Goal: Task Accomplishment & Management: Complete application form

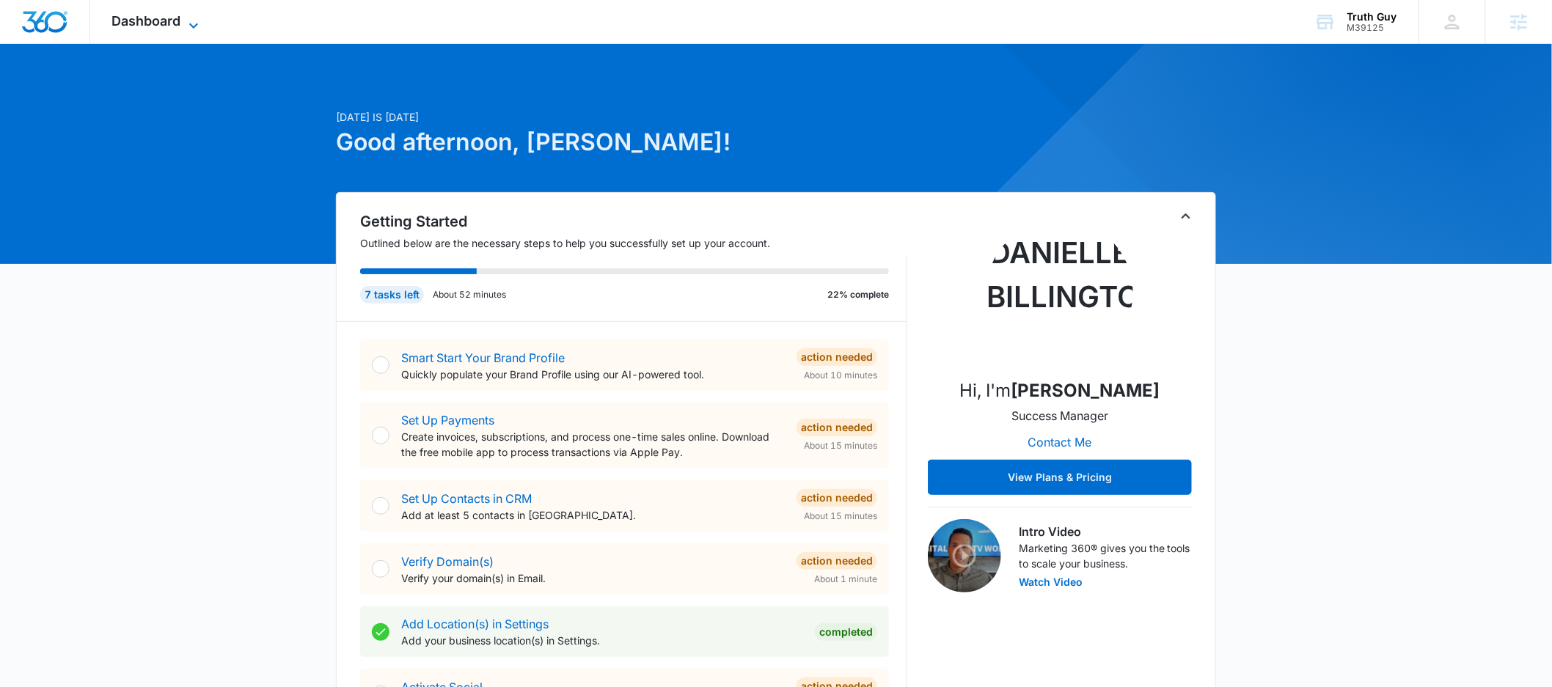
click at [198, 23] on icon at bounding box center [193, 25] width 9 height 5
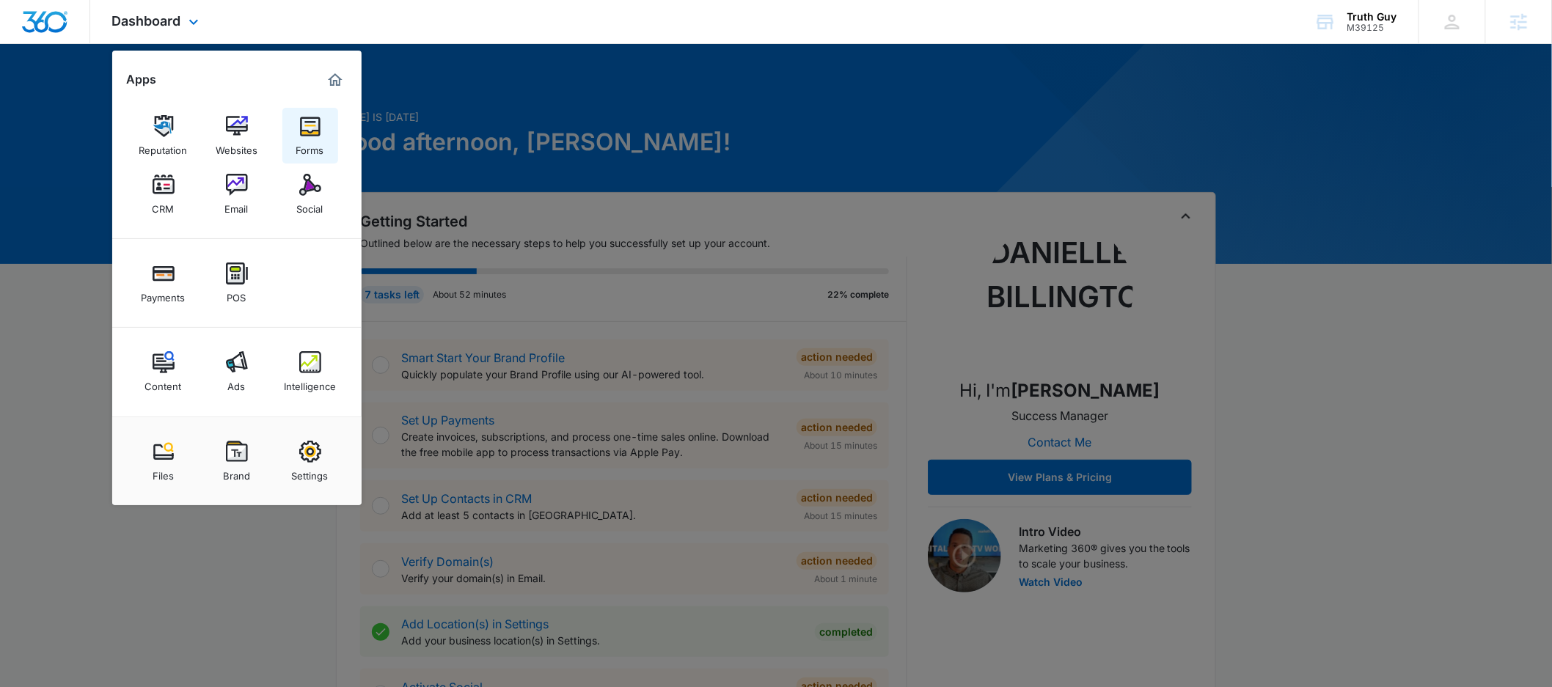
click at [310, 127] on img at bounding box center [310, 126] width 22 height 22
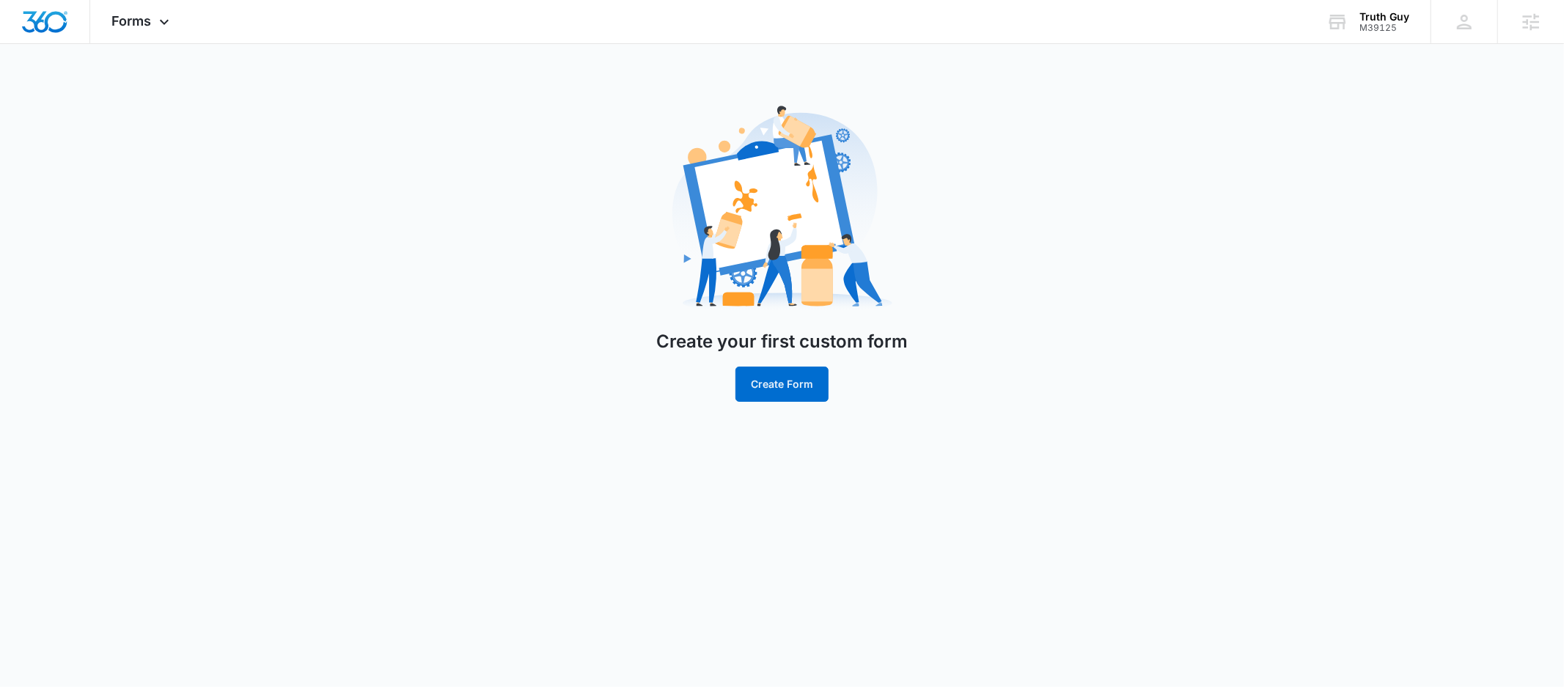
click at [667, 546] on body "Forms Apps Reputation Websites Forms CRM Email Social Payments POS Content Ads …" at bounding box center [782, 343] width 1564 height 687
click at [805, 394] on button "Create Form" at bounding box center [782, 384] width 93 height 35
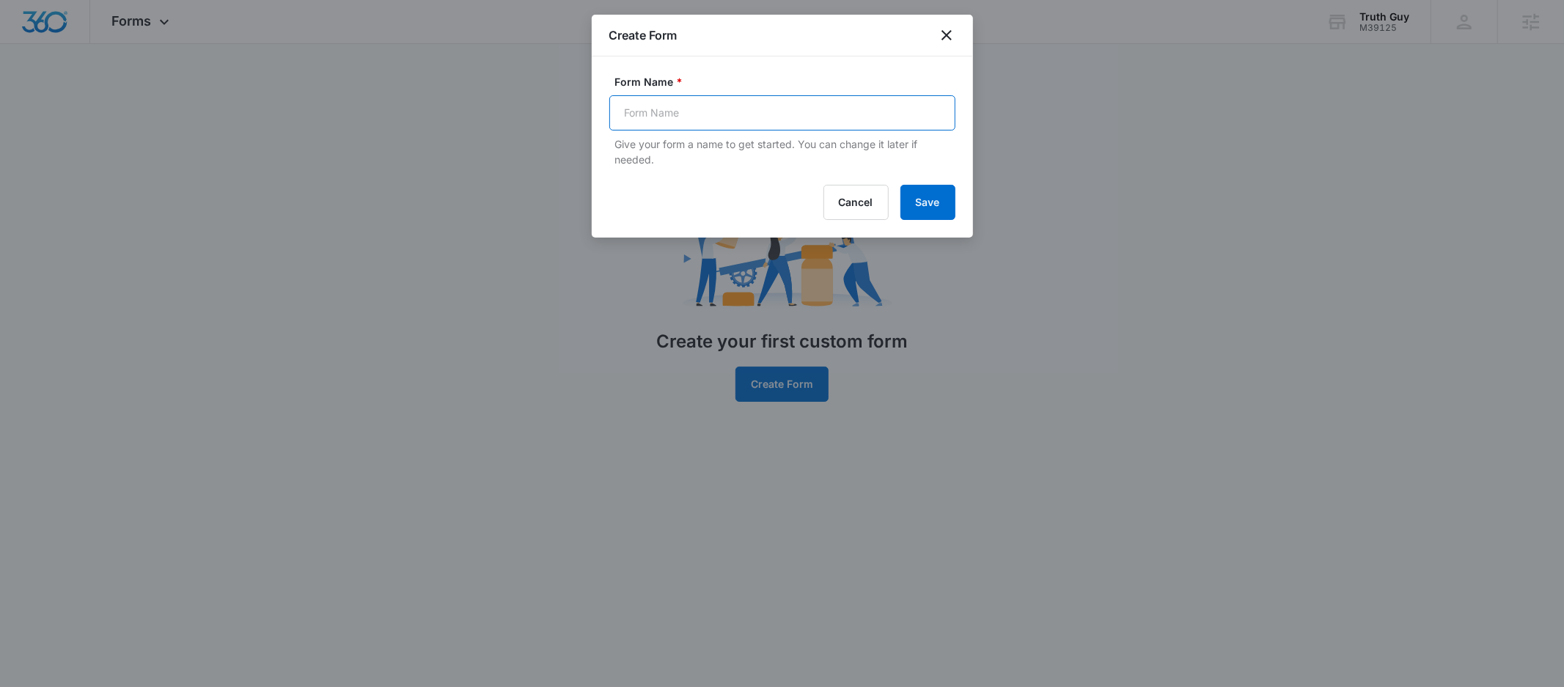
click at [767, 110] on input "Form Name *" at bounding box center [782, 112] width 346 height 35
type input "Contact Us"
click at [928, 209] on button "Save" at bounding box center [928, 202] width 55 height 35
click at [940, 29] on icon "close" at bounding box center [947, 35] width 18 height 18
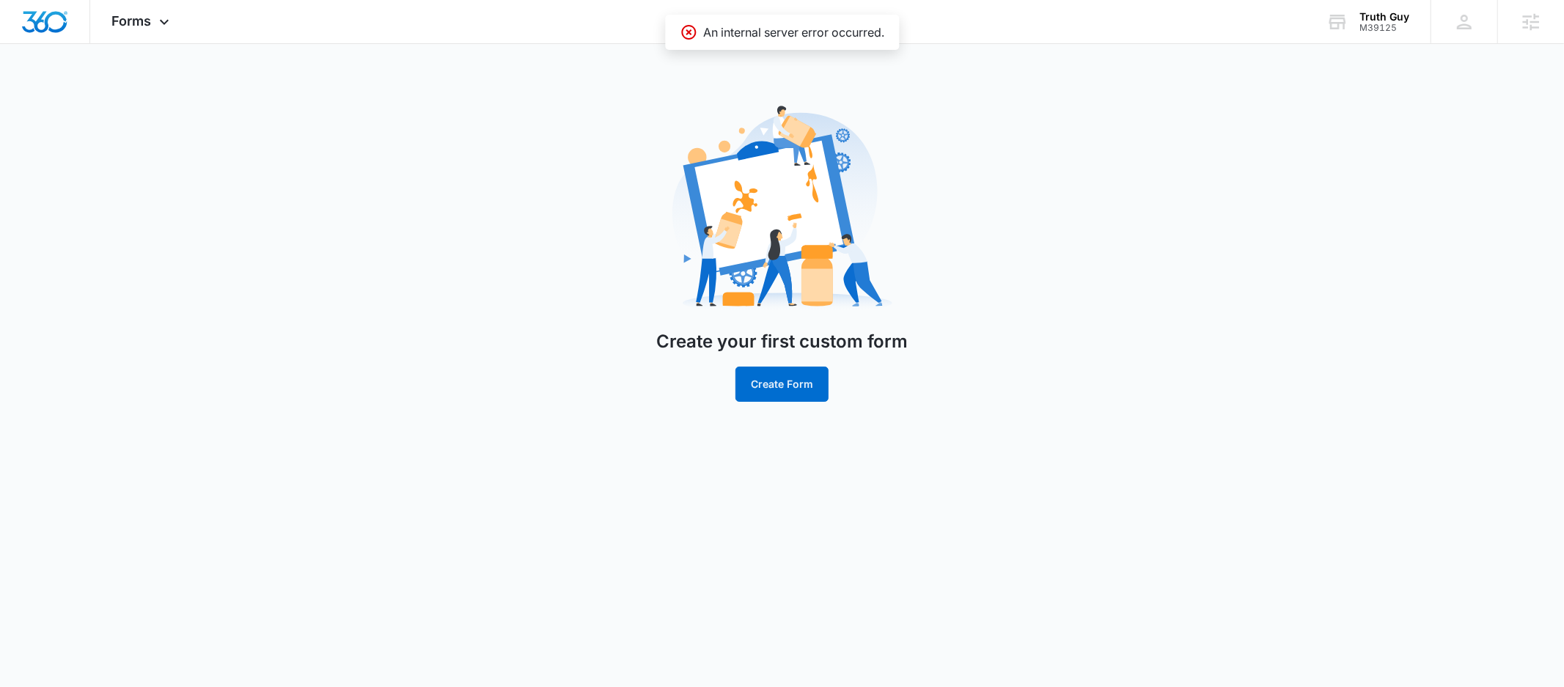
drag, startPoint x: 1199, startPoint y: 292, endPoint x: 1135, endPoint y: 268, distance: 68.2
click at [1187, 285] on main "Create your first custom form Create Form" at bounding box center [782, 255] width 1564 height 329
click at [175, 20] on div "Forms Apps Reputation Websites Forms CRM Email Social Payments POS Content Ads …" at bounding box center [142, 21] width 105 height 43
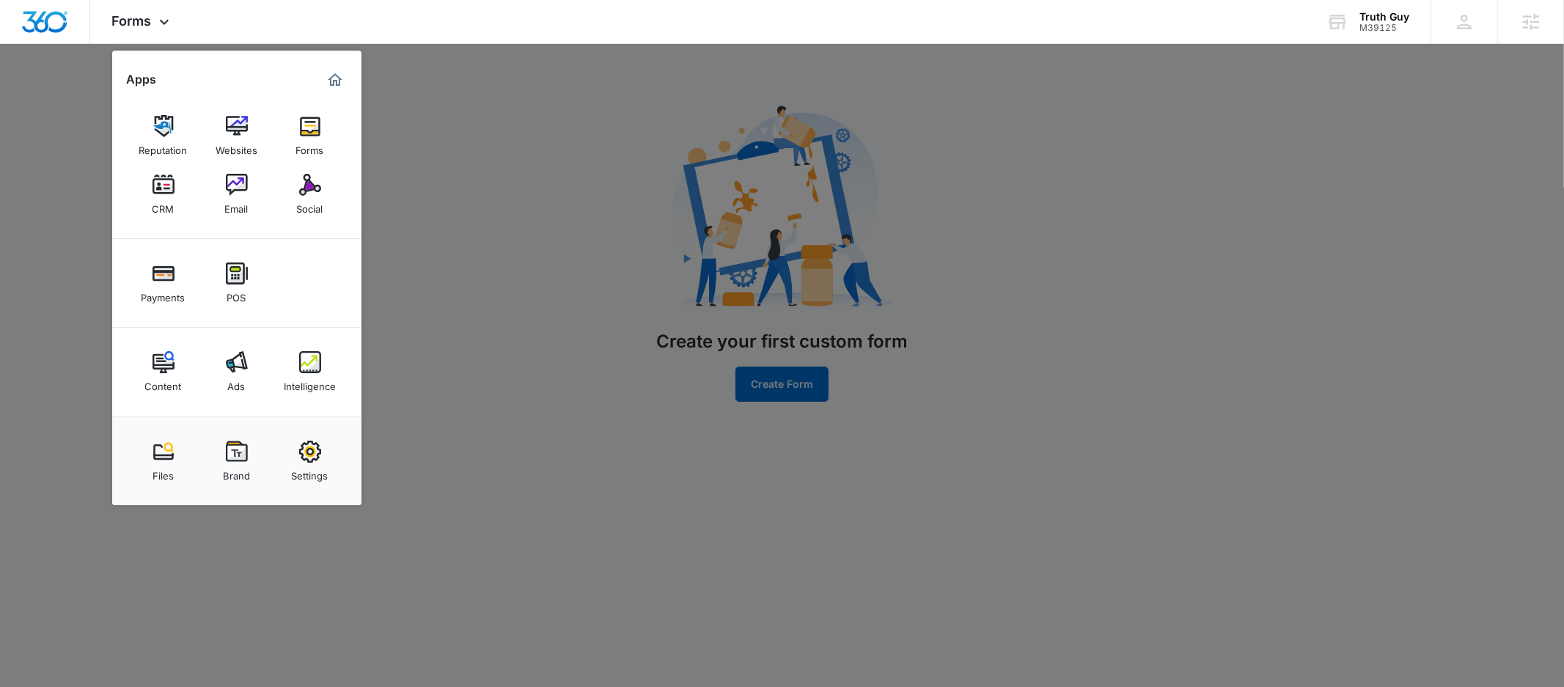
click at [305, 133] on img at bounding box center [310, 126] width 22 height 22
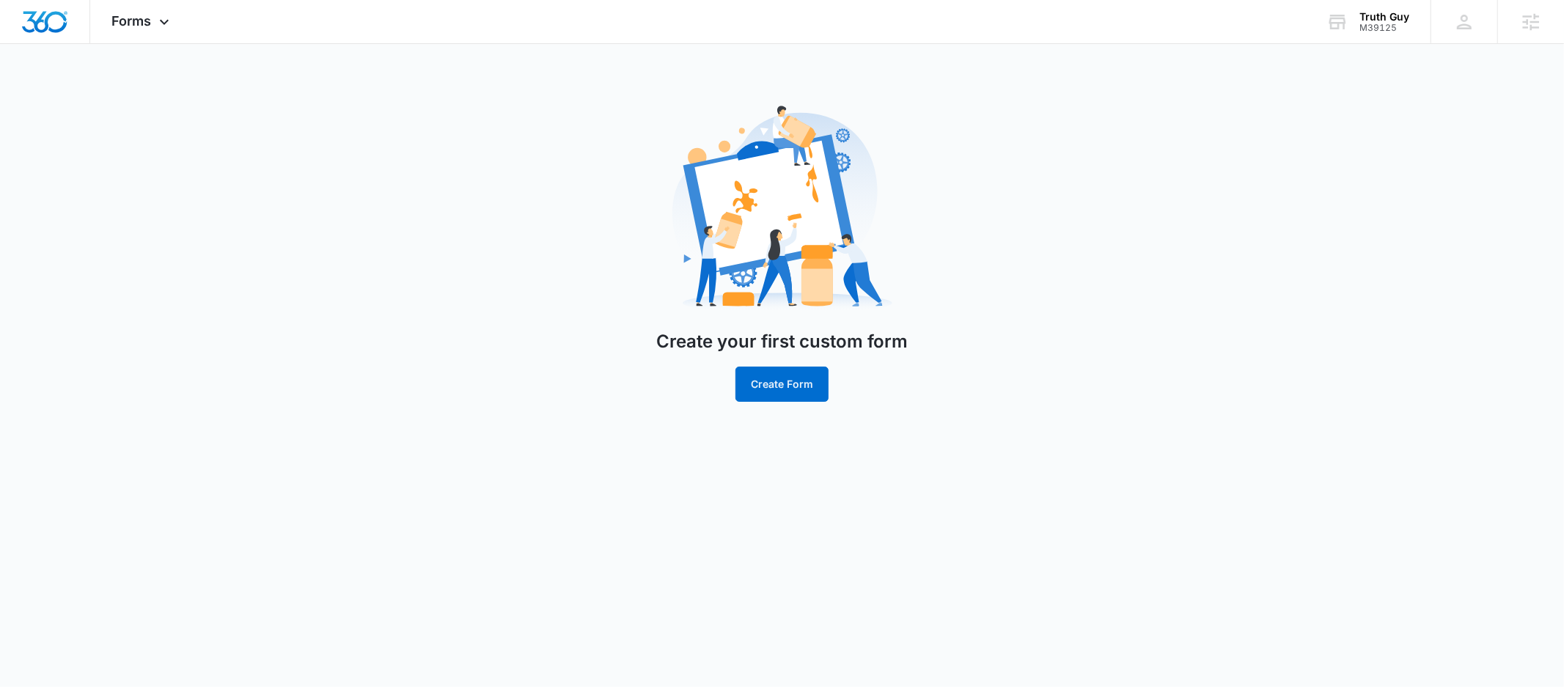
click at [232, 295] on main "Create your first custom form Create Form" at bounding box center [782, 255] width 1564 height 329
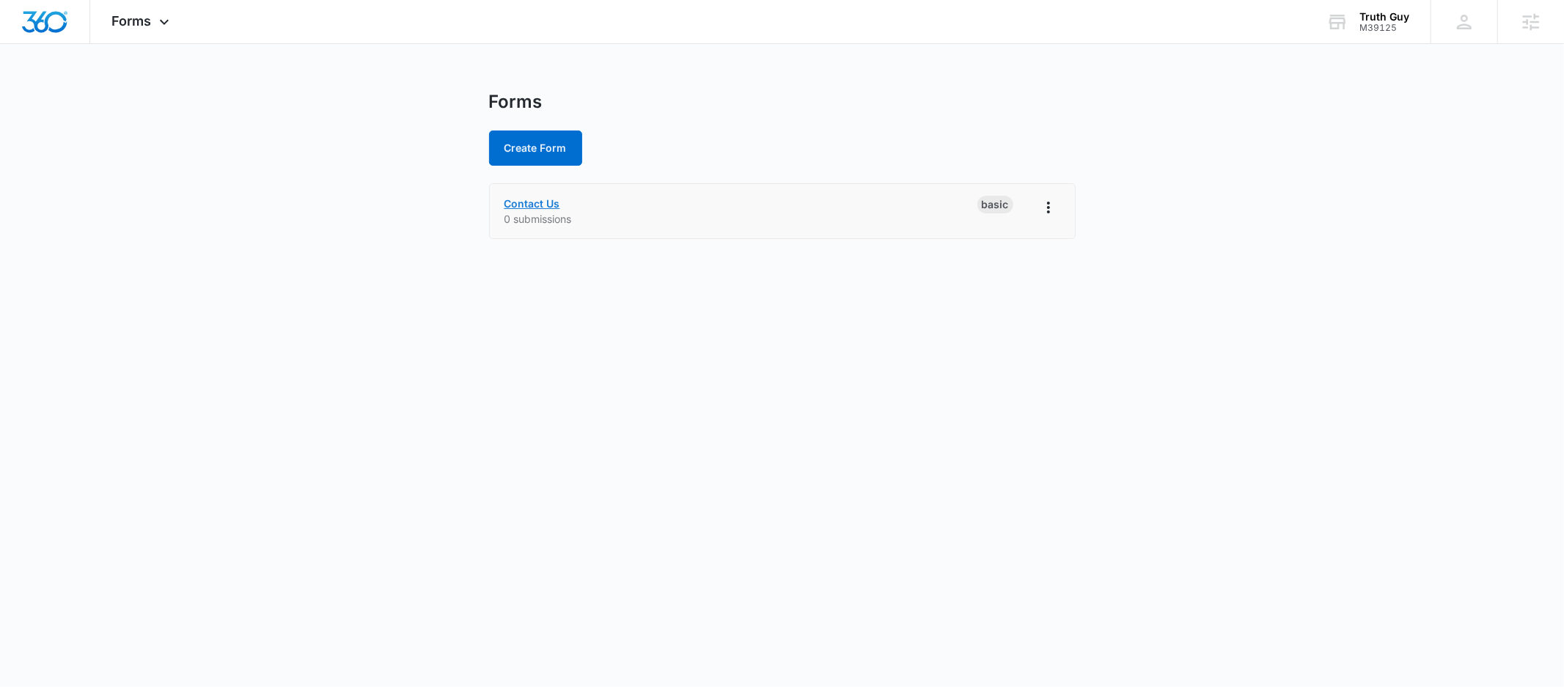
click at [549, 199] on link "Contact Us" at bounding box center [533, 203] width 56 height 12
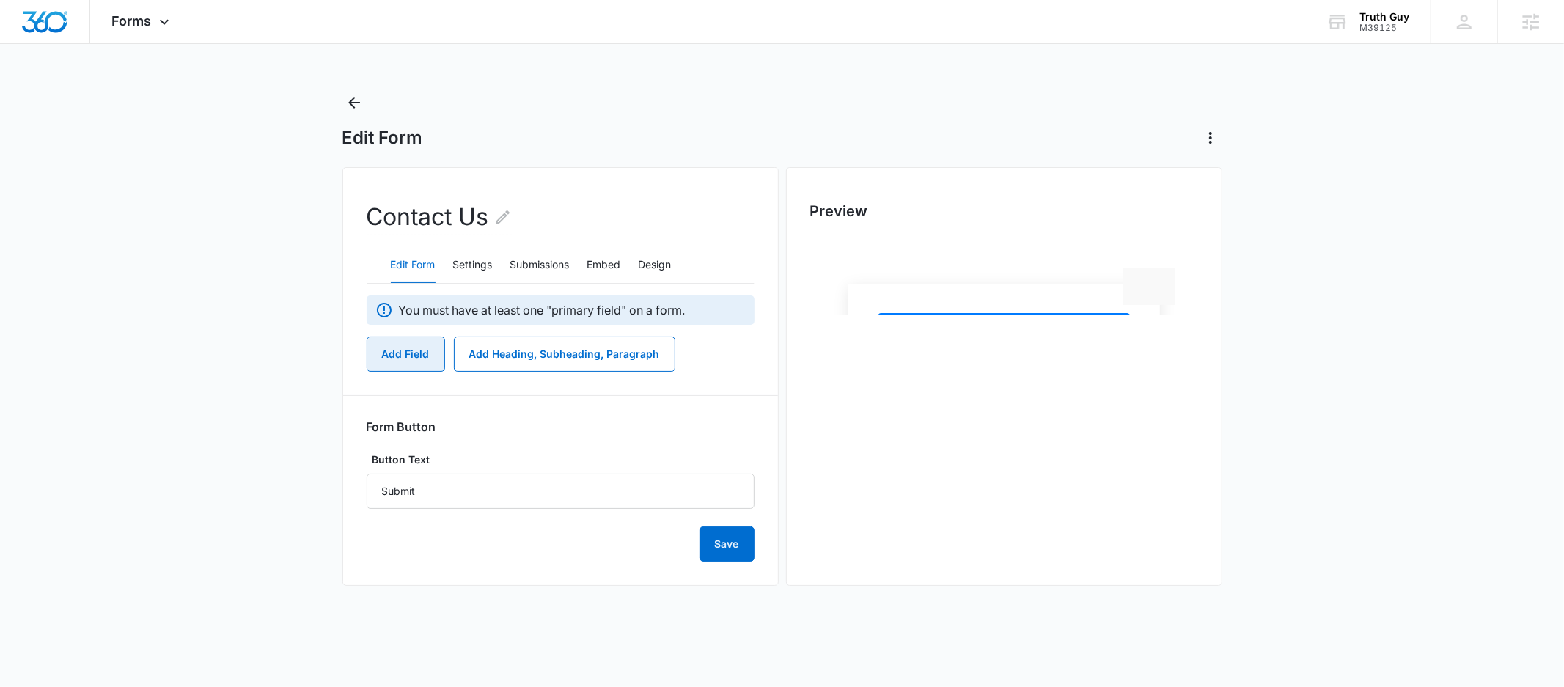
click at [403, 356] on button "Add Field" at bounding box center [406, 354] width 78 height 35
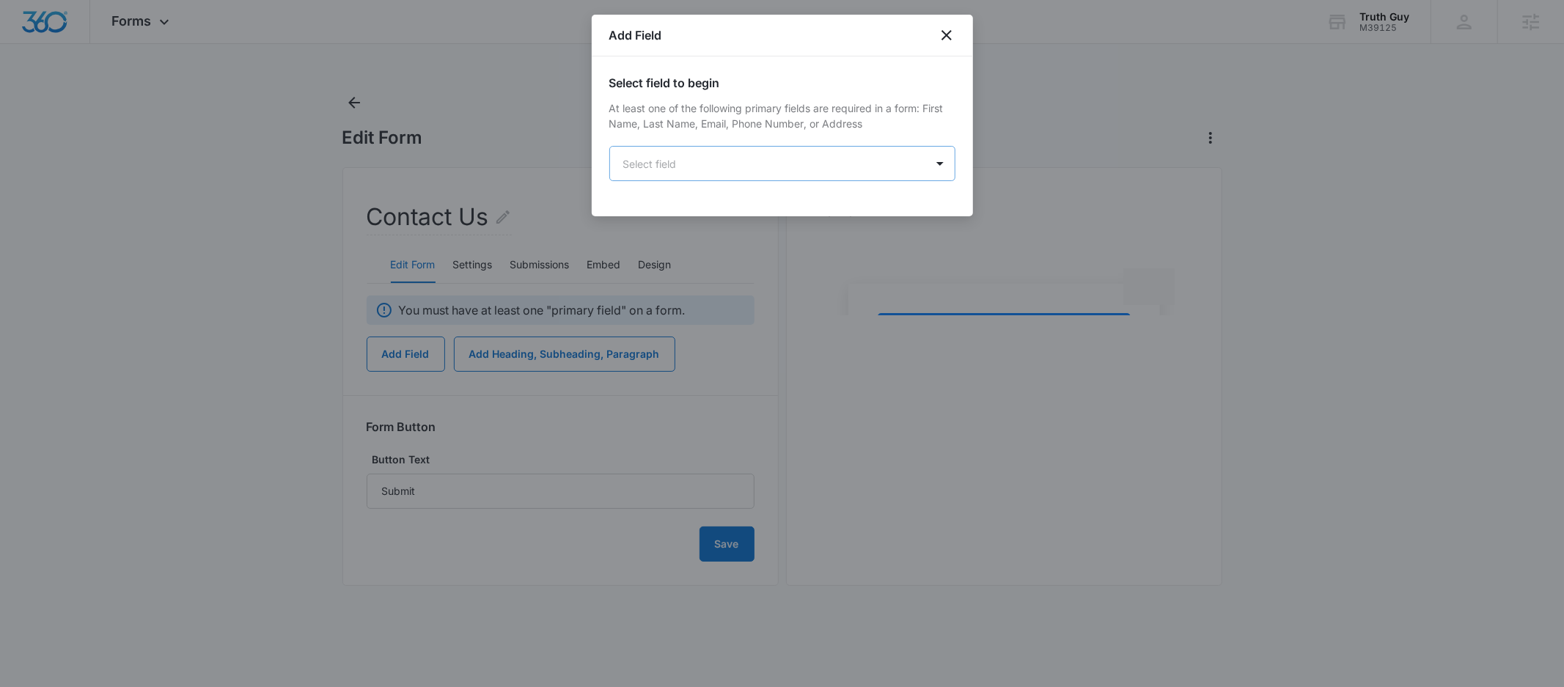
click at [703, 164] on body "Forms Apps Reputation Websites Forms CRM Email Social Payments POS Content Ads …" at bounding box center [782, 343] width 1564 height 687
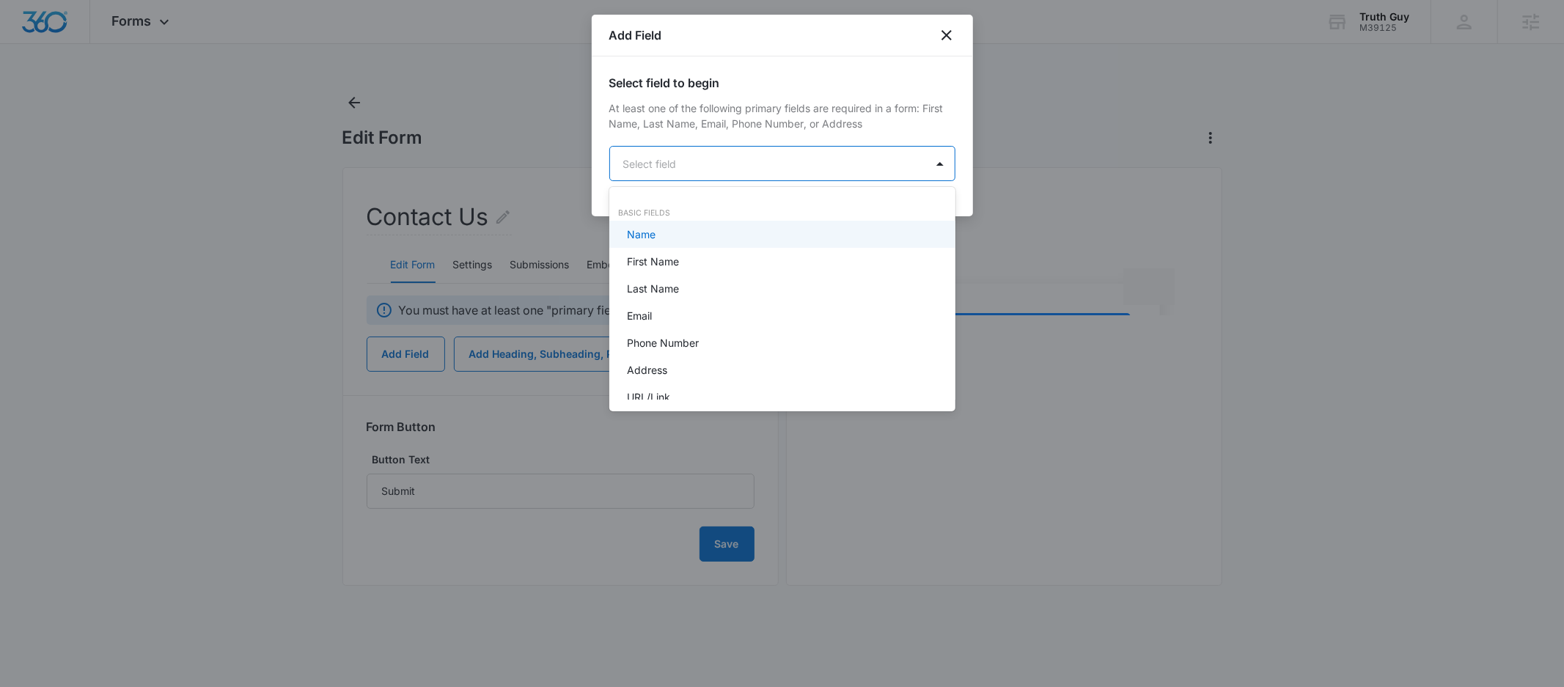
click at [672, 231] on div "Name" at bounding box center [781, 234] width 308 height 15
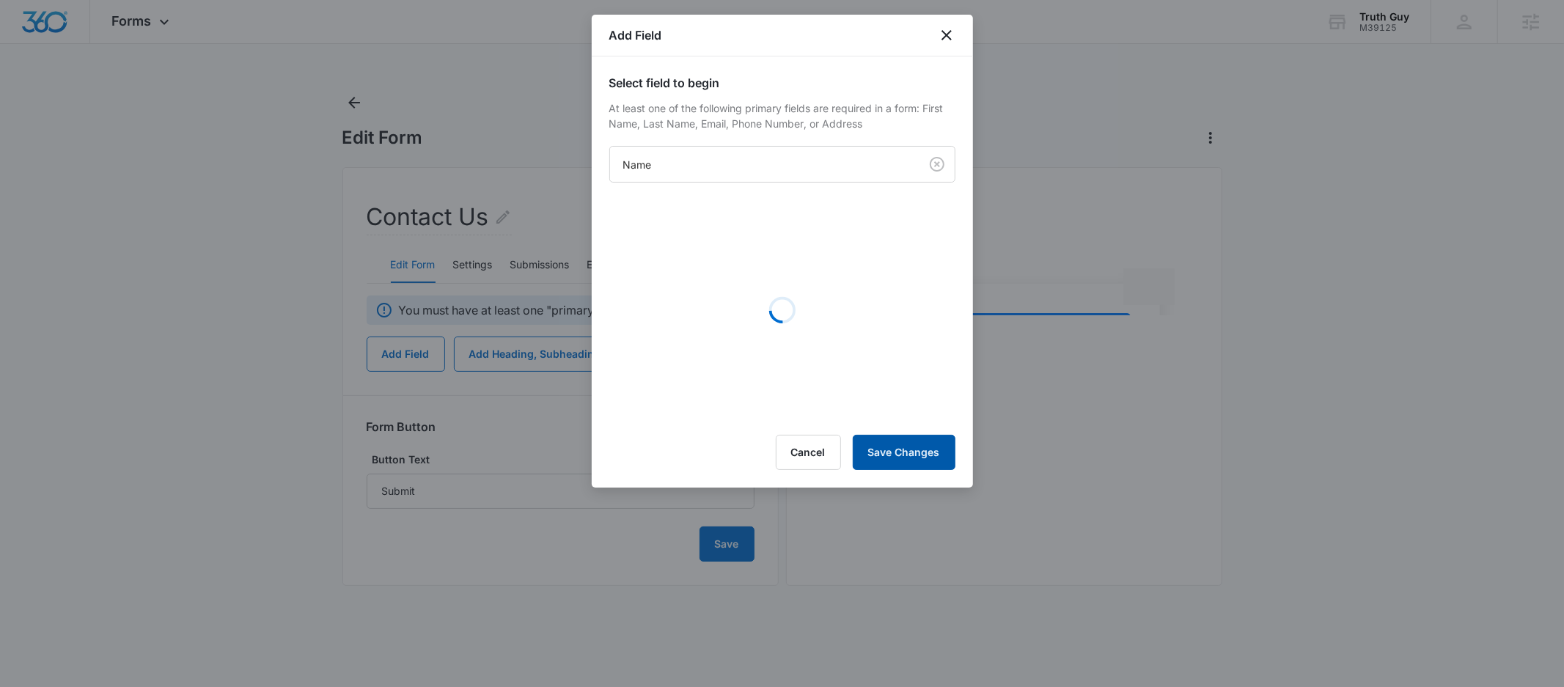
click at [895, 454] on button "Save Changes" at bounding box center [904, 452] width 103 height 35
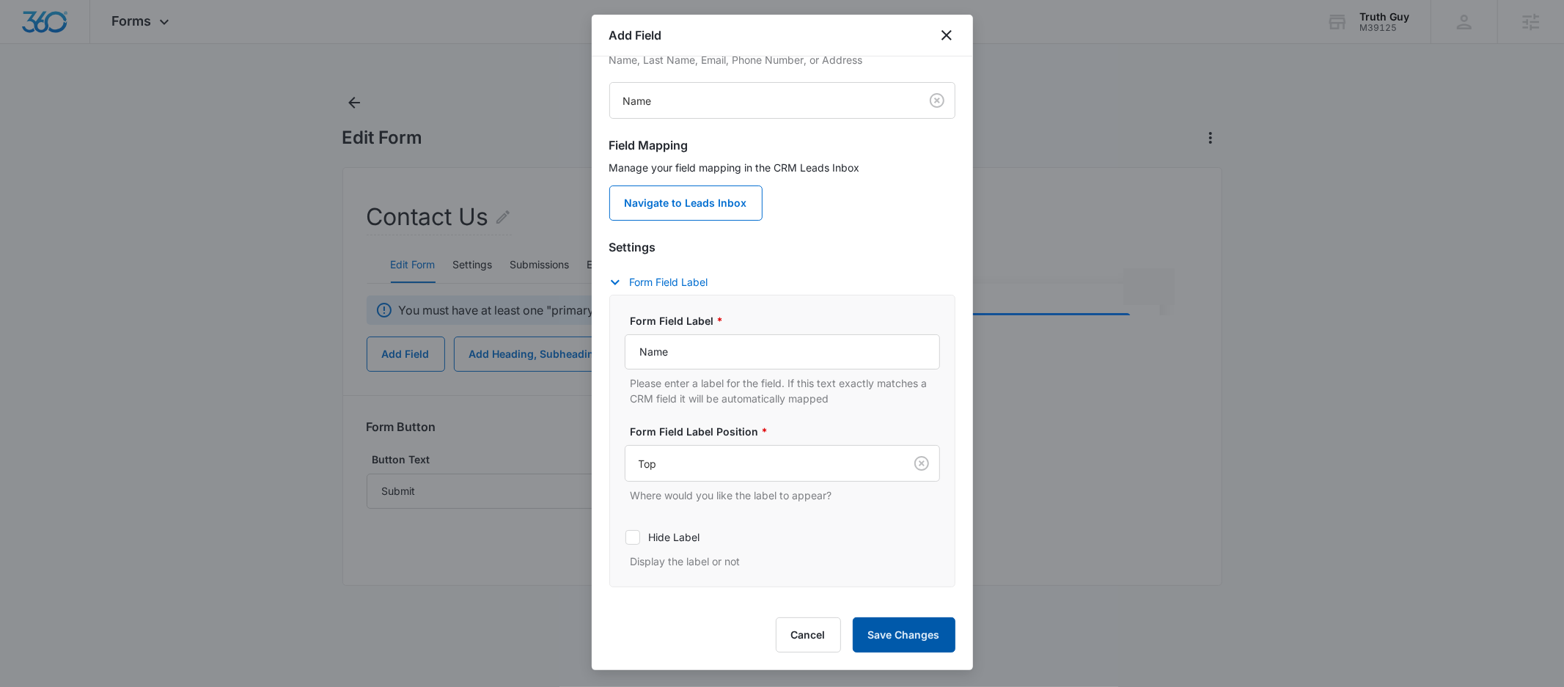
scroll to position [128, 0]
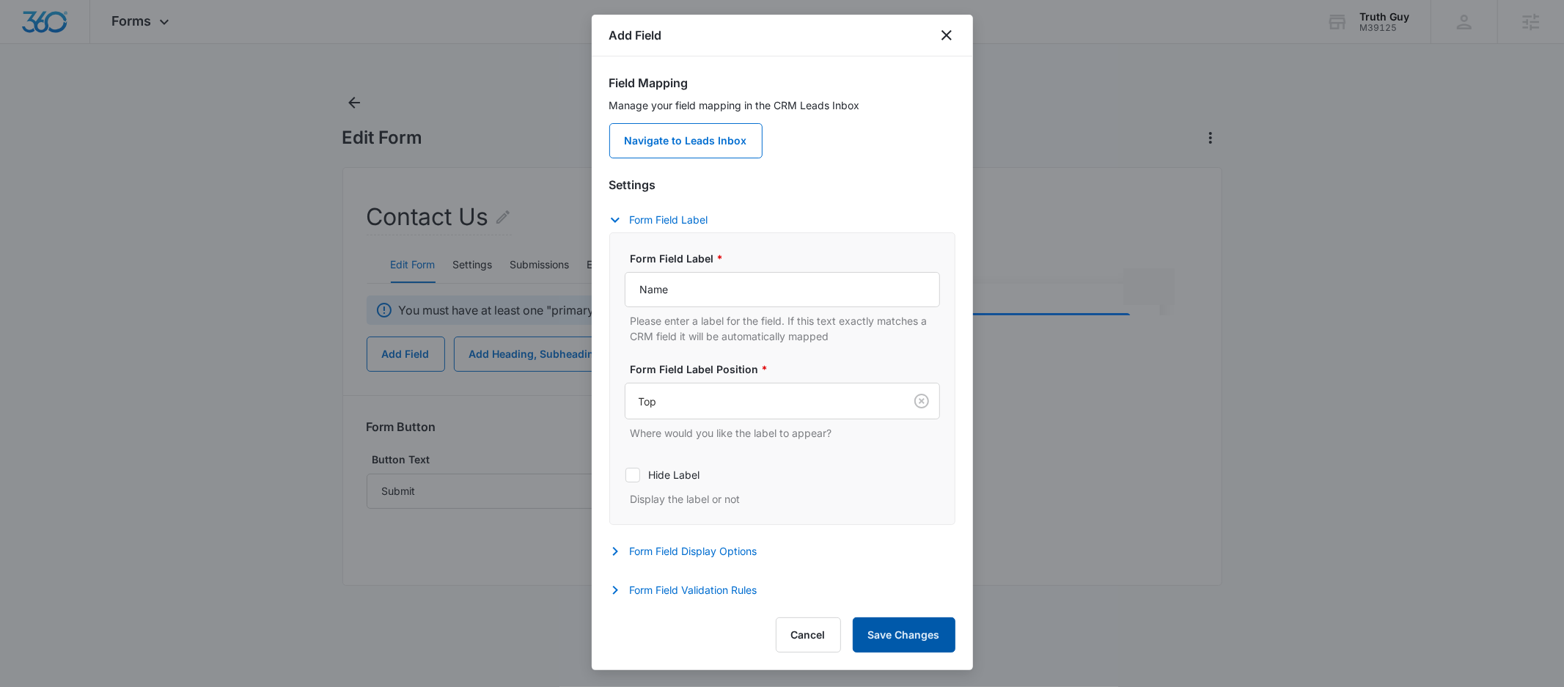
click at [882, 634] on button "Save Changes" at bounding box center [904, 634] width 103 height 35
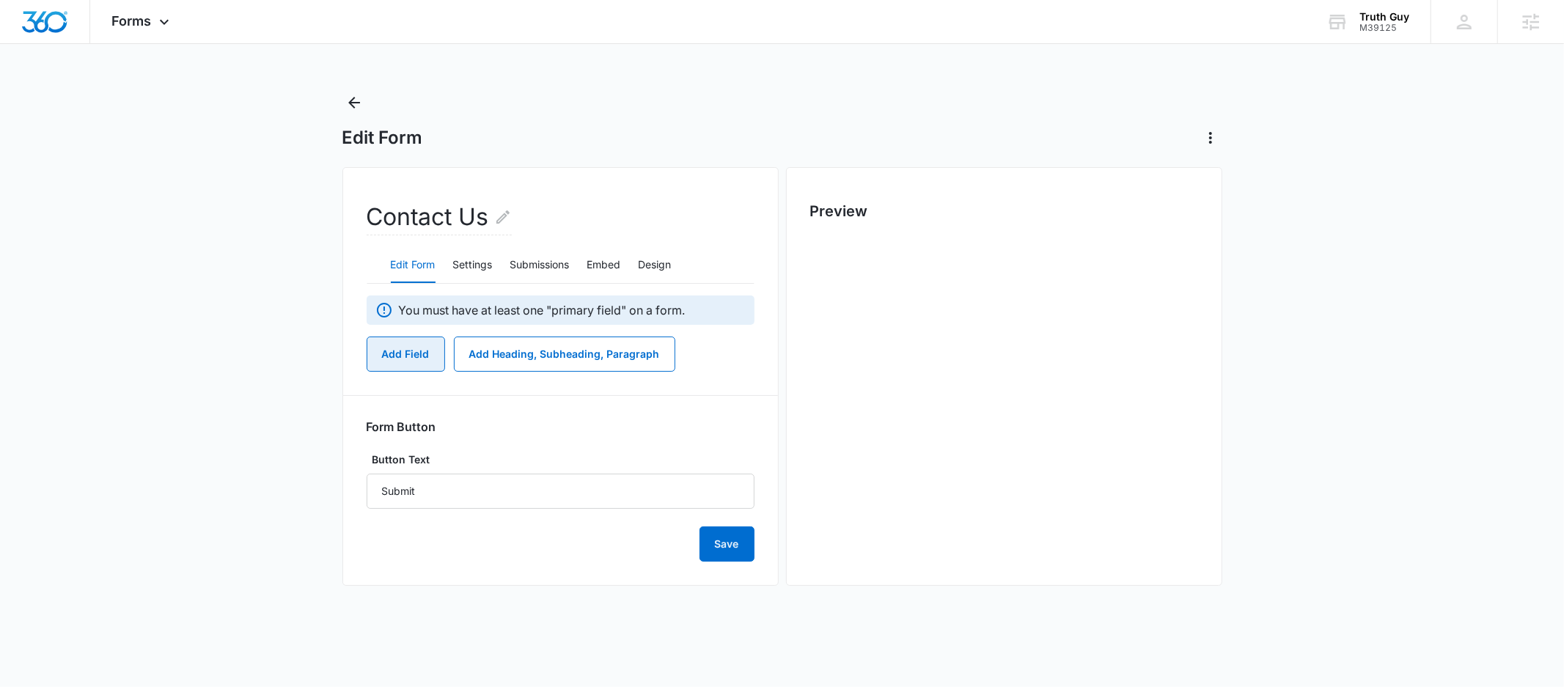
scroll to position [0, 0]
click at [414, 358] on button "Add Field" at bounding box center [406, 354] width 78 height 35
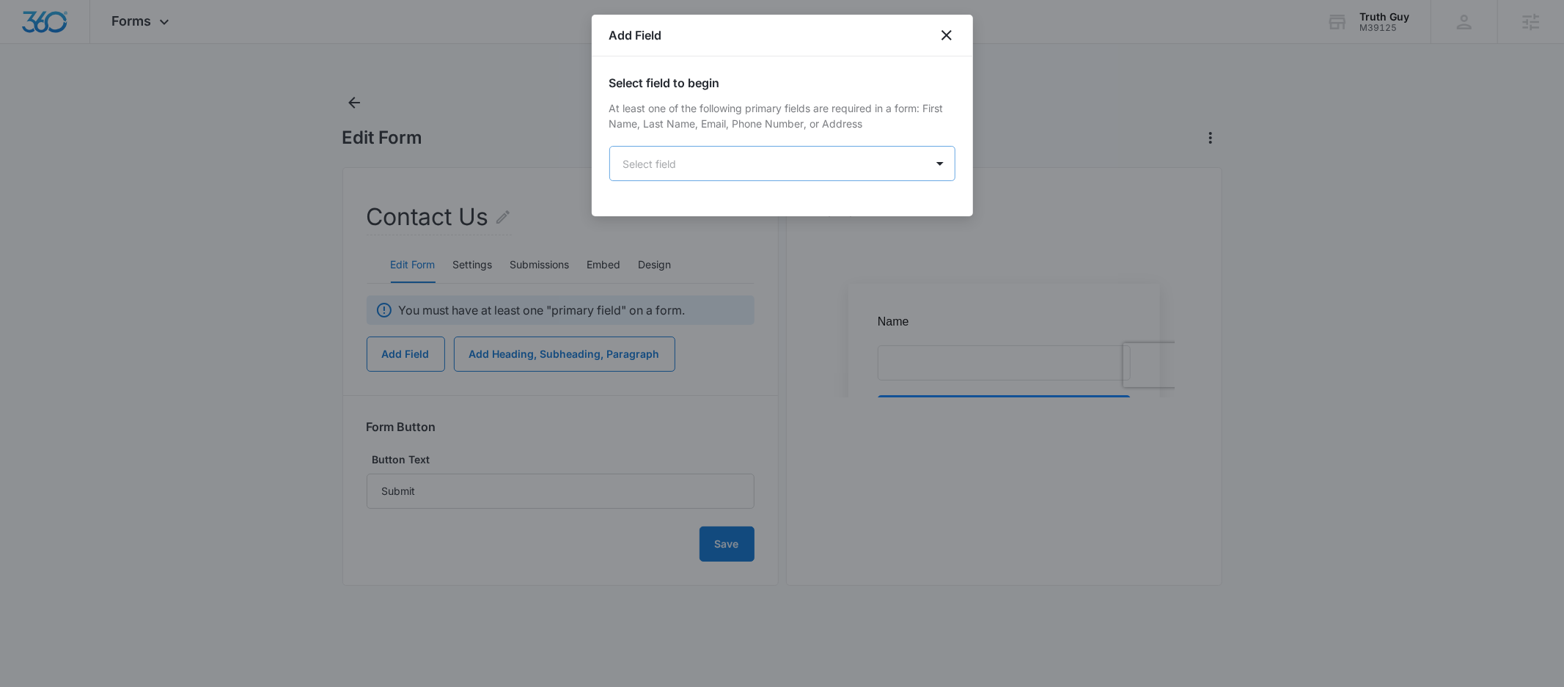
click at [699, 163] on body "Forms Apps Reputation Websites Forms CRM Email Social Payments POS Content Ads …" at bounding box center [782, 343] width 1564 height 687
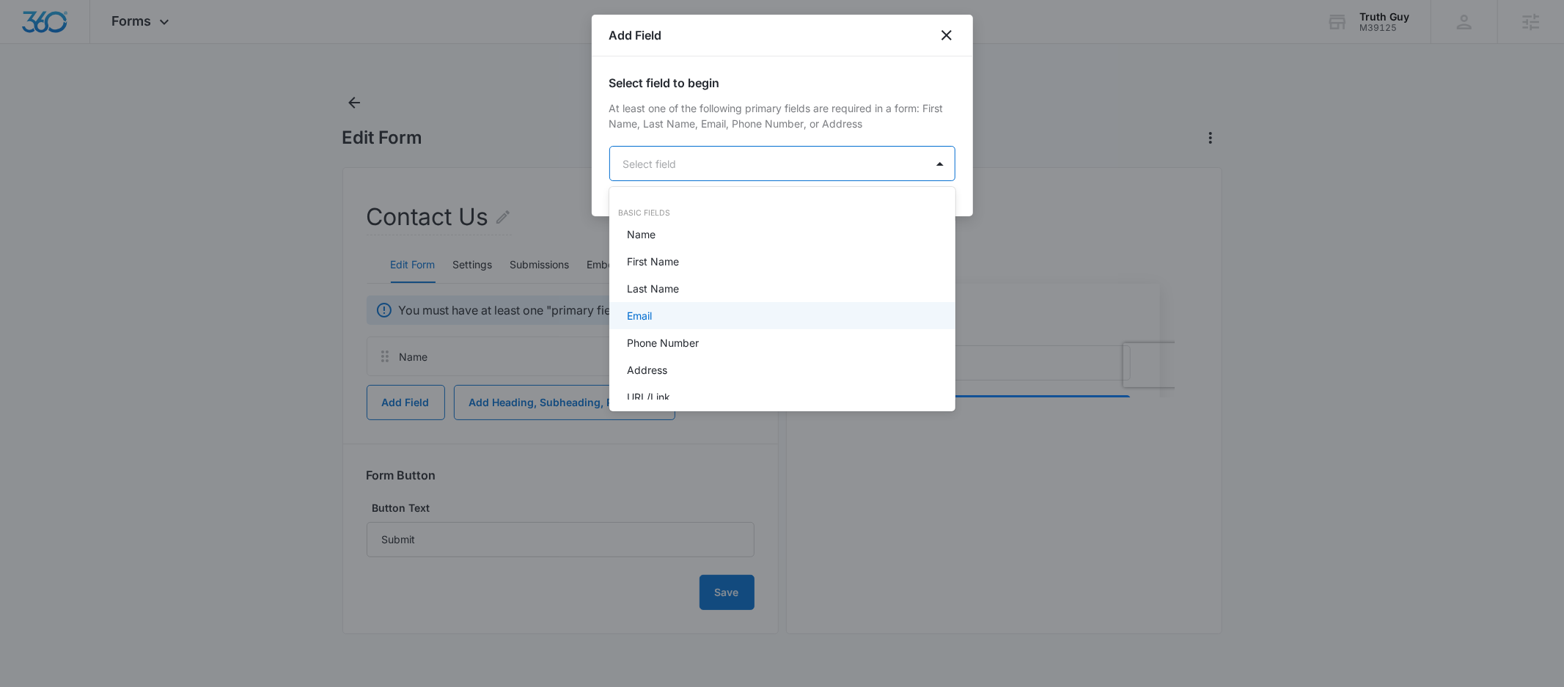
click at [672, 314] on div "Email" at bounding box center [781, 315] width 308 height 15
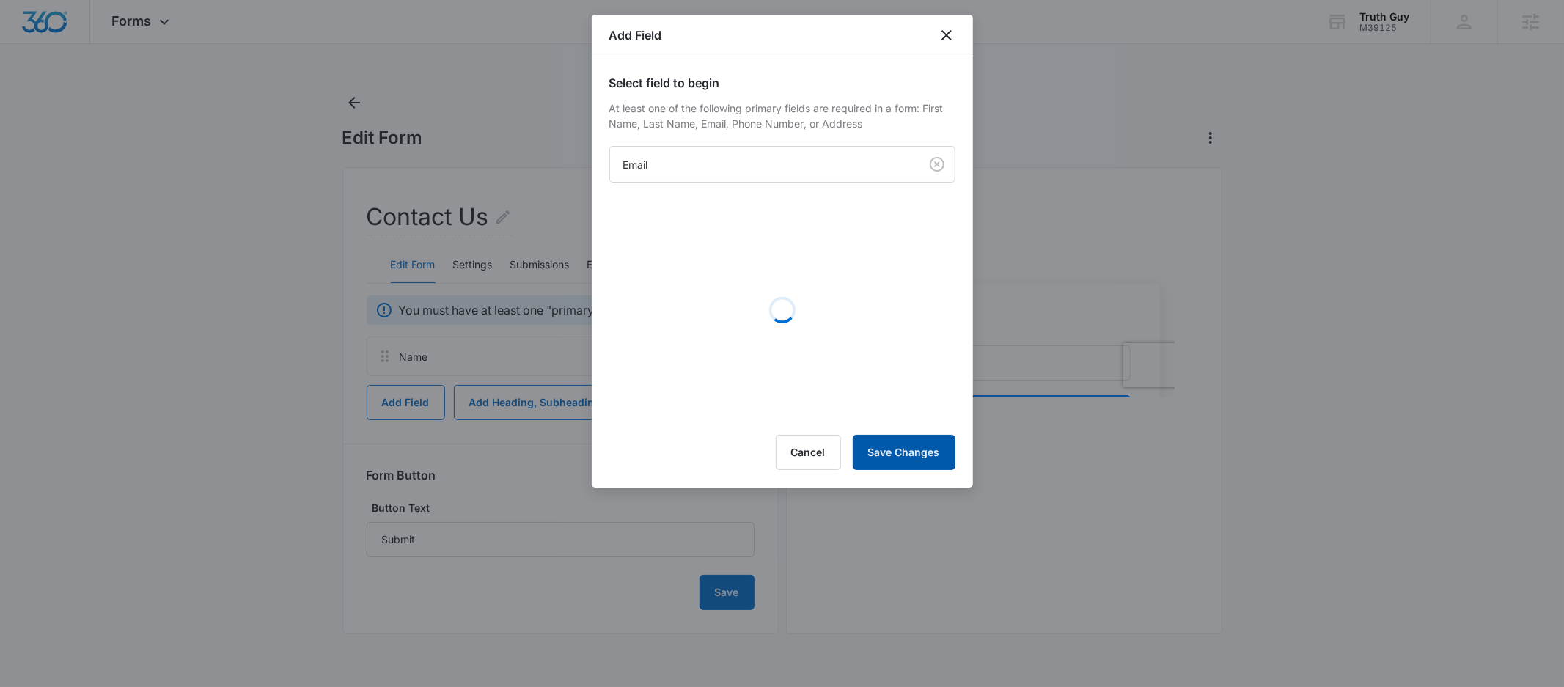
click at [918, 452] on button "Save Changes" at bounding box center [904, 452] width 103 height 35
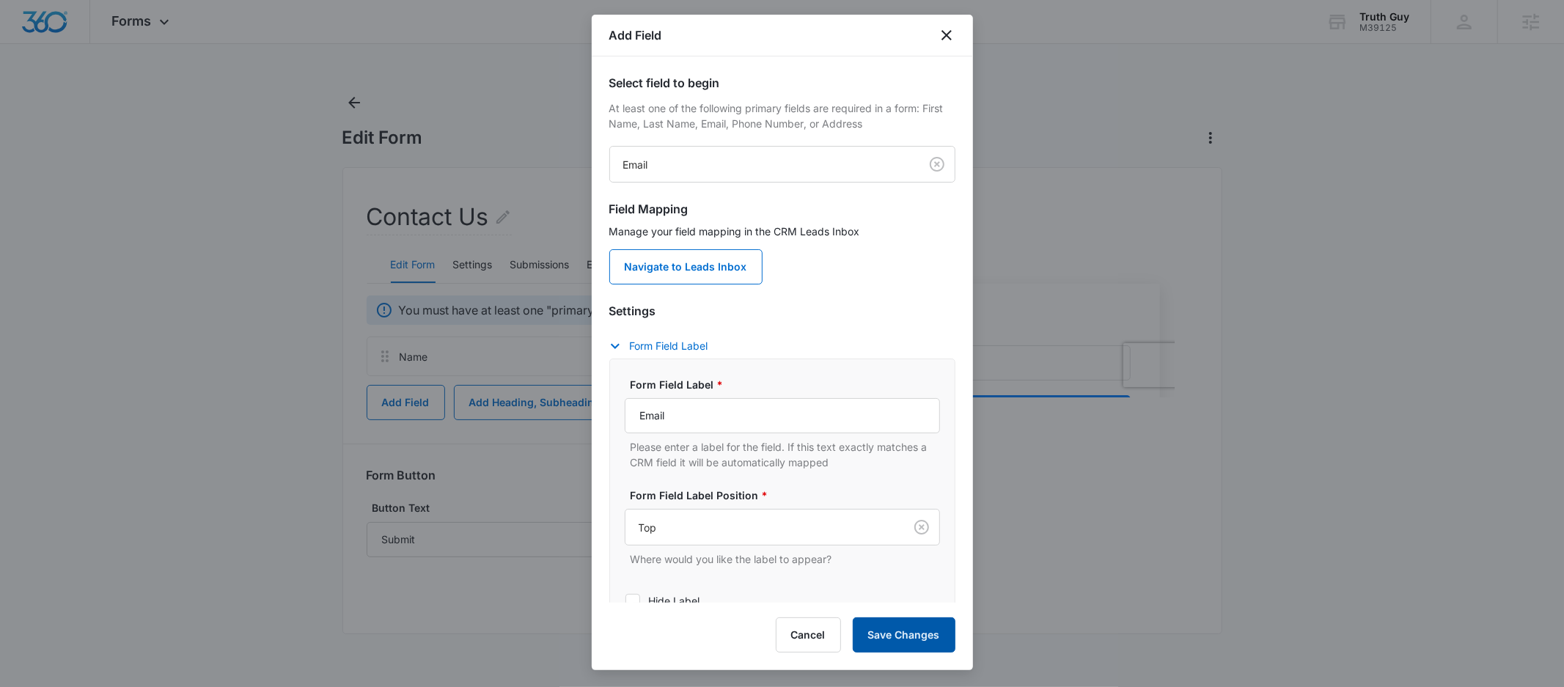
click at [952, 643] on button "Save Changes" at bounding box center [904, 634] width 103 height 35
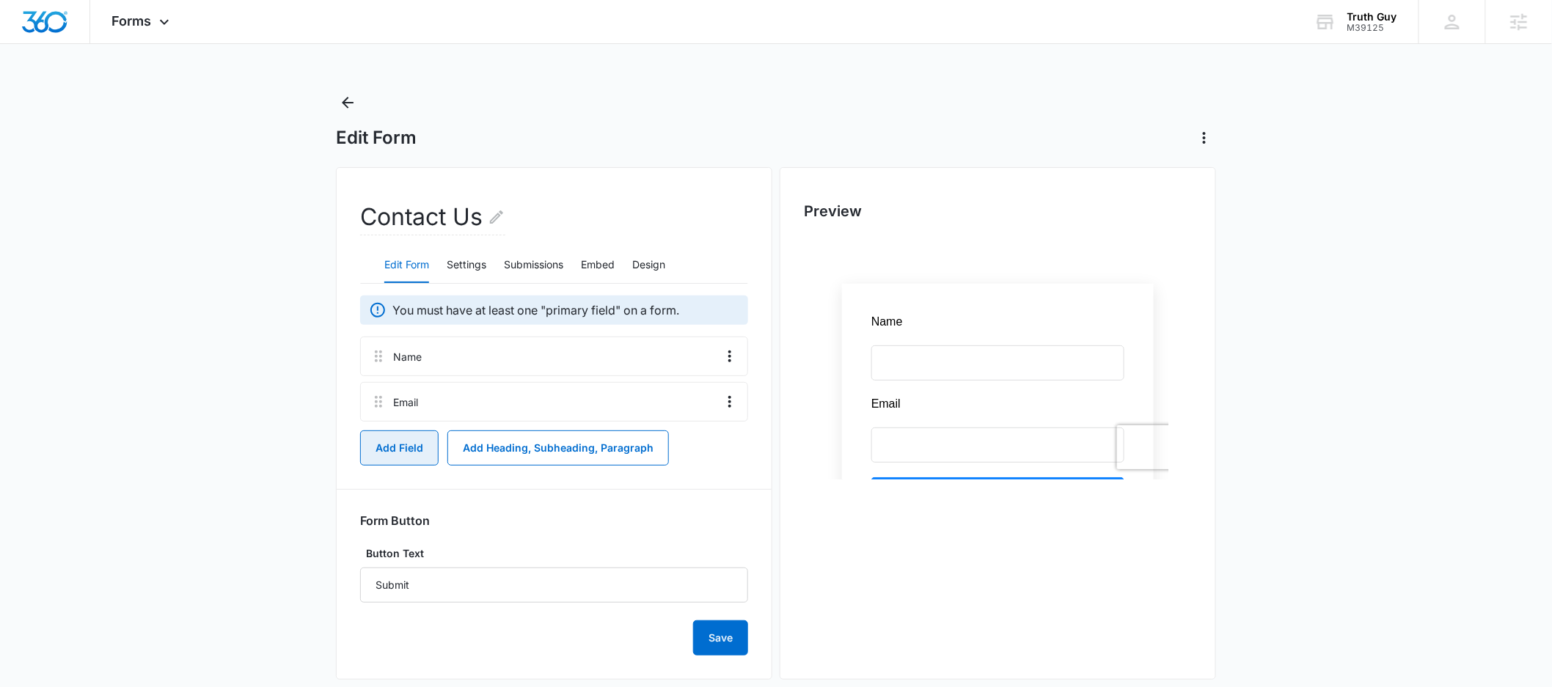
click at [419, 450] on button "Add Field" at bounding box center [399, 447] width 78 height 35
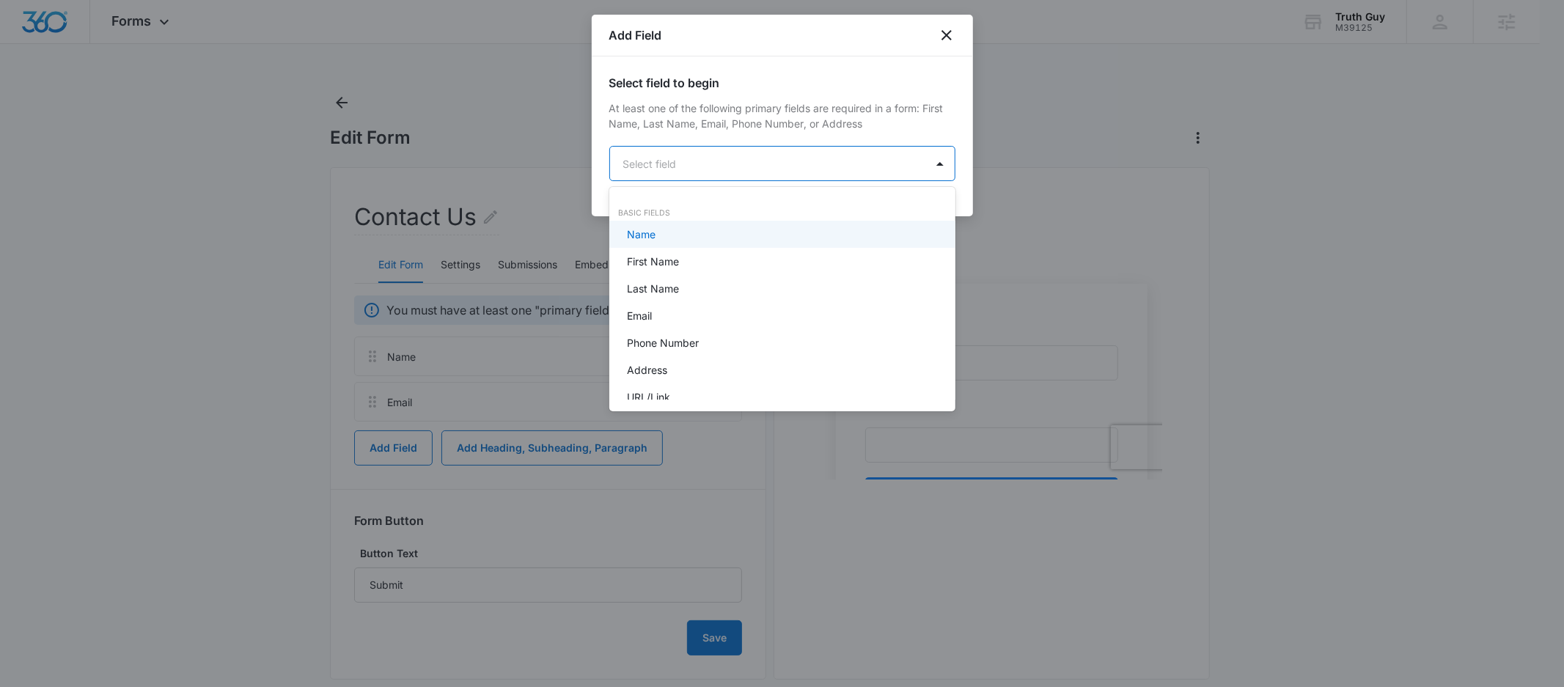
click at [764, 158] on body "Forms Apps Reputation Websites Forms CRM Email Social Payments POS Content Ads …" at bounding box center [782, 343] width 1564 height 687
click at [669, 344] on p "Phone Number" at bounding box center [663, 342] width 72 height 15
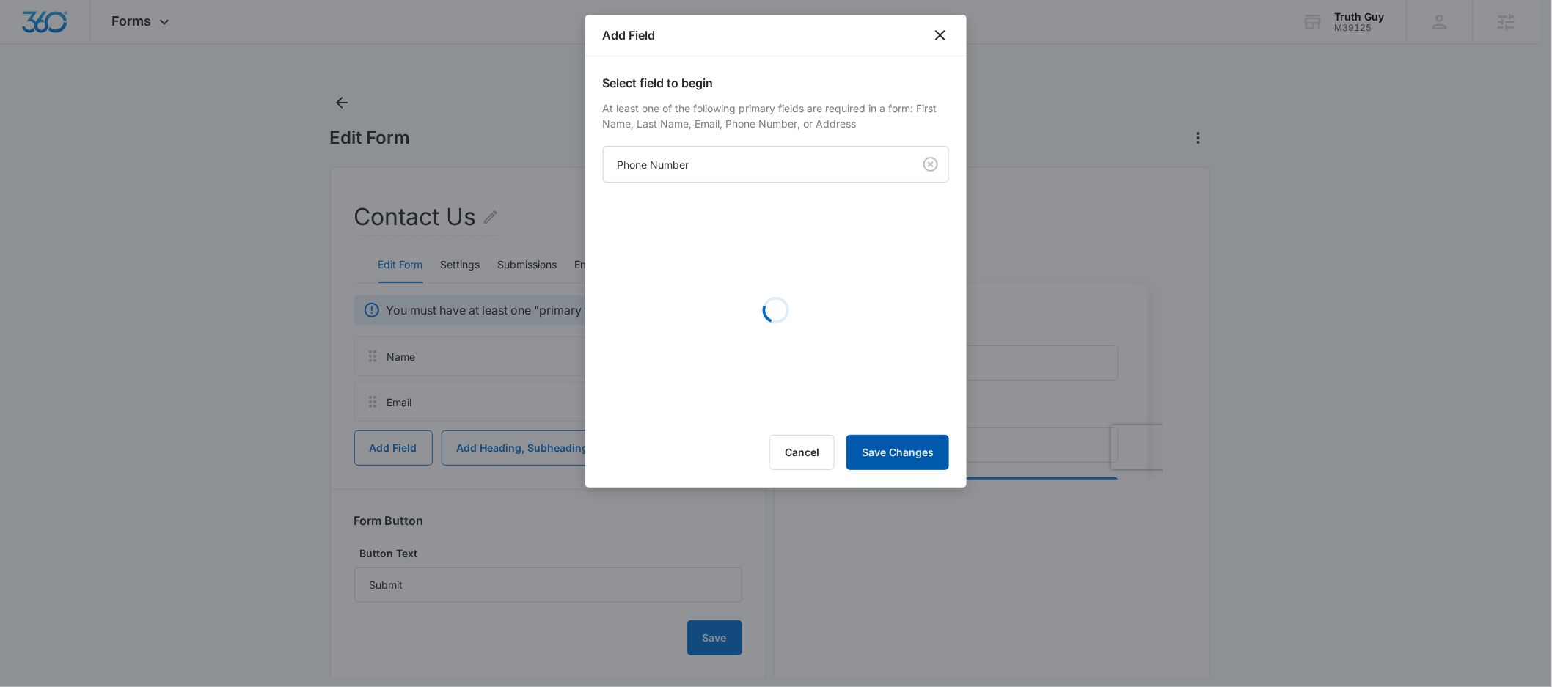
click at [865, 447] on button "Save Changes" at bounding box center [897, 452] width 103 height 35
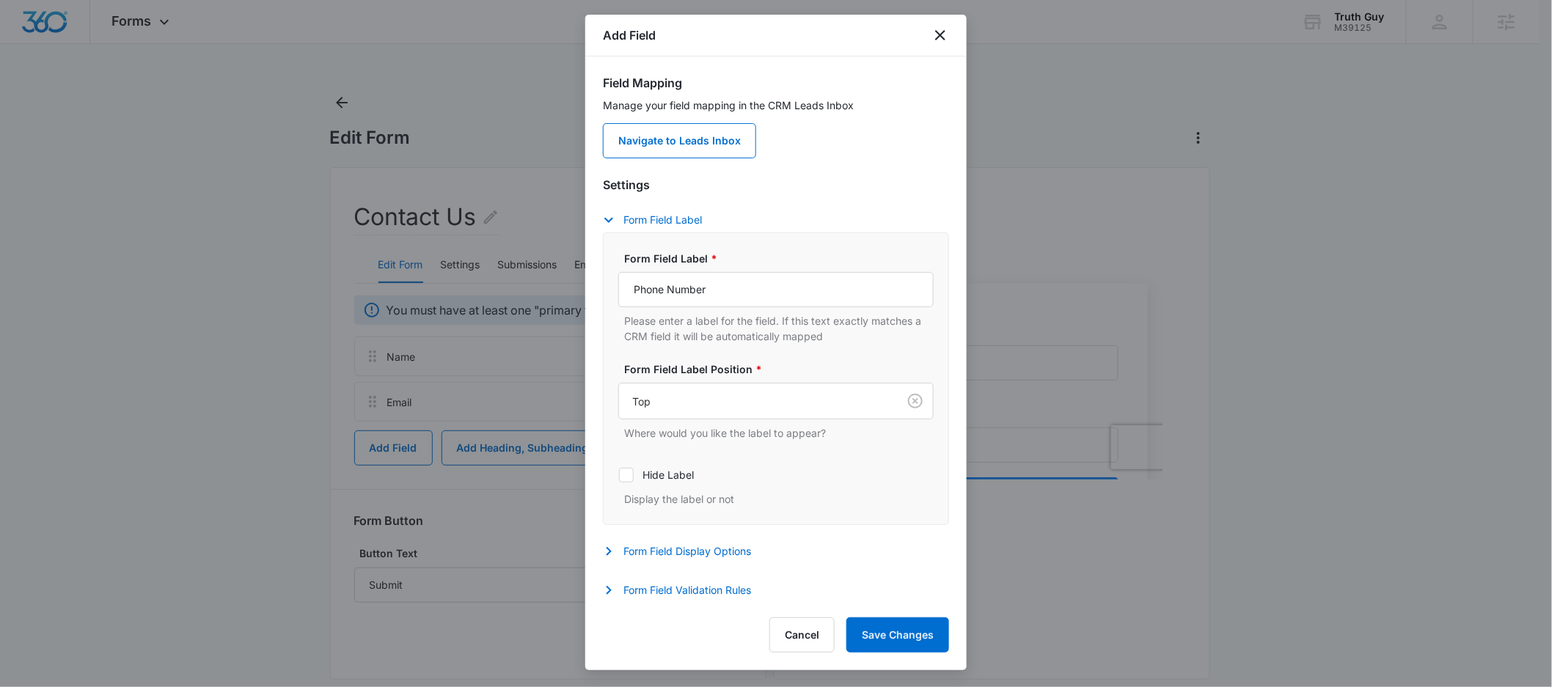
scroll to position [128, 0]
click at [877, 639] on button "Save Changes" at bounding box center [897, 634] width 103 height 35
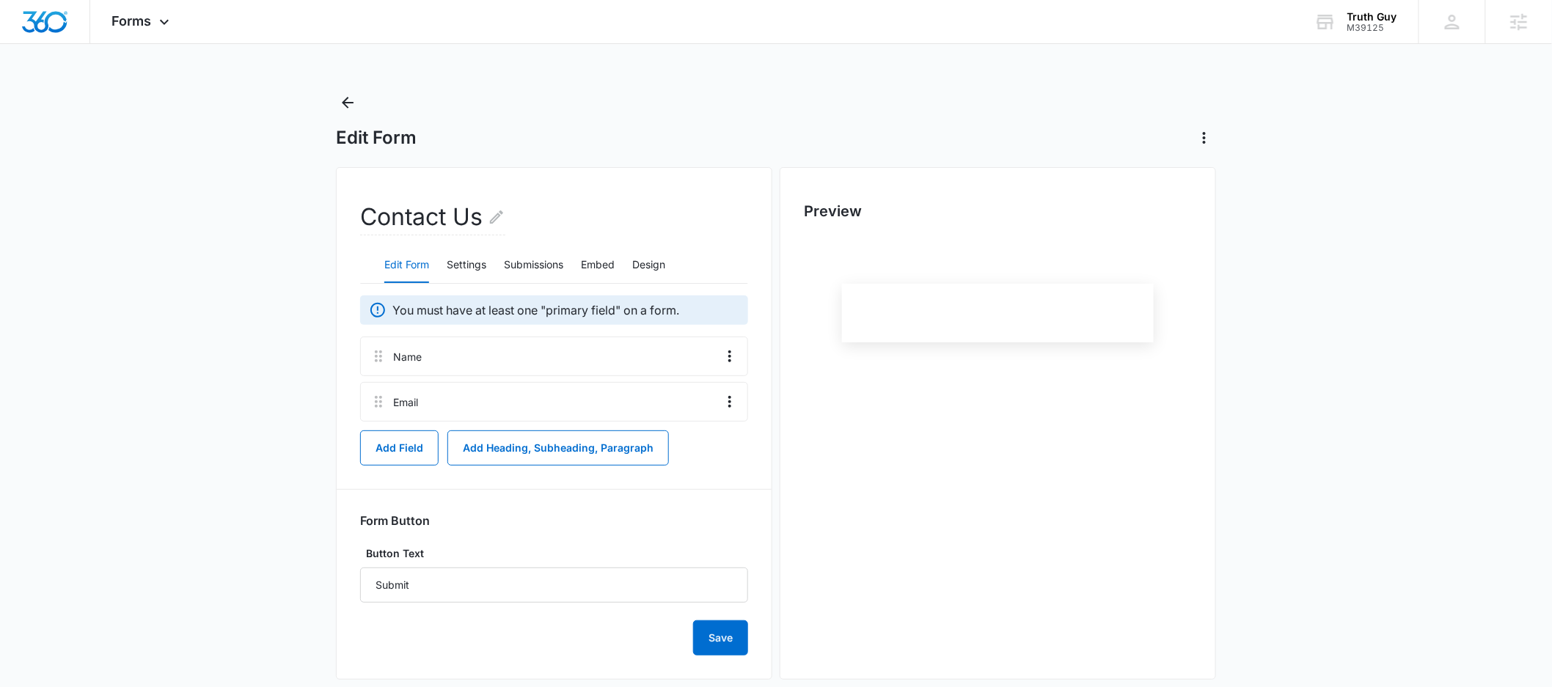
scroll to position [0, 0]
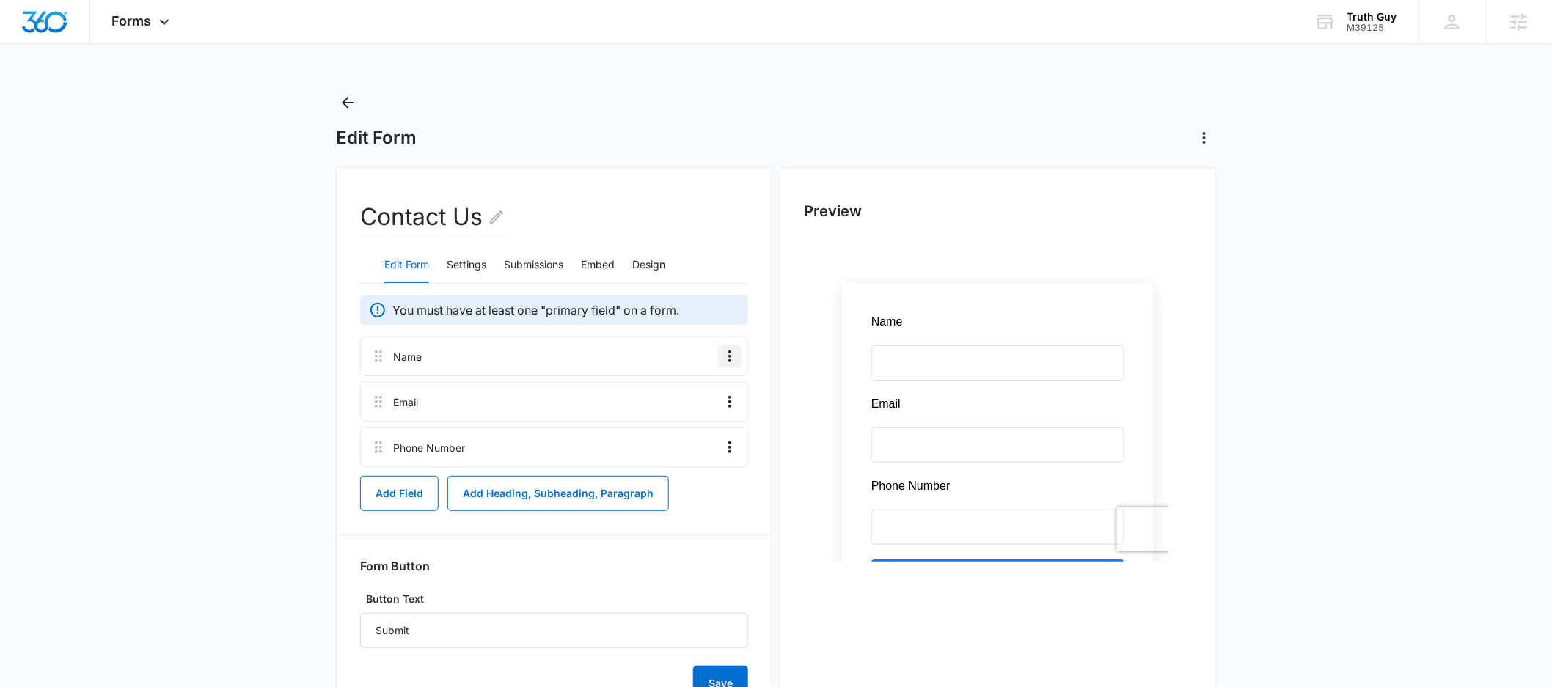
click at [726, 356] on icon "Overflow Menu" at bounding box center [730, 357] width 18 height 18
click at [697, 392] on div "Edit" at bounding box center [690, 397] width 31 height 10
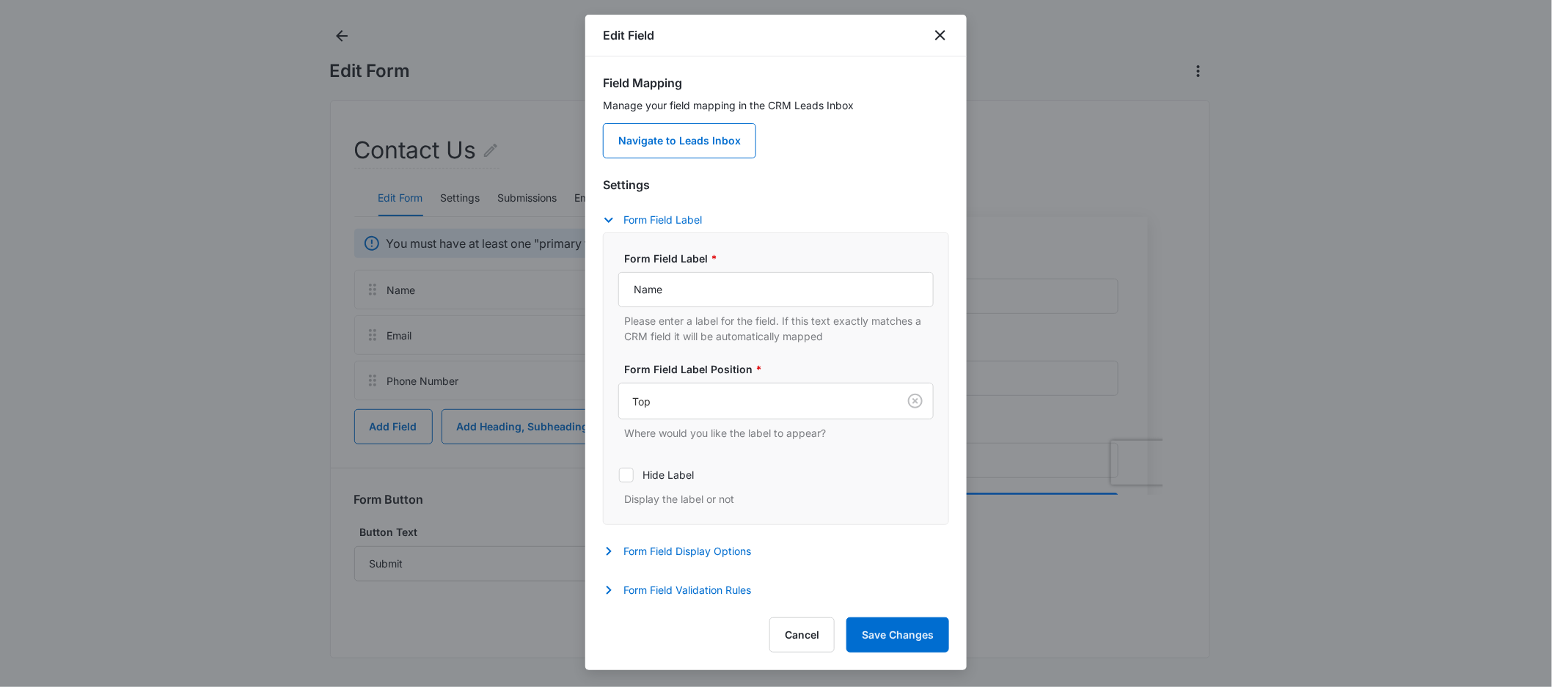
scroll to position [2, 0]
click at [678, 582] on button "Form Field Validation Rules" at bounding box center [684, 591] width 163 height 18
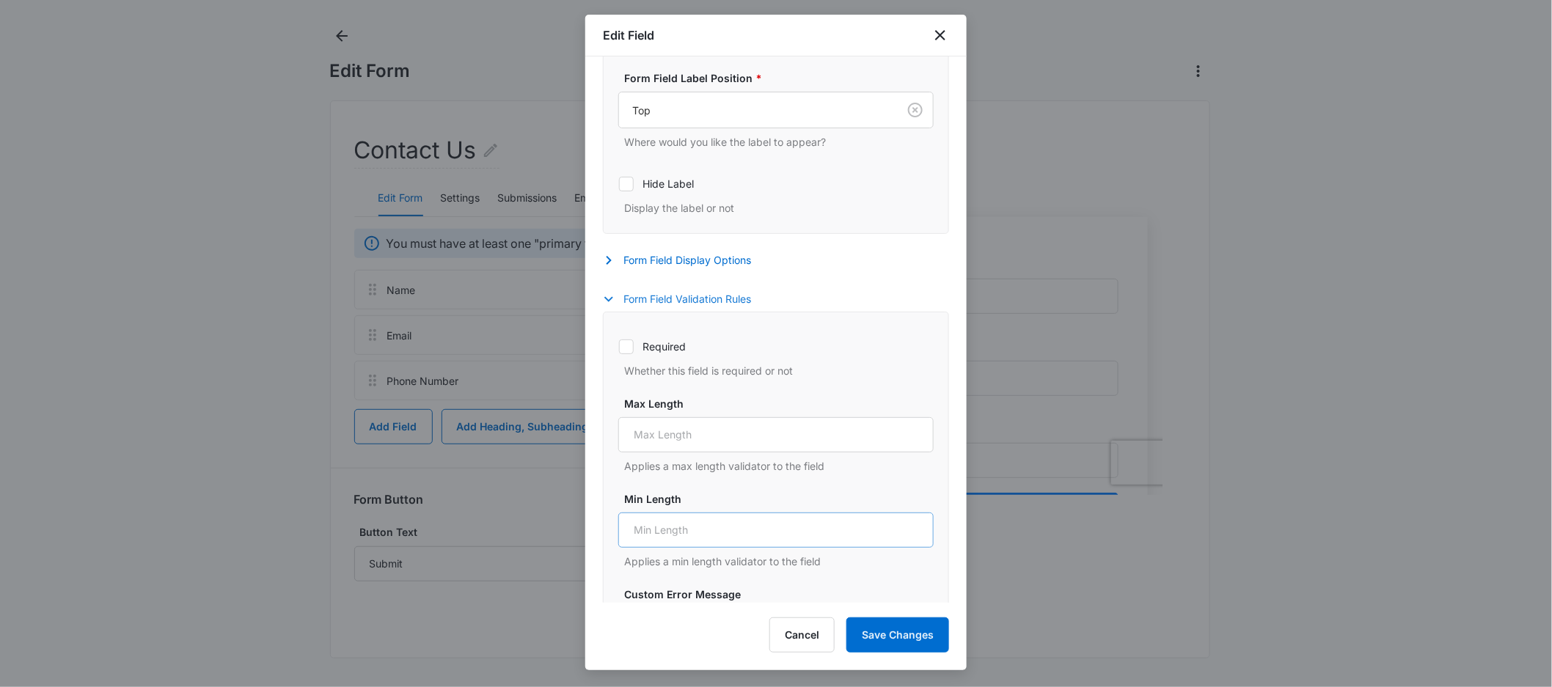
scroll to position [333, 0]
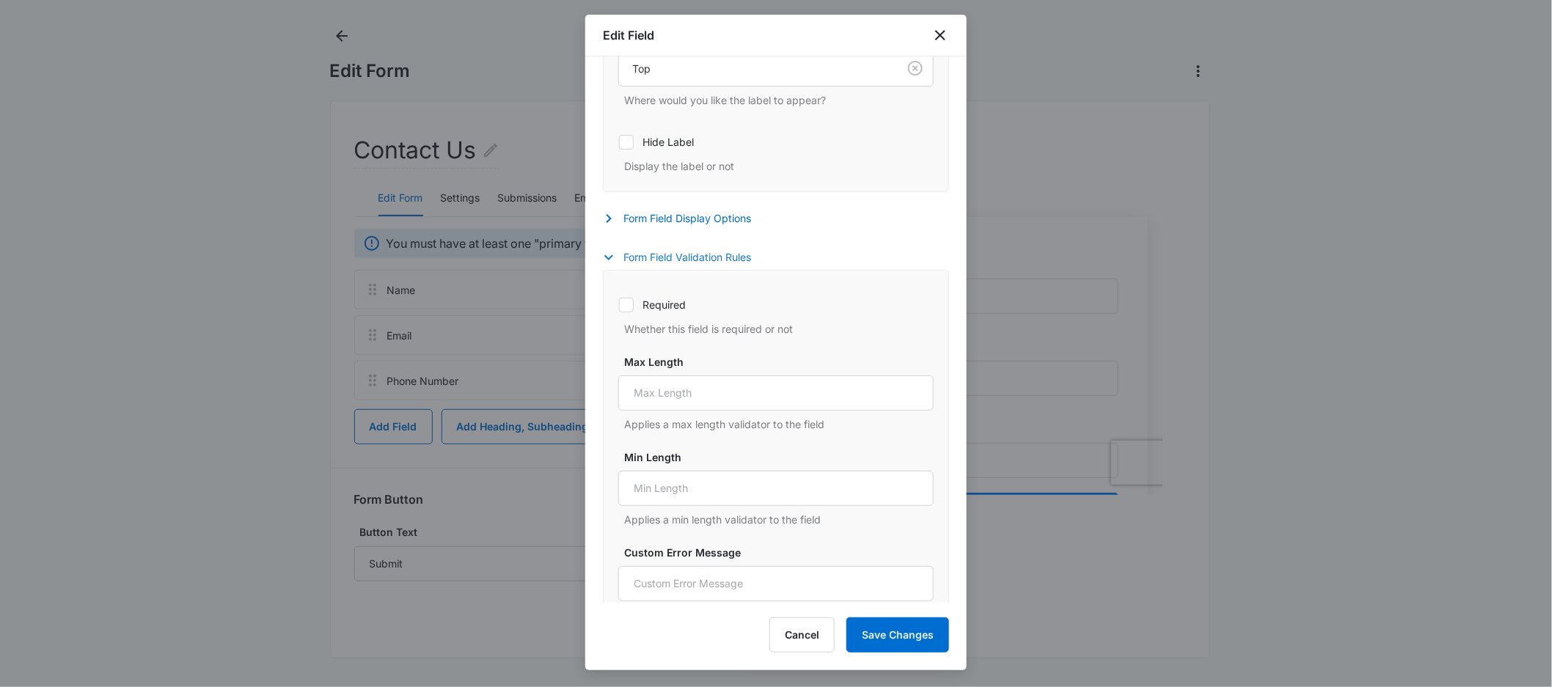
click at [676, 256] on button "Form Field Validation Rules" at bounding box center [684, 258] width 163 height 18
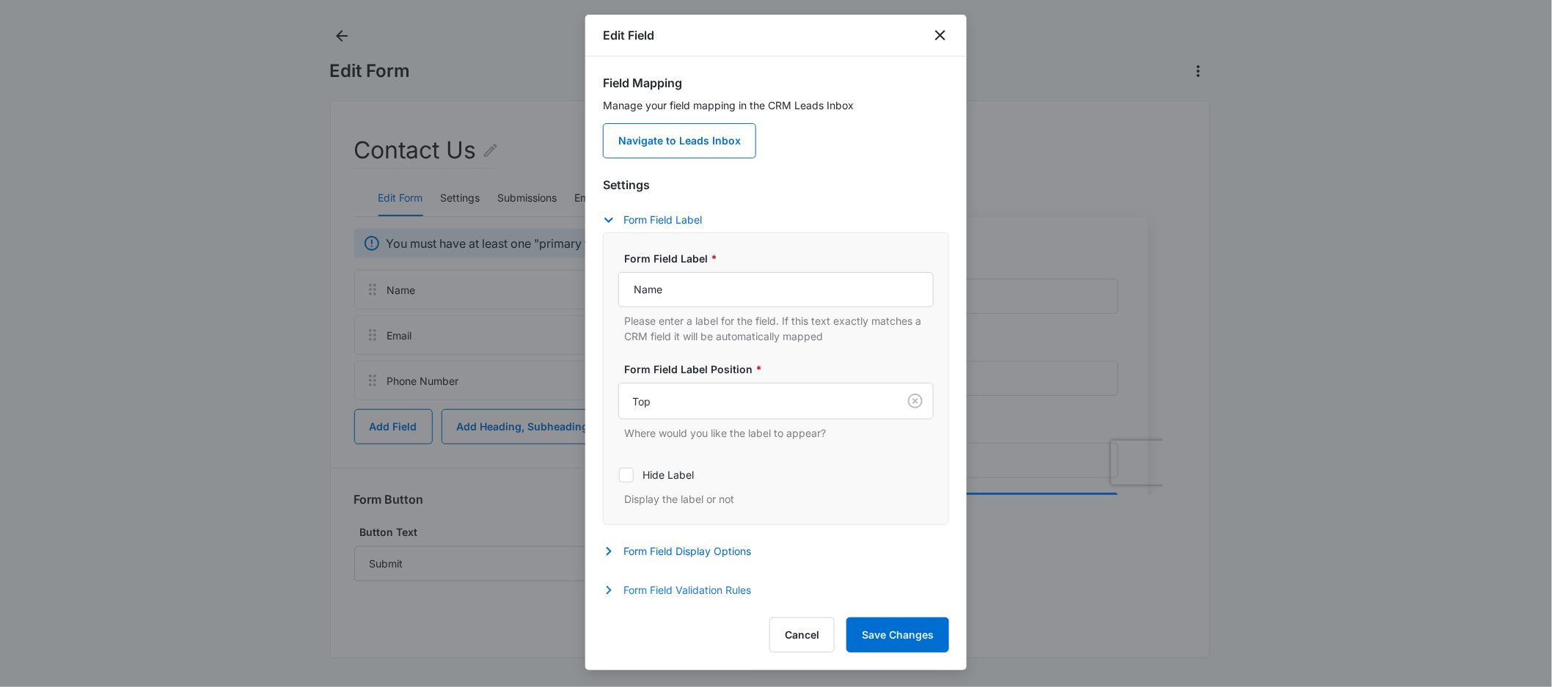
scroll to position [3, 0]
drag, startPoint x: 687, startPoint y: 541, endPoint x: 701, endPoint y: 537, distance: 14.6
click at [687, 543] on button "Form Field Display Options" at bounding box center [684, 552] width 163 height 18
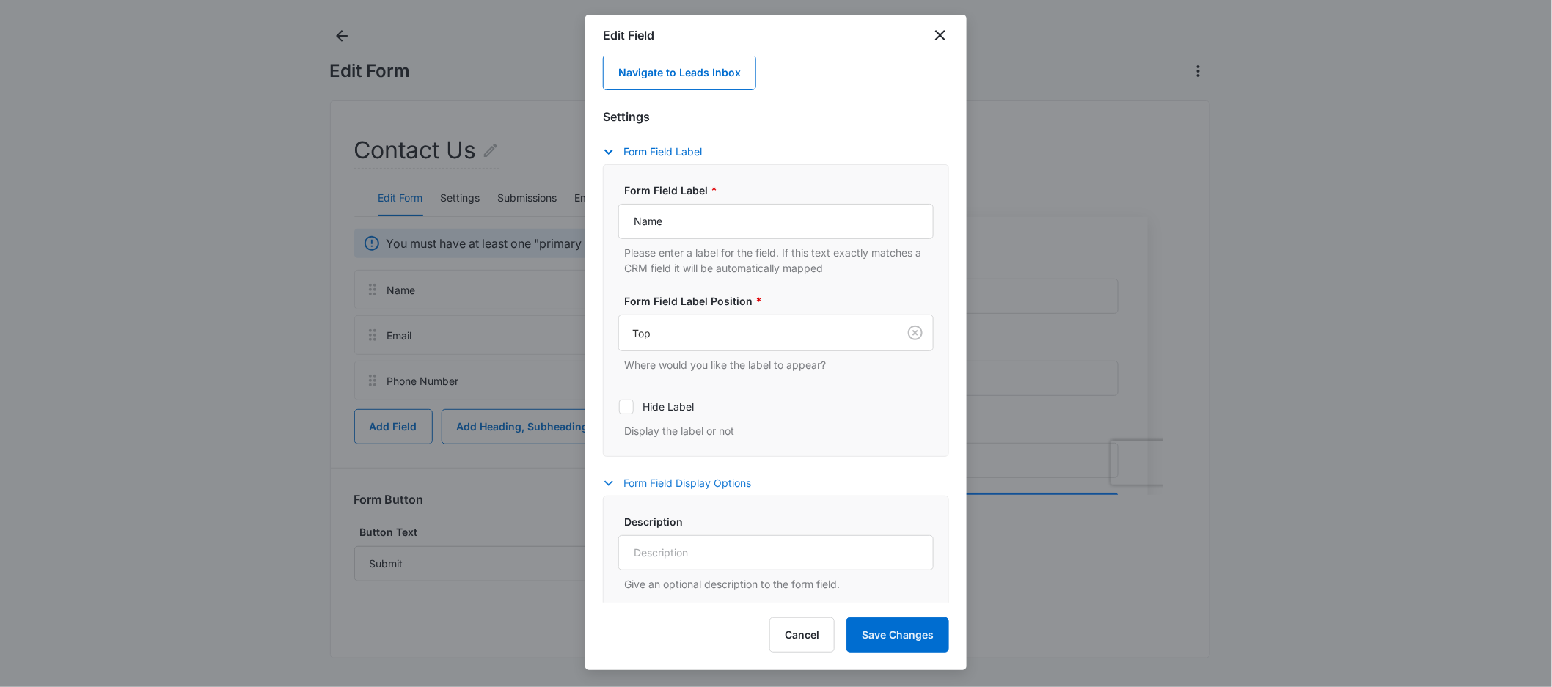
scroll to position [183, 0]
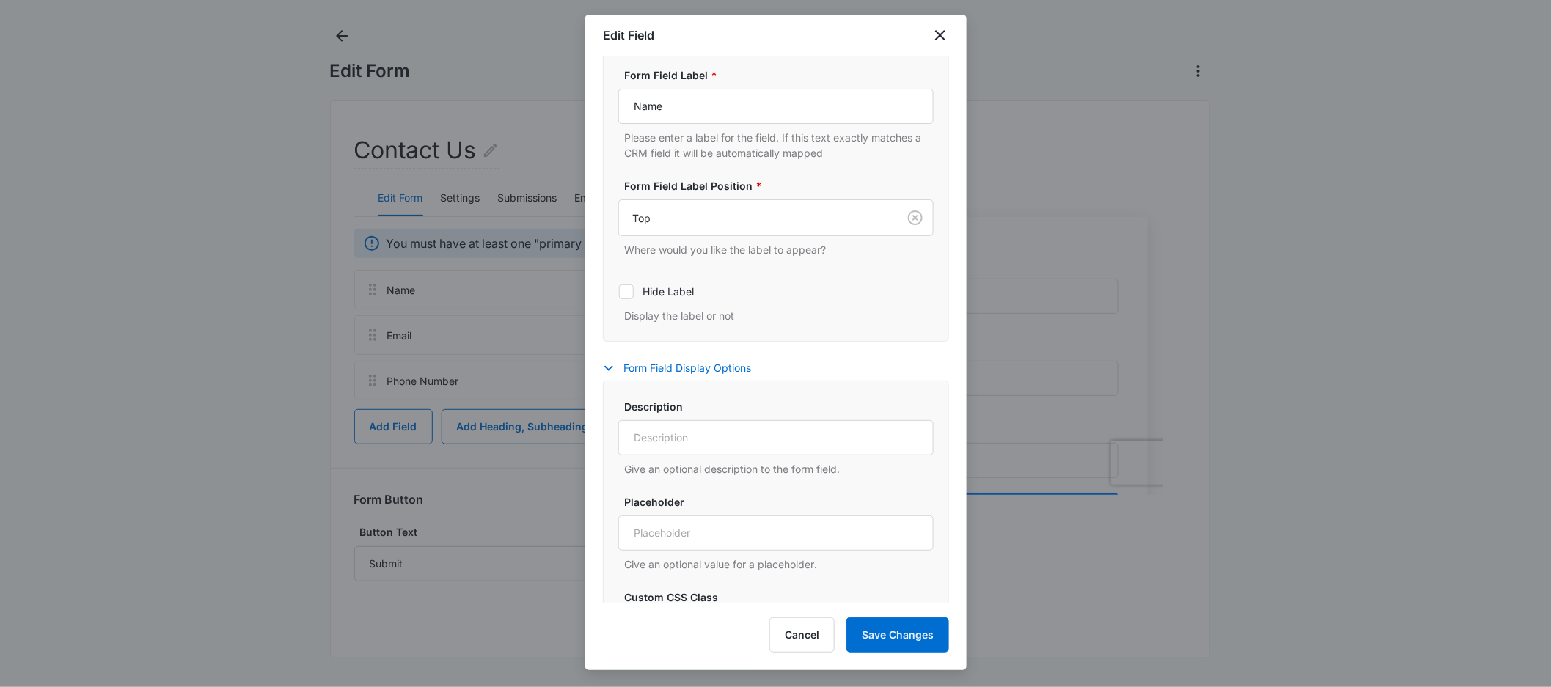
click at [650, 380] on div "Form Field Display Options Description Give an optional description to the form…" at bounding box center [776, 550] width 346 height 383
click at [660, 376] on button "Form Field Display Options" at bounding box center [684, 368] width 163 height 18
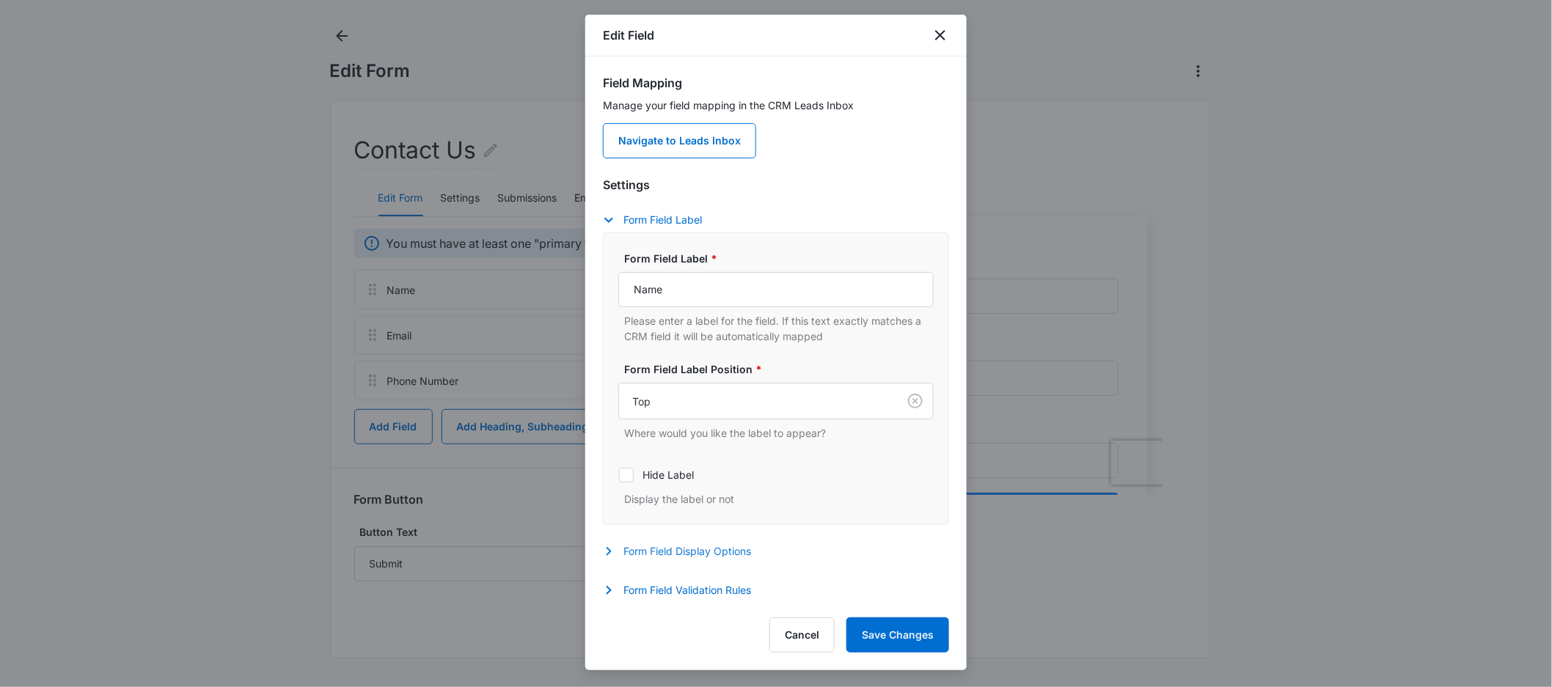
scroll to position [3, 0]
click at [675, 584] on button "Form Field Validation Rules" at bounding box center [684, 591] width 163 height 18
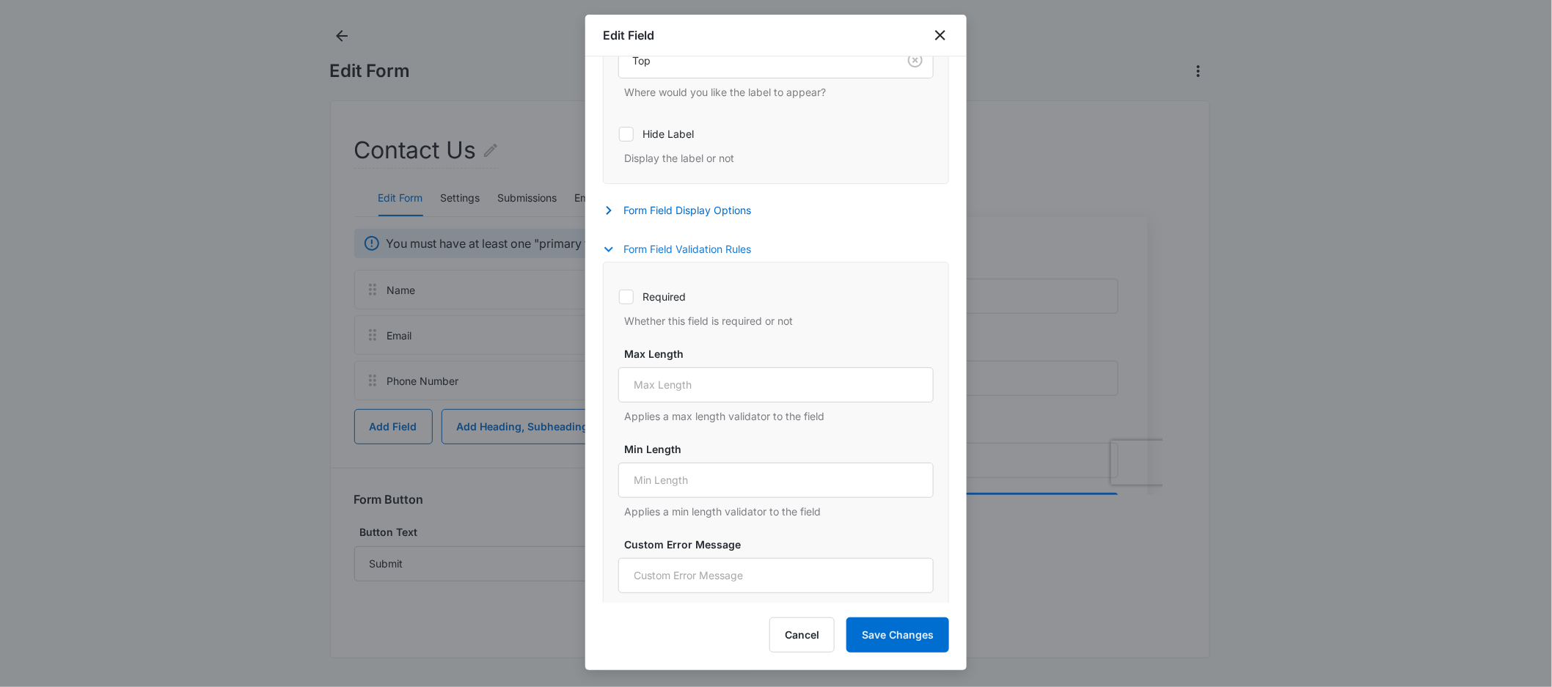
scroll to position [345, 0]
click at [625, 296] on icon at bounding box center [626, 293] width 13 height 13
click at [619, 293] on input "Required" at bounding box center [618, 293] width 1 height 1
checkbox input "true"
click at [902, 642] on button "Save Changes" at bounding box center [897, 634] width 103 height 35
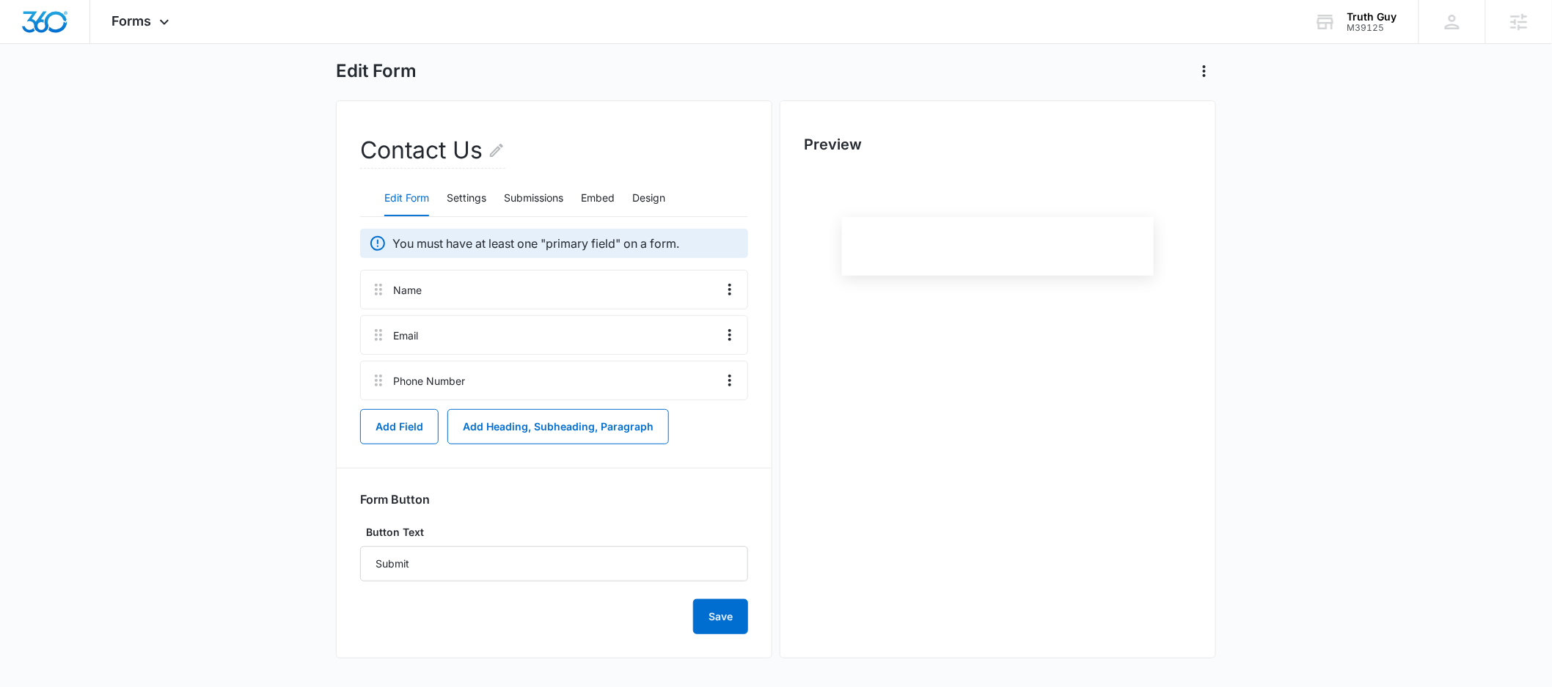
scroll to position [0, 0]
click at [727, 334] on icon "Overflow Menu" at bounding box center [730, 335] width 18 height 18
click at [687, 371] on div "Edit" at bounding box center [690, 376] width 31 height 10
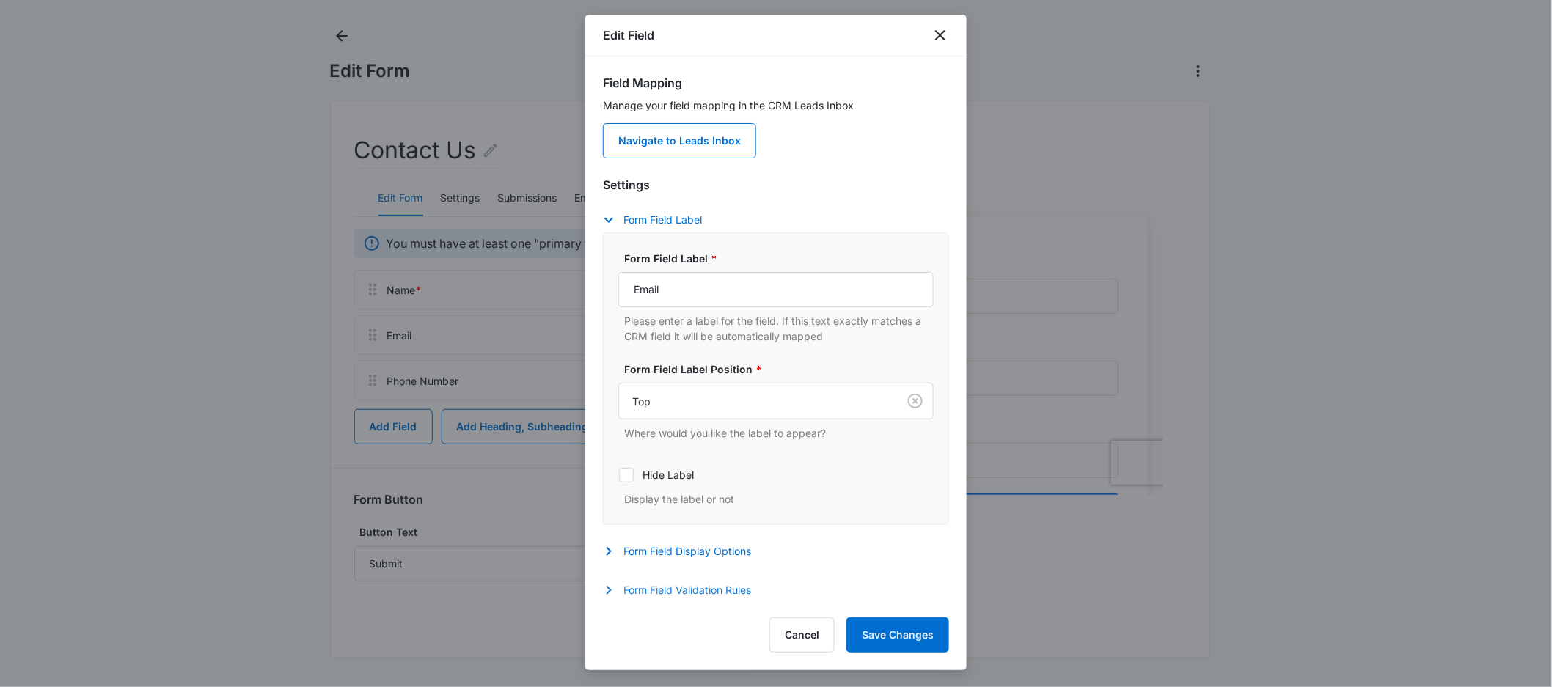
click at [683, 591] on button "Form Field Validation Rules" at bounding box center [684, 591] width 163 height 18
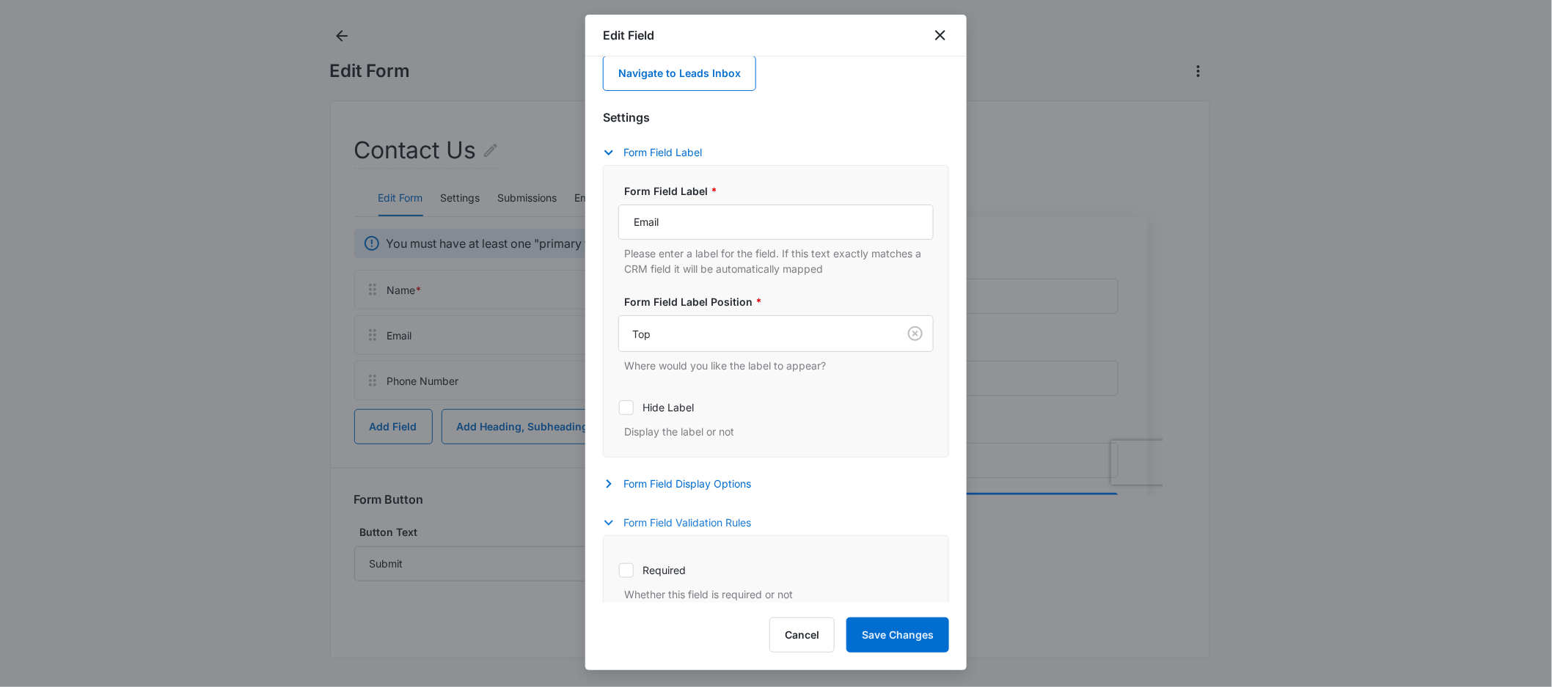
scroll to position [81, 0]
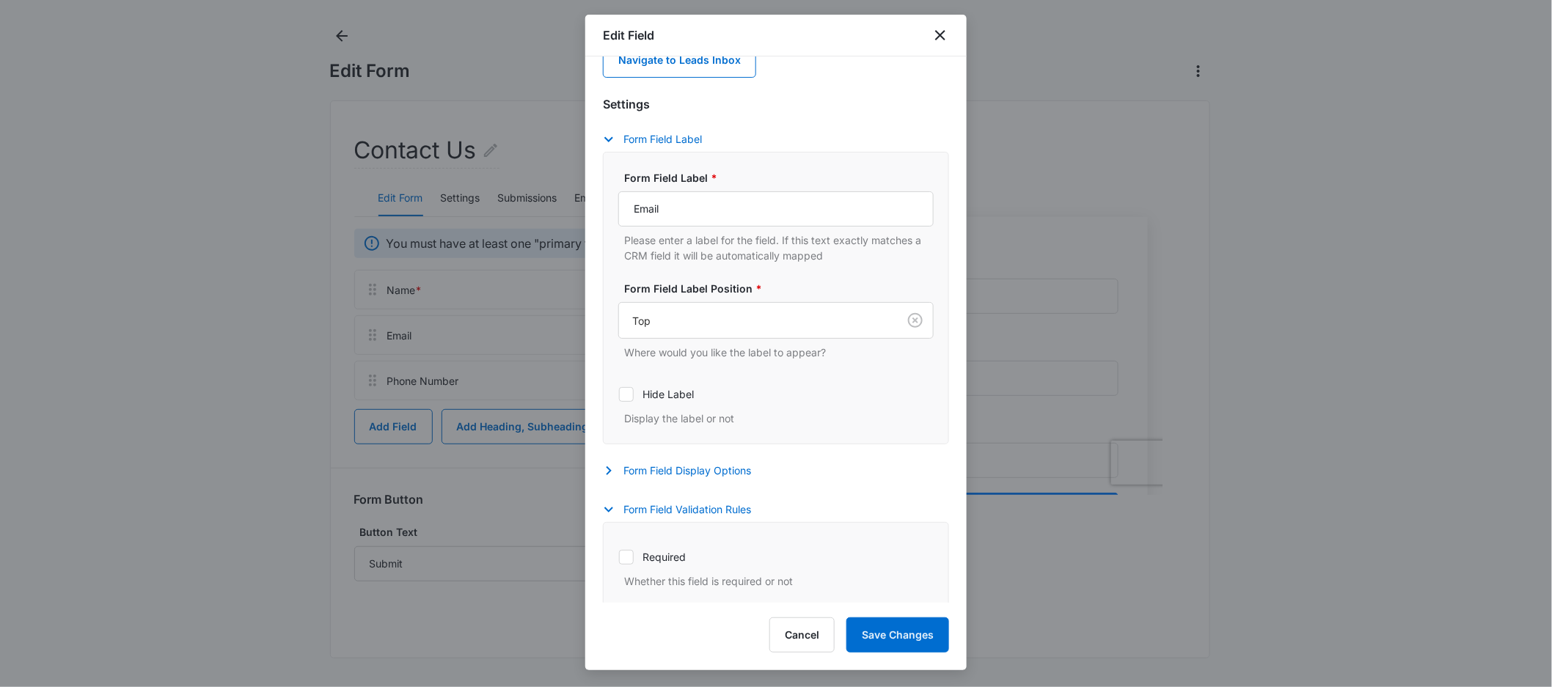
click at [626, 563] on icon at bounding box center [626, 557] width 13 height 13
click at [619, 557] on input "Required" at bounding box center [618, 557] width 1 height 1
checkbox input "true"
click at [895, 630] on button "Save Changes" at bounding box center [897, 634] width 103 height 35
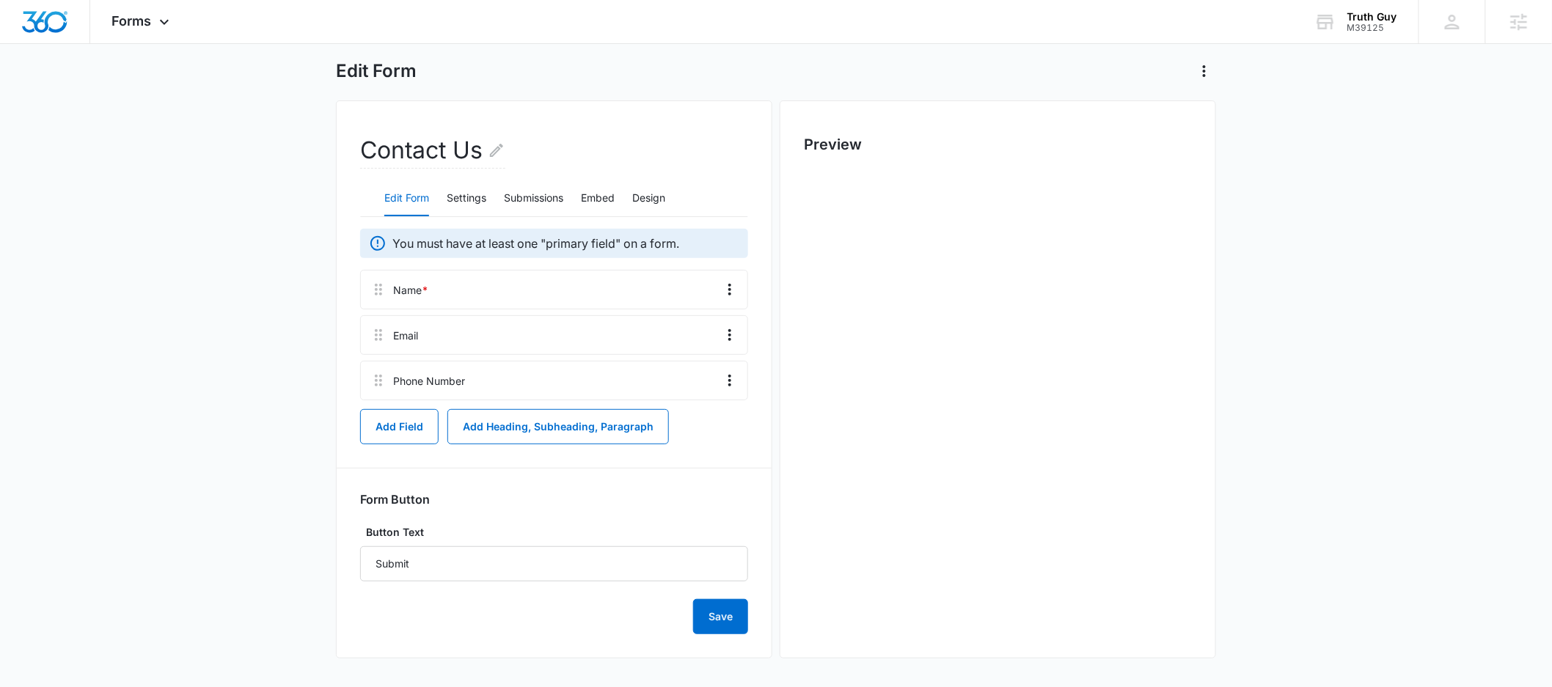
scroll to position [0, 0]
click at [733, 375] on icon "Overflow Menu" at bounding box center [730, 381] width 18 height 18
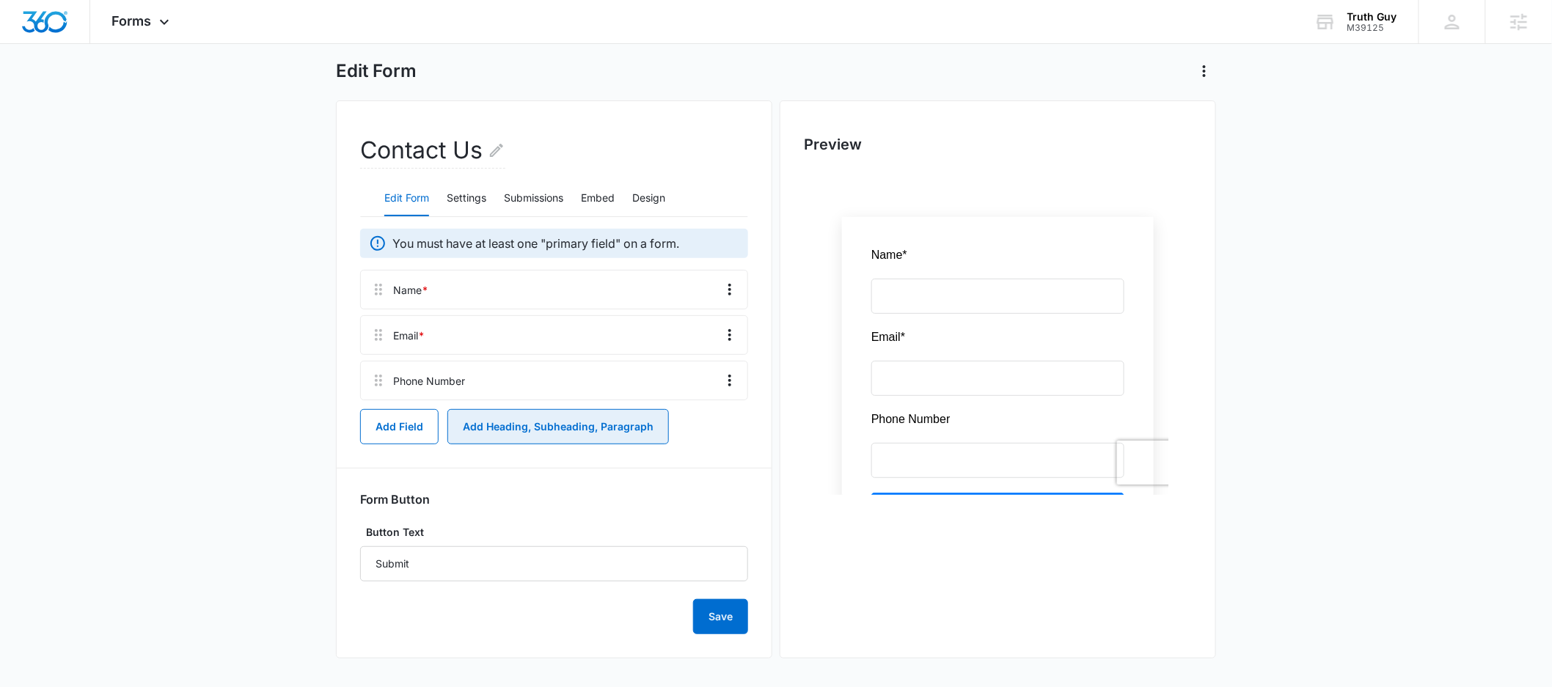
drag, startPoint x: 290, startPoint y: 391, endPoint x: 505, endPoint y: 436, distance: 218.9
click at [301, 392] on main "Edit Form Contact Us Edit Form Settings Submissions Embed Design You must have …" at bounding box center [776, 356] width 1552 height 664
click at [411, 433] on button "Add Field" at bounding box center [399, 426] width 78 height 35
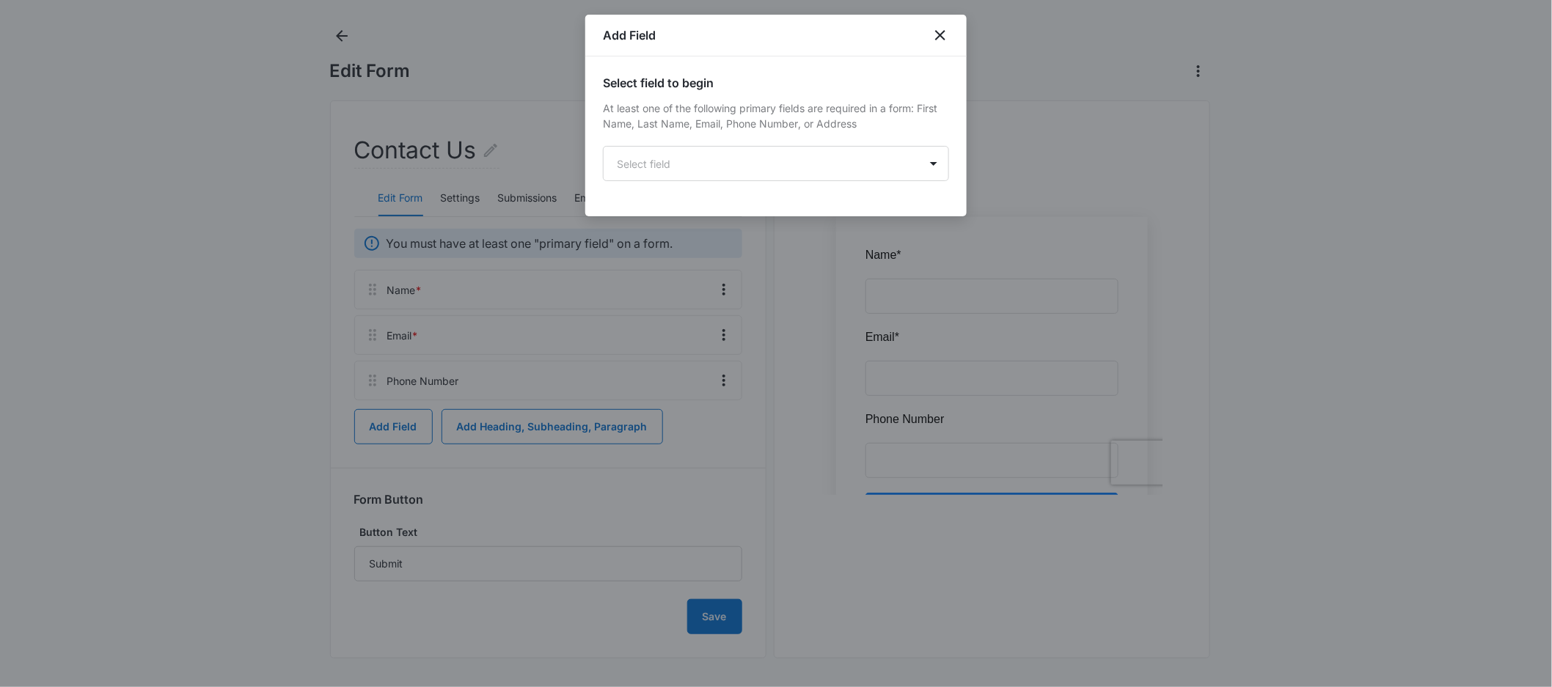
click at [744, 182] on div "Select field to begin At least one of the following primary fields are required…" at bounding box center [775, 136] width 381 height 160
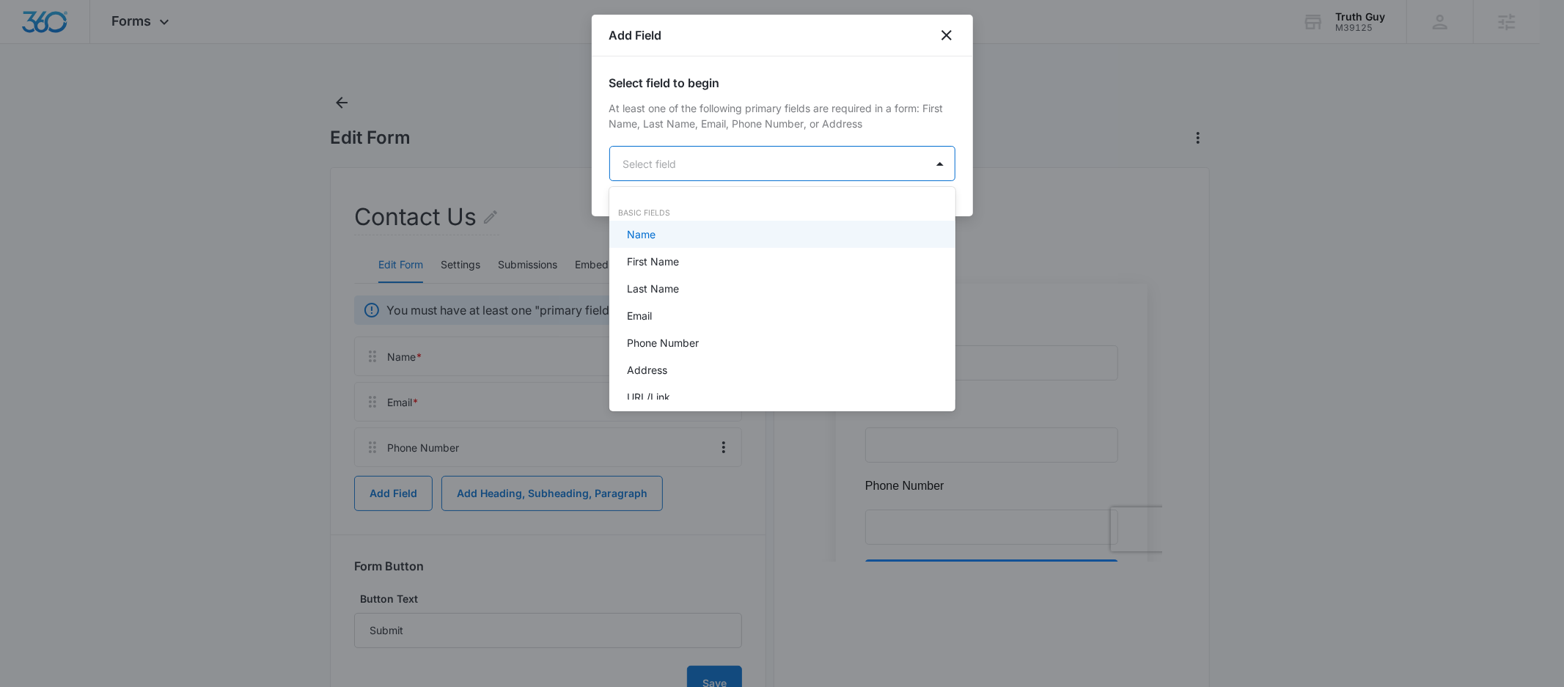
click at [742, 159] on body "Forms Apps Reputation Websites Forms CRM Email Social Payments POS Content Ads …" at bounding box center [782, 343] width 1564 height 687
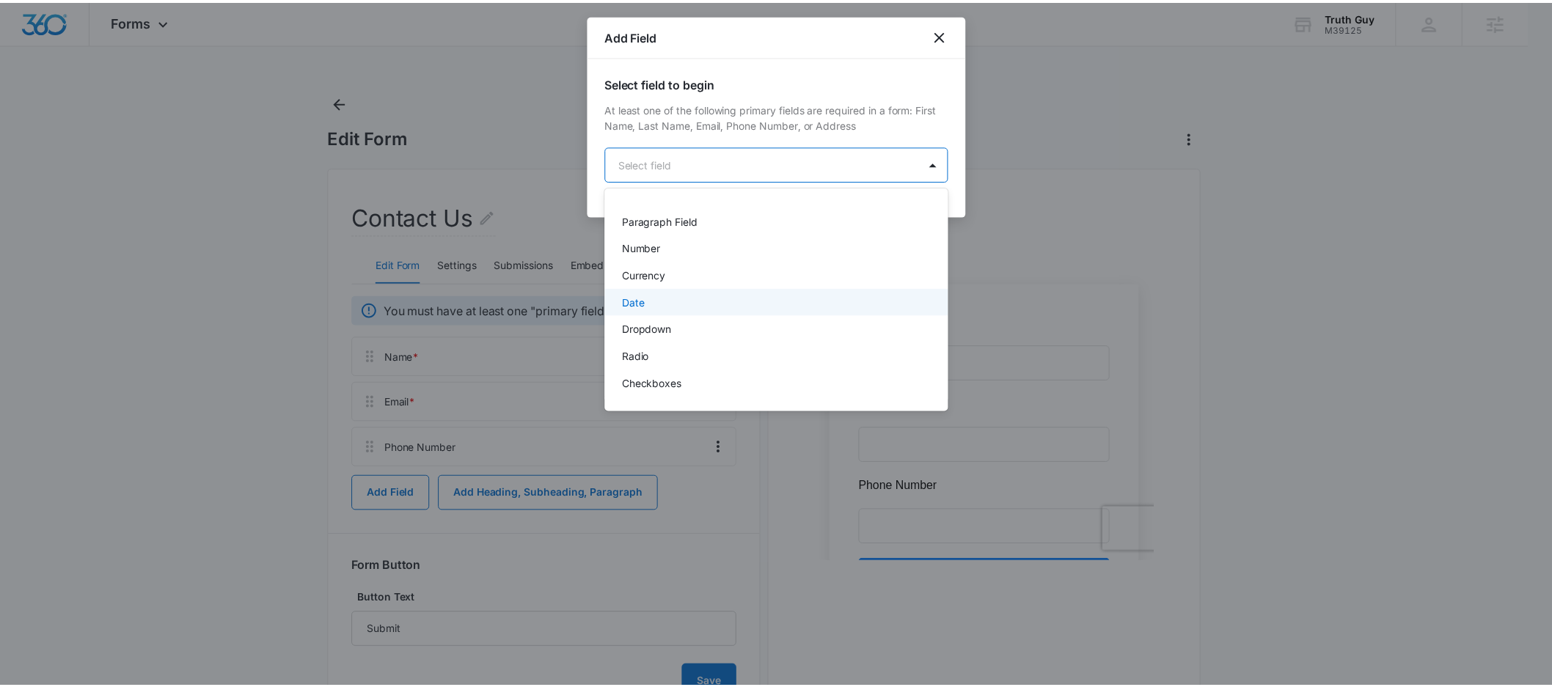
scroll to position [211, 0]
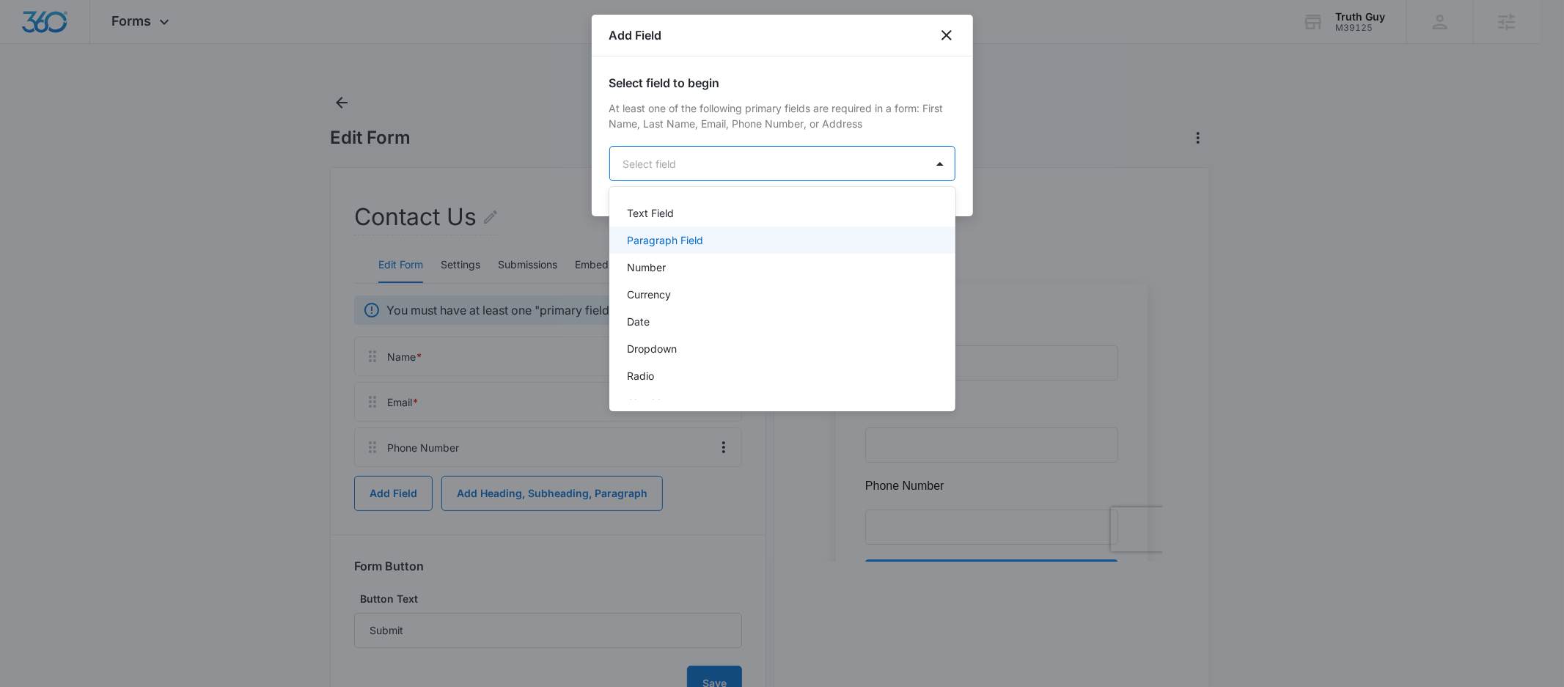
click at [699, 238] on p "Paragraph Field" at bounding box center [665, 239] width 76 height 15
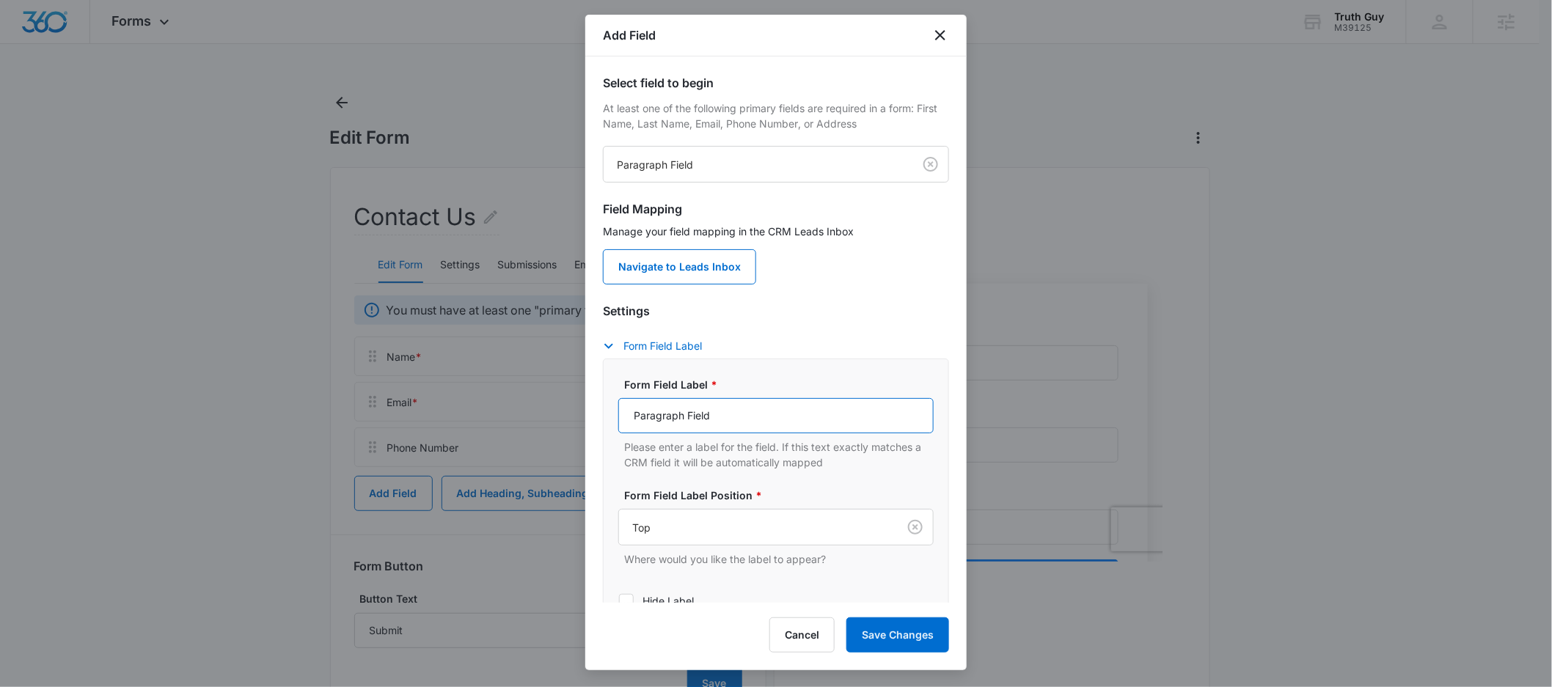
drag, startPoint x: 723, startPoint y: 409, endPoint x: 727, endPoint y: 421, distance: 12.3
click at [722, 410] on input "Paragraph Field" at bounding box center [775, 415] width 315 height 35
drag, startPoint x: 651, startPoint y: 416, endPoint x: 260, endPoint y: 549, distance: 412.8
click at [496, 396] on body "Forms Apps Reputation Websites Forms CRM Email Social Payments POS Content Ads …" at bounding box center [776, 377] width 1552 height 755
drag, startPoint x: 577, startPoint y: 406, endPoint x: 520, endPoint y: 402, distance: 57.4
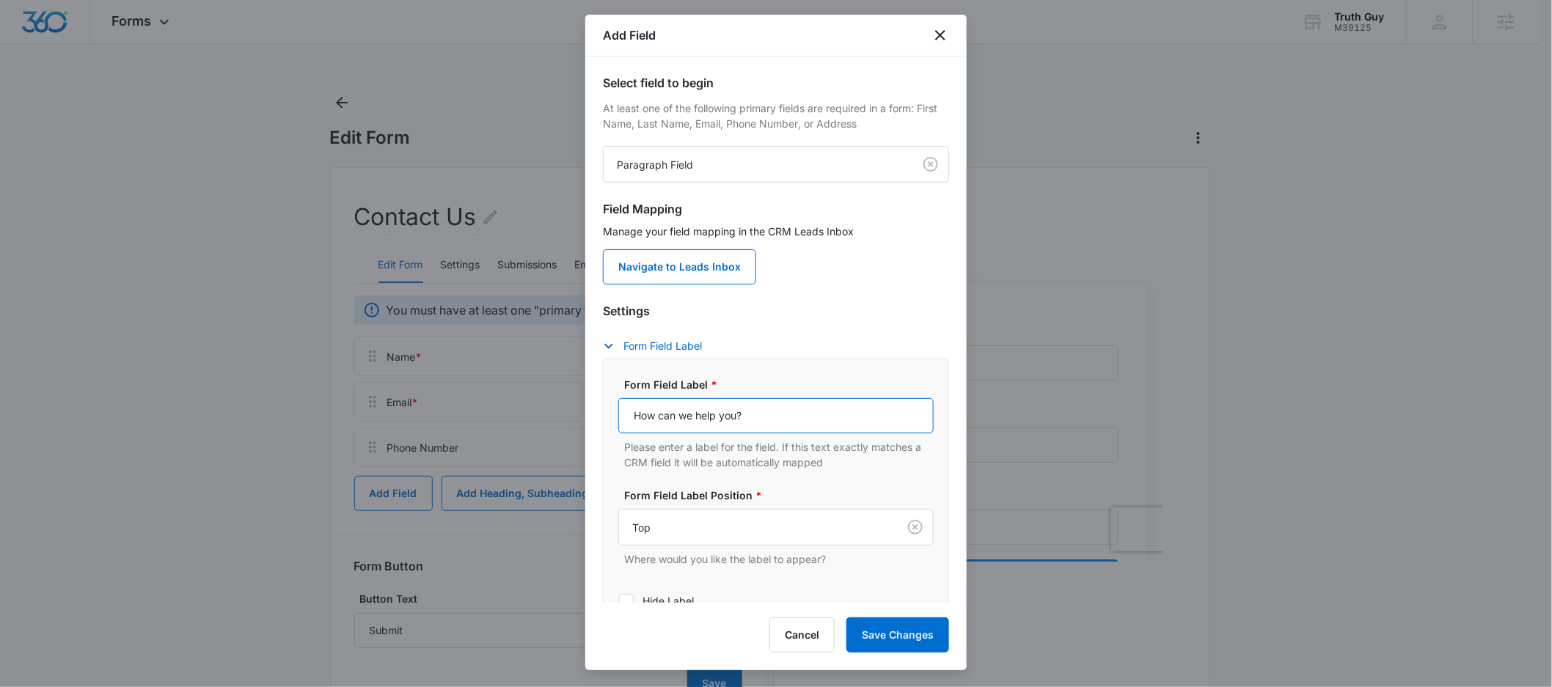
click at [520, 402] on body "Forms Apps Reputation Websites Forms CRM Email Social Payments POS Content Ads …" at bounding box center [776, 377] width 1552 height 755
type input "Questions/Comments"
click at [875, 651] on button "Save Changes" at bounding box center [897, 634] width 103 height 35
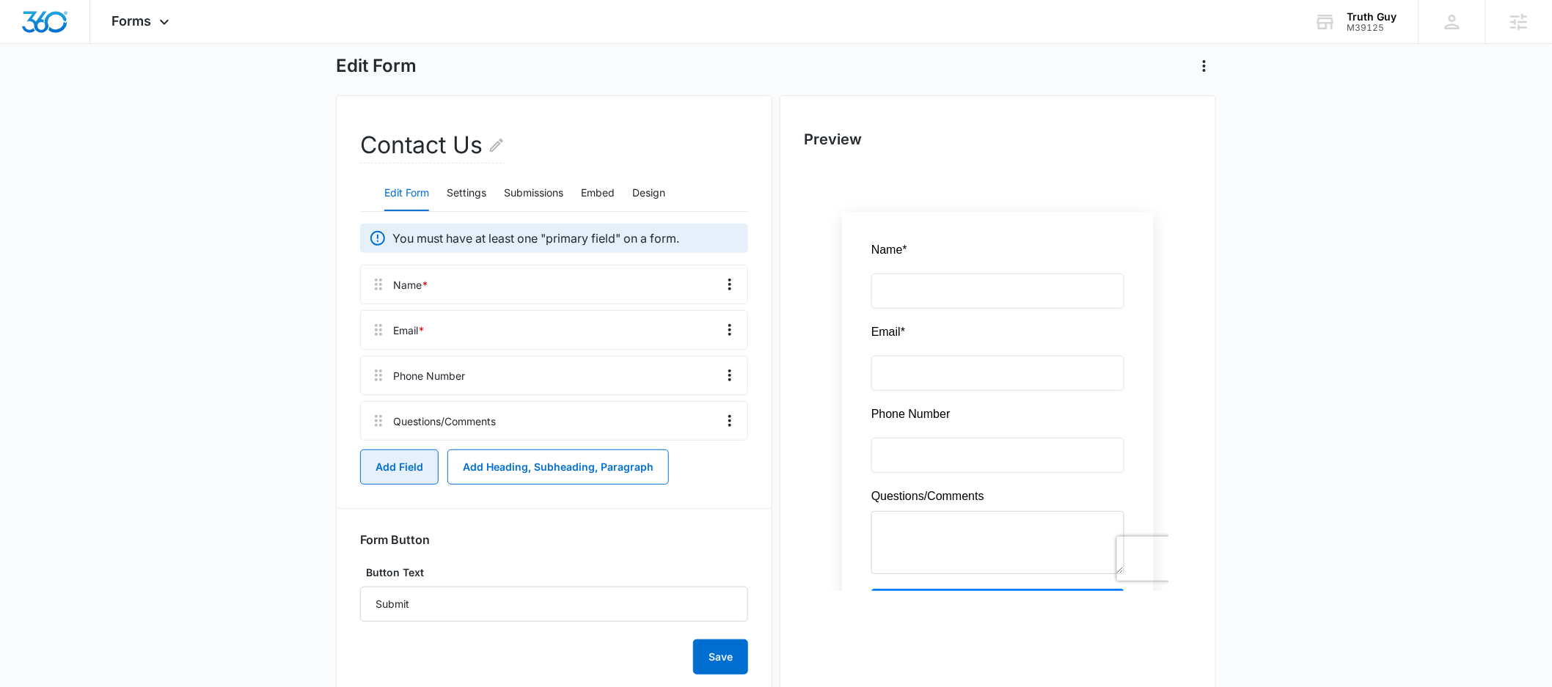
scroll to position [96, 0]
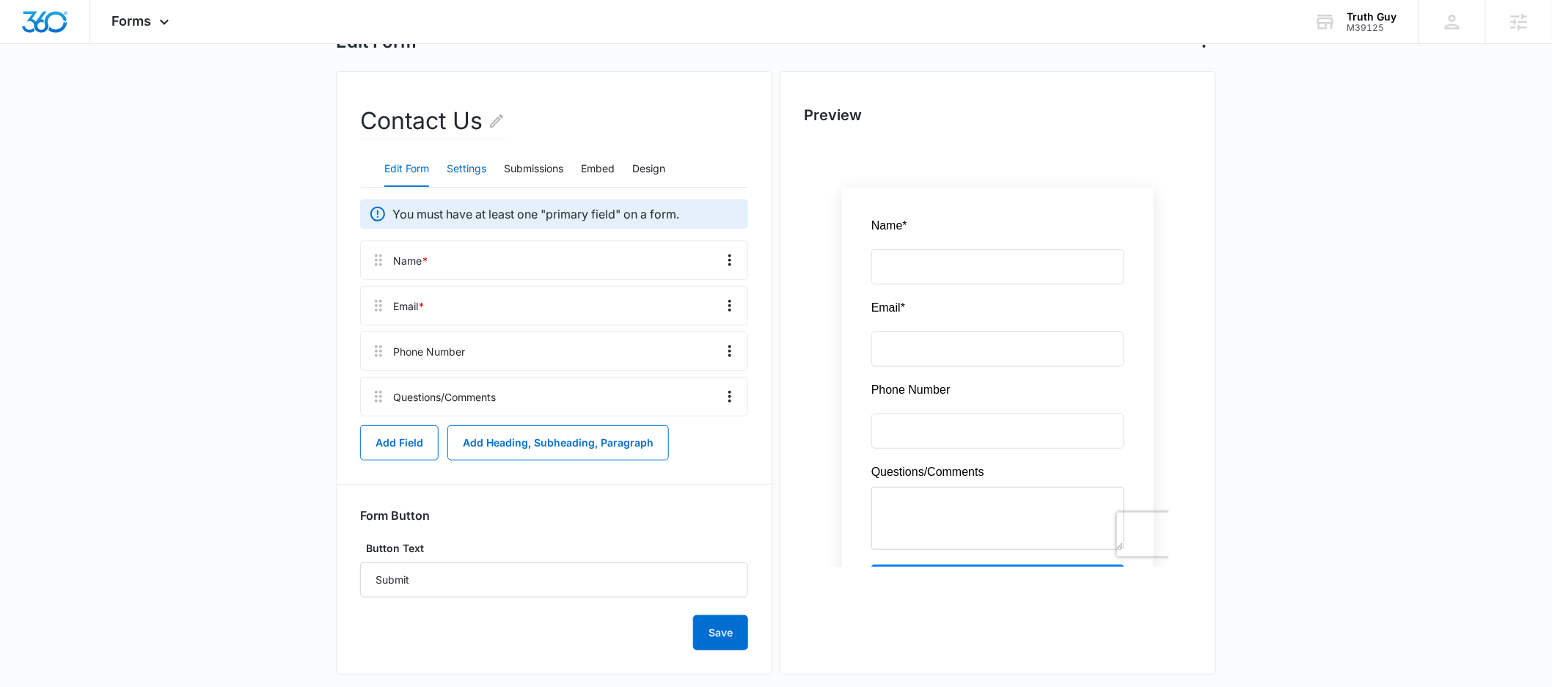
click at [467, 172] on button "Settings" at bounding box center [467, 169] width 40 height 35
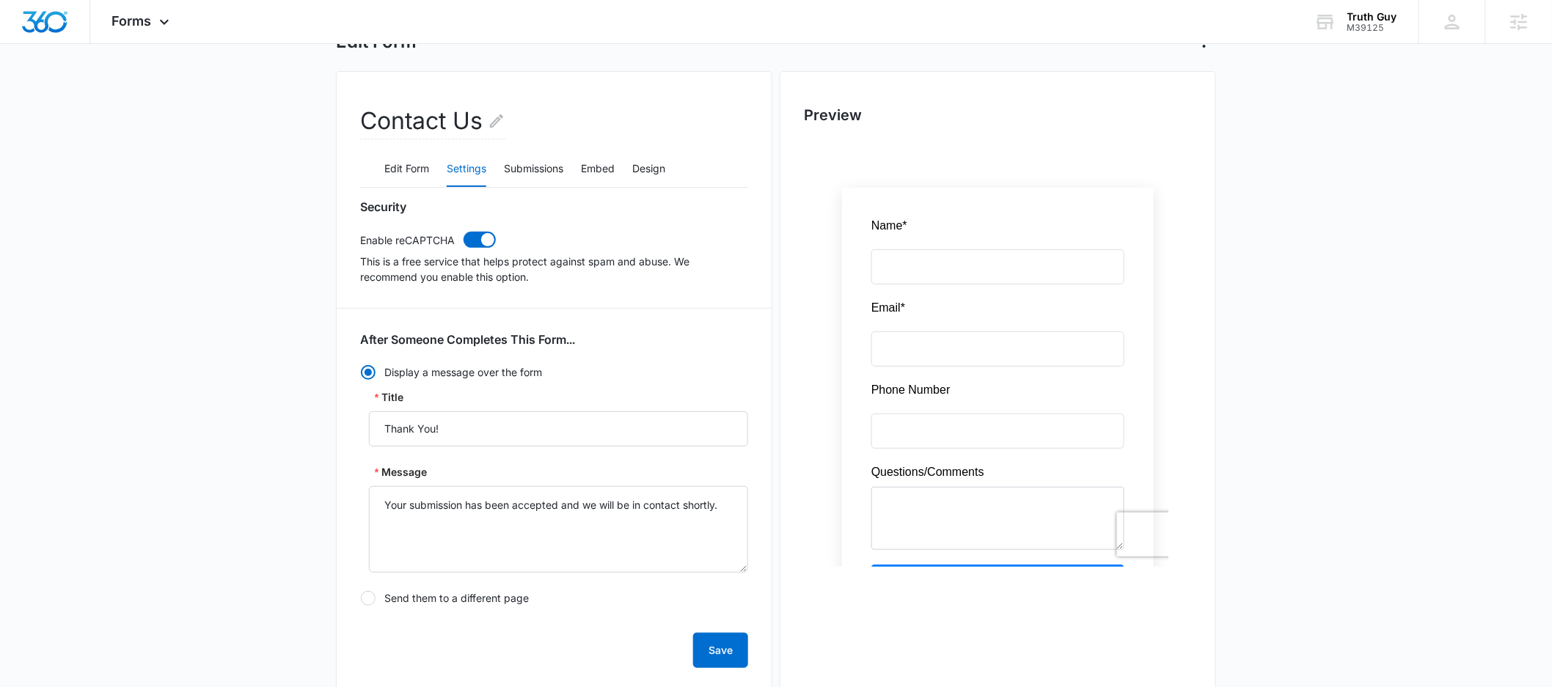
scroll to position [509, 0]
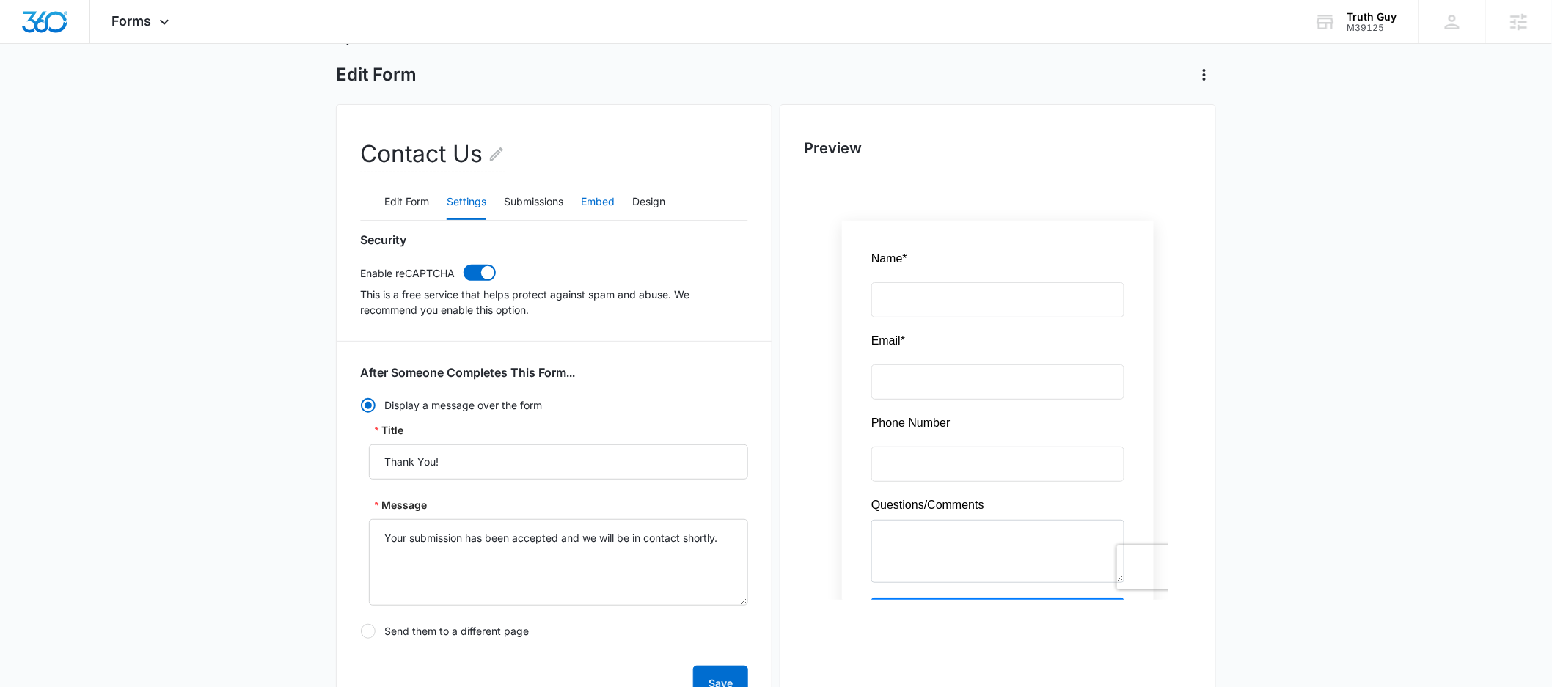
click at [596, 205] on button "Embed" at bounding box center [598, 202] width 34 height 35
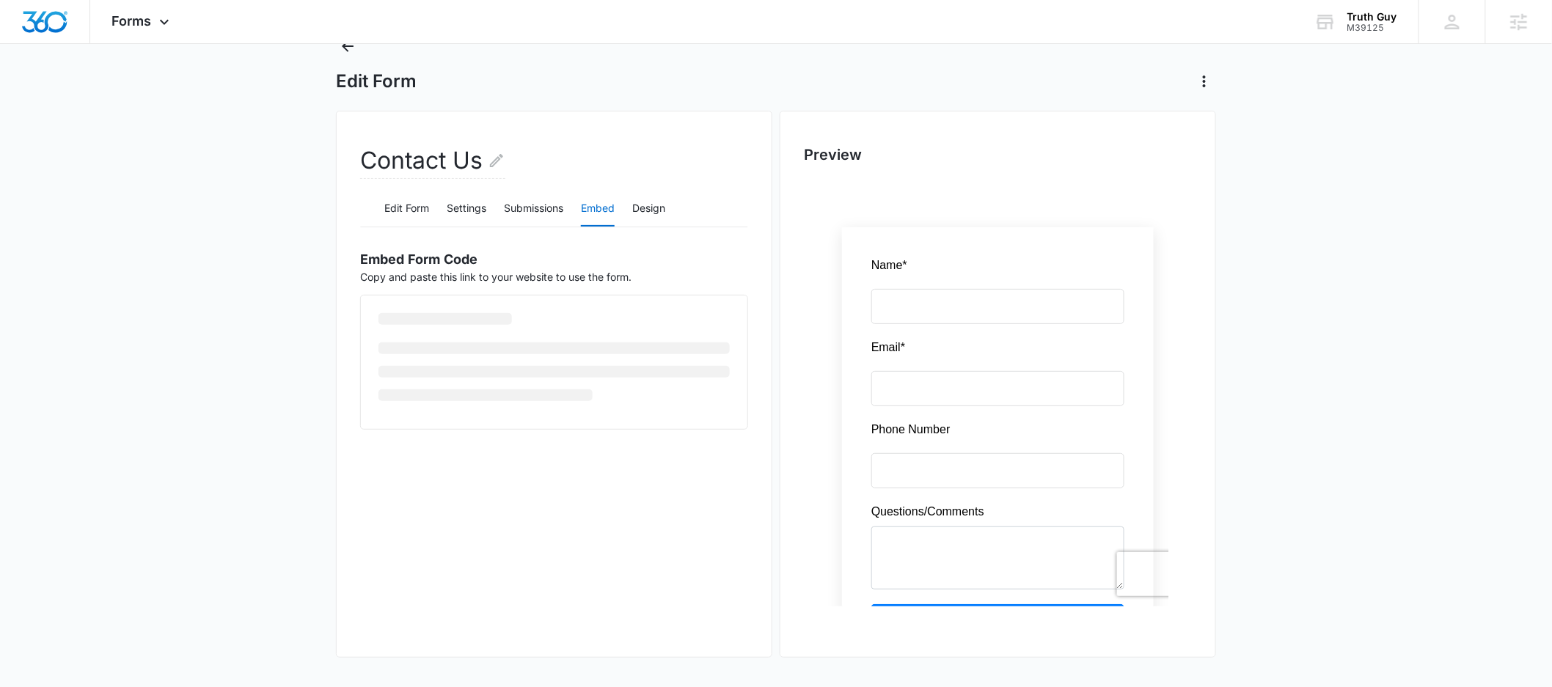
scroll to position [56, 0]
click at [429, 384] on span "Copy Embed Code" at bounding box center [437, 376] width 91 height 16
click at [175, 18] on div "Forms Apps Reputation Websites Forms CRM Email Social Payments POS Content Ads …" at bounding box center [142, 21] width 105 height 43
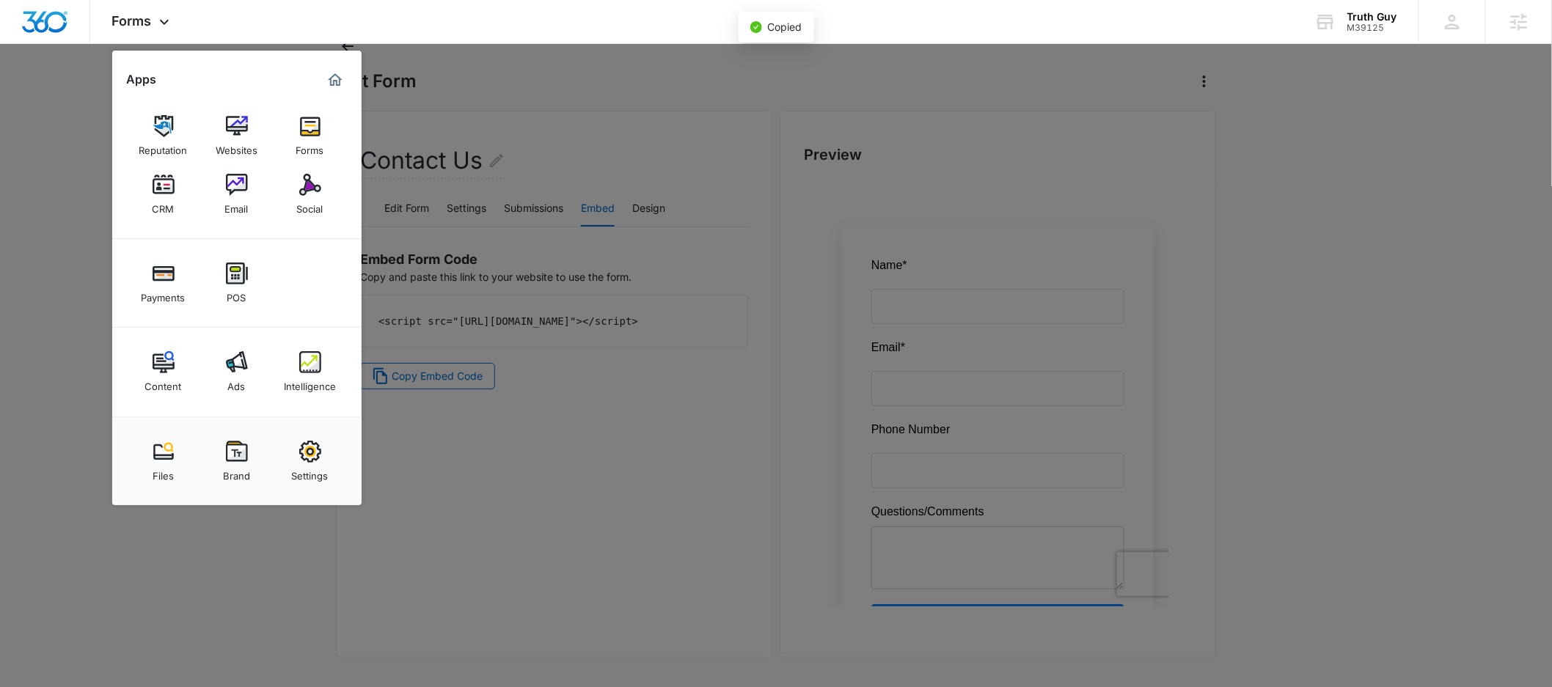
click at [579, 433] on div at bounding box center [776, 343] width 1552 height 687
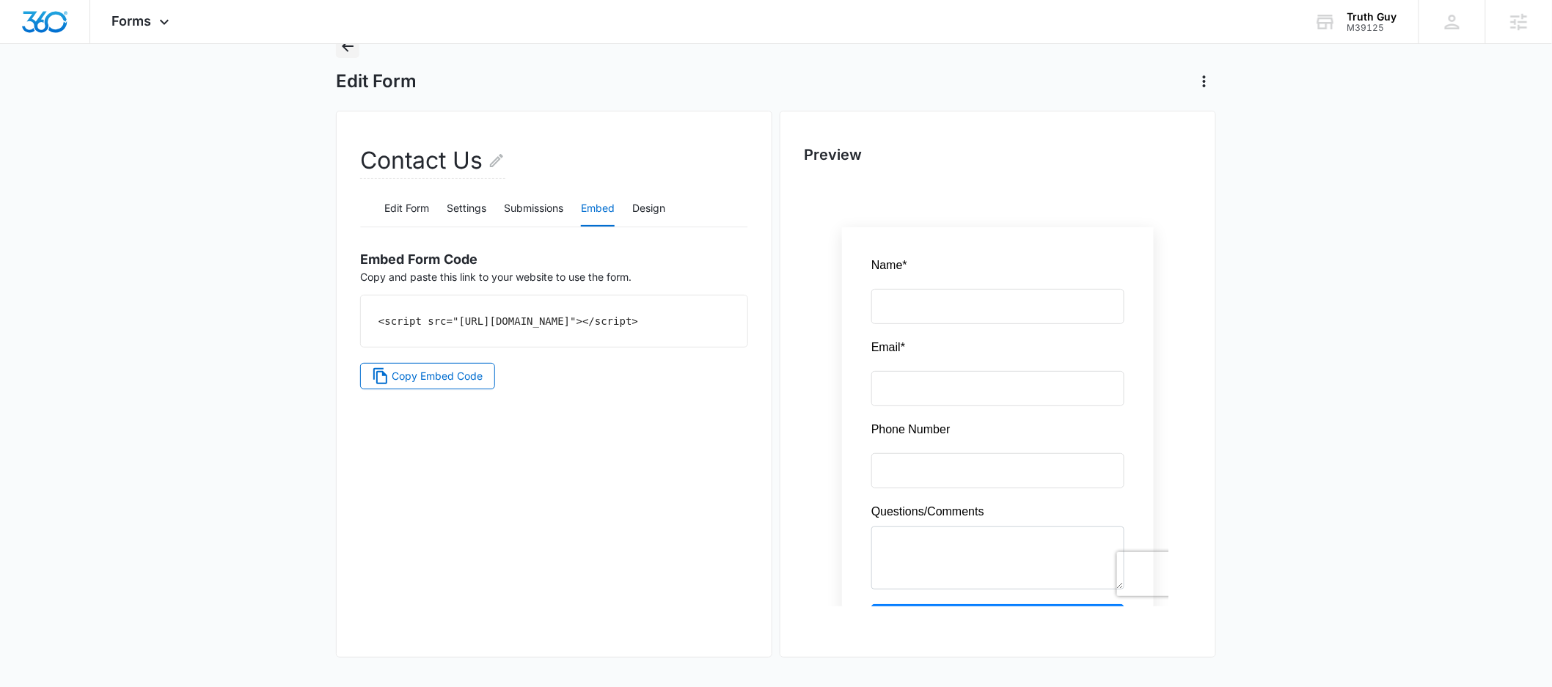
click at [356, 53] on icon "Back" at bounding box center [348, 46] width 18 height 18
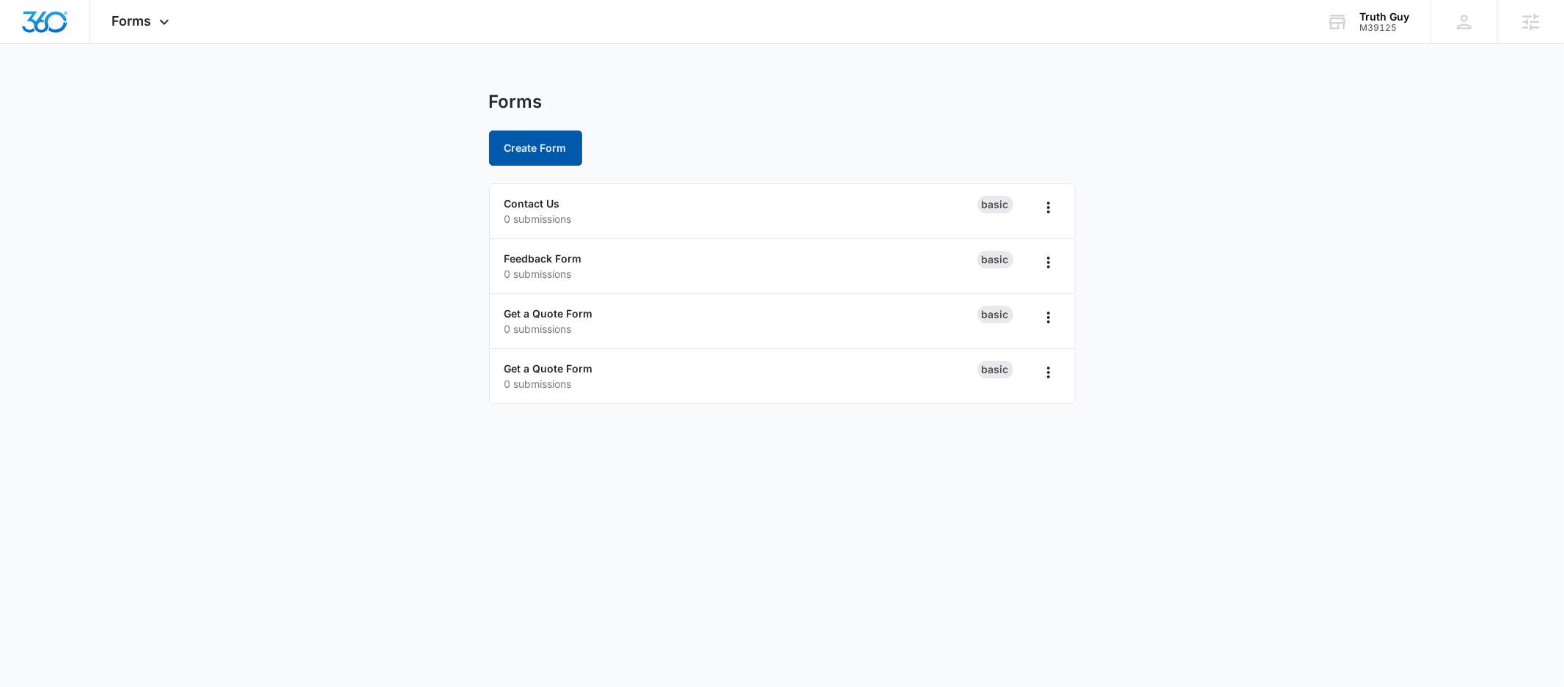
click at [509, 161] on button "Create Form" at bounding box center [535, 148] width 93 height 35
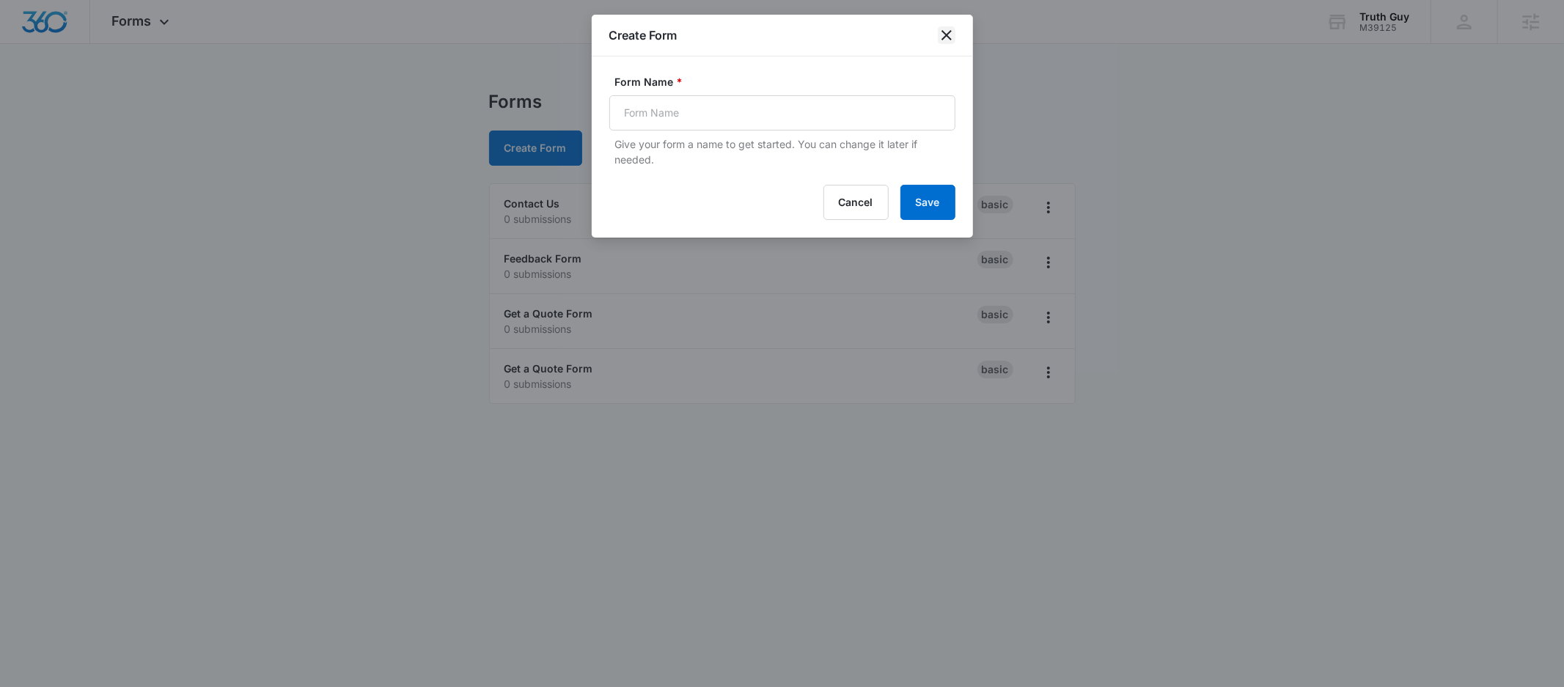
click at [951, 33] on icon "close" at bounding box center [947, 35] width 18 height 18
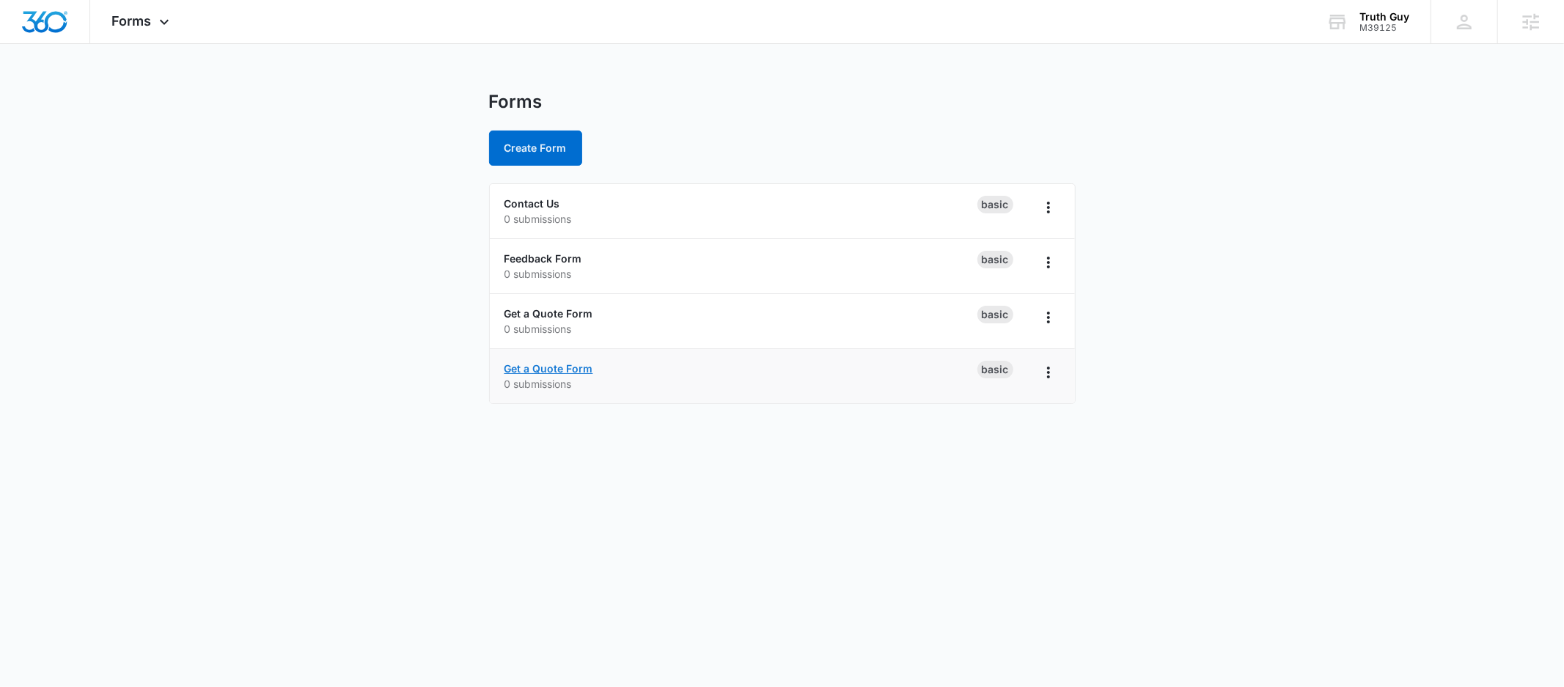
click at [549, 372] on link "Get a Quote Form" at bounding box center [549, 368] width 89 height 12
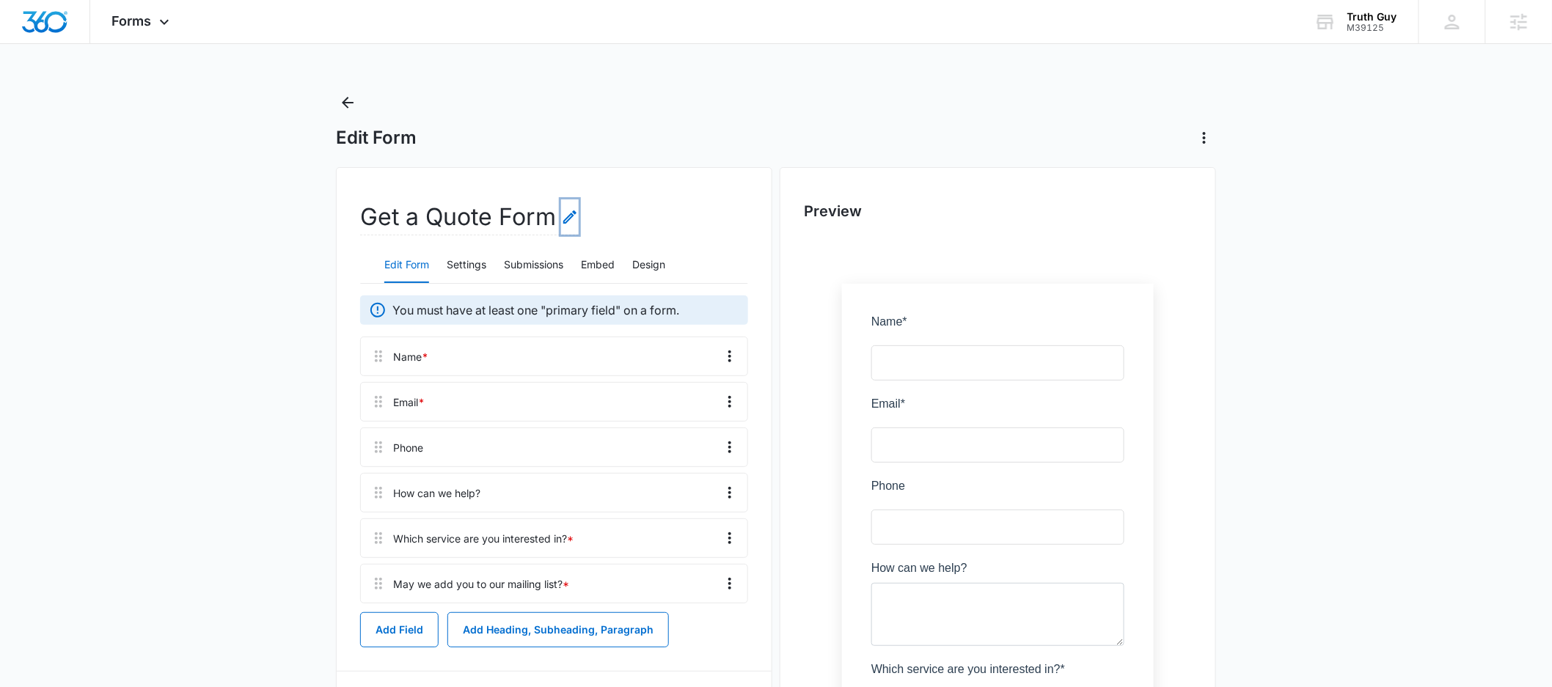
click at [569, 214] on icon "Edit Form Name" at bounding box center [569, 216] width 13 height 13
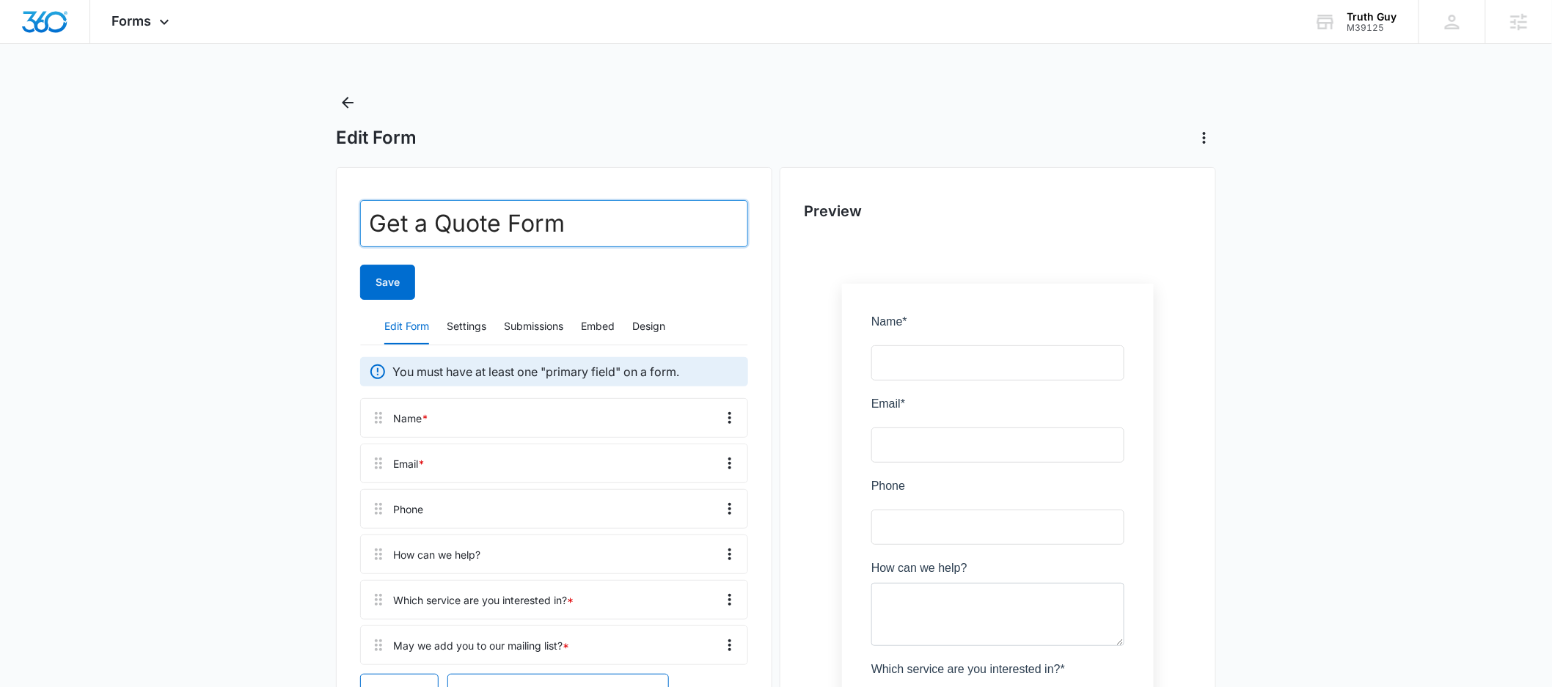
drag, startPoint x: 341, startPoint y: 199, endPoint x: 202, endPoint y: 173, distance: 141.8
click at [202, 173] on main "Edit Form Get a Quote Form Save Edit Form Settings Submissions Embed Design You…" at bounding box center [776, 522] width 1552 height 862
click at [563, 214] on input "Subscriber Form" at bounding box center [554, 223] width 388 height 47
drag, startPoint x: 546, startPoint y: 223, endPoint x: 478, endPoint y: 225, distance: 68.2
click at [478, 225] on input "Subscriber Form" at bounding box center [554, 223] width 388 height 47
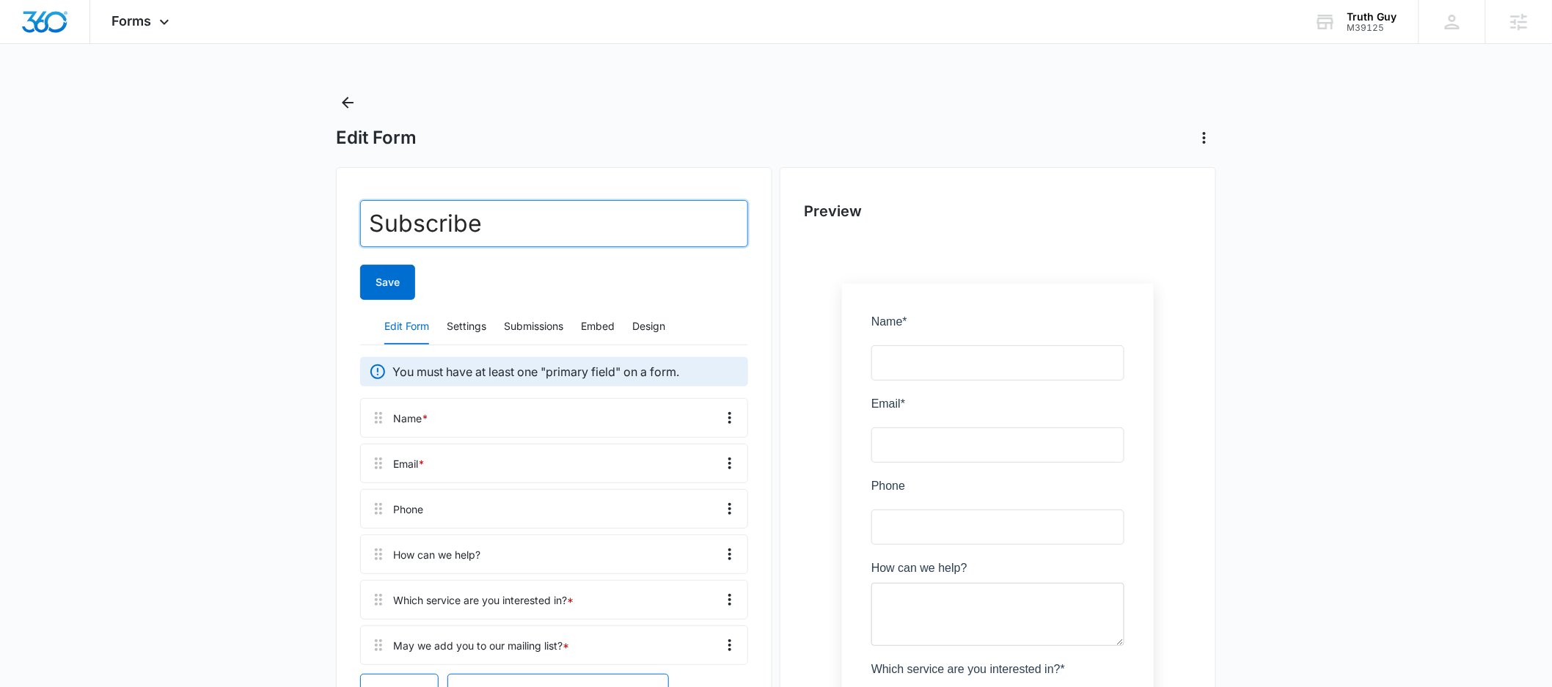
type input "Subscribe"
drag, startPoint x: 121, startPoint y: 351, endPoint x: 348, endPoint y: 356, distance: 227.4
click at [131, 351] on main "Edit Form Subscribe Save Edit Form Settings Submissions Embed Design You must h…" at bounding box center [776, 522] width 1552 height 862
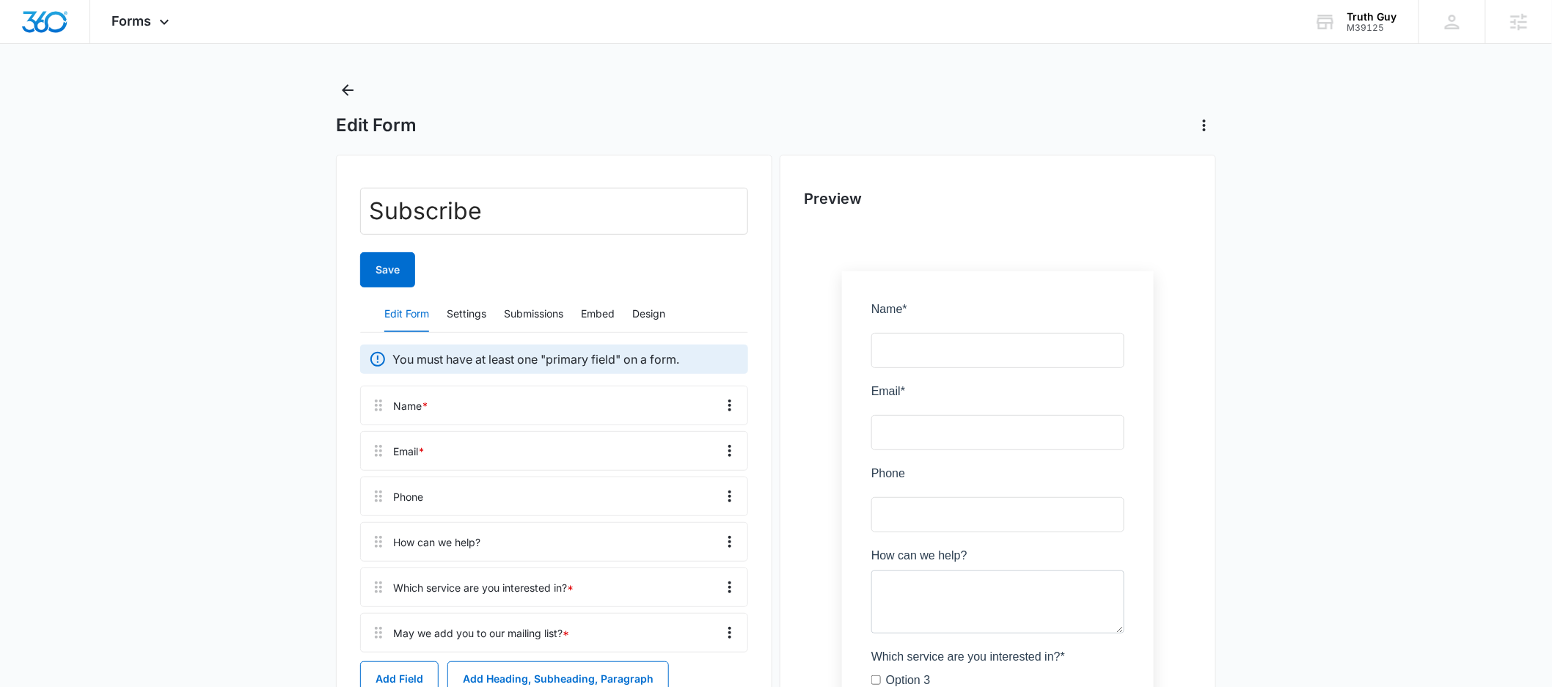
scroll to position [29, 0]
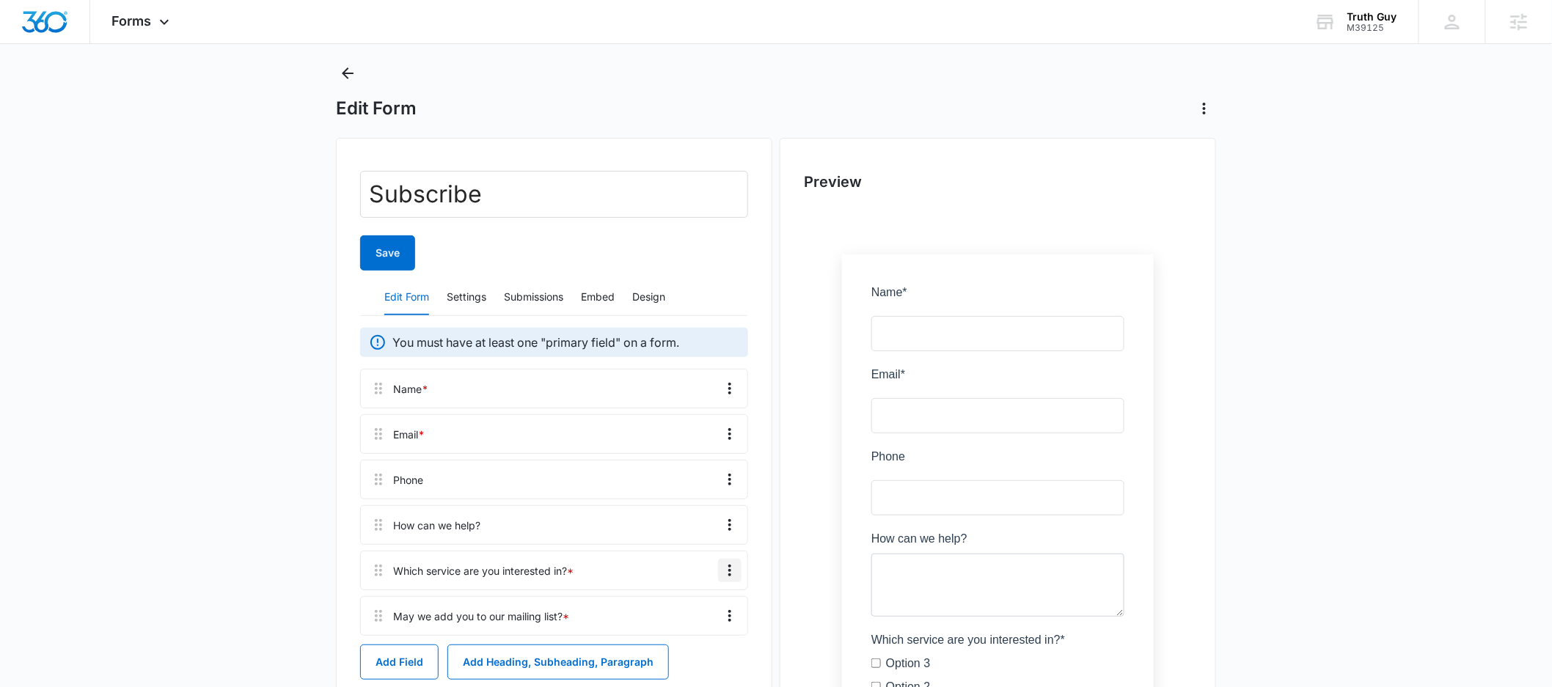
click at [724, 573] on icon "Overflow Menu" at bounding box center [730, 571] width 18 height 18
click at [696, 632] on div "Delete" at bounding box center [690, 633] width 31 height 10
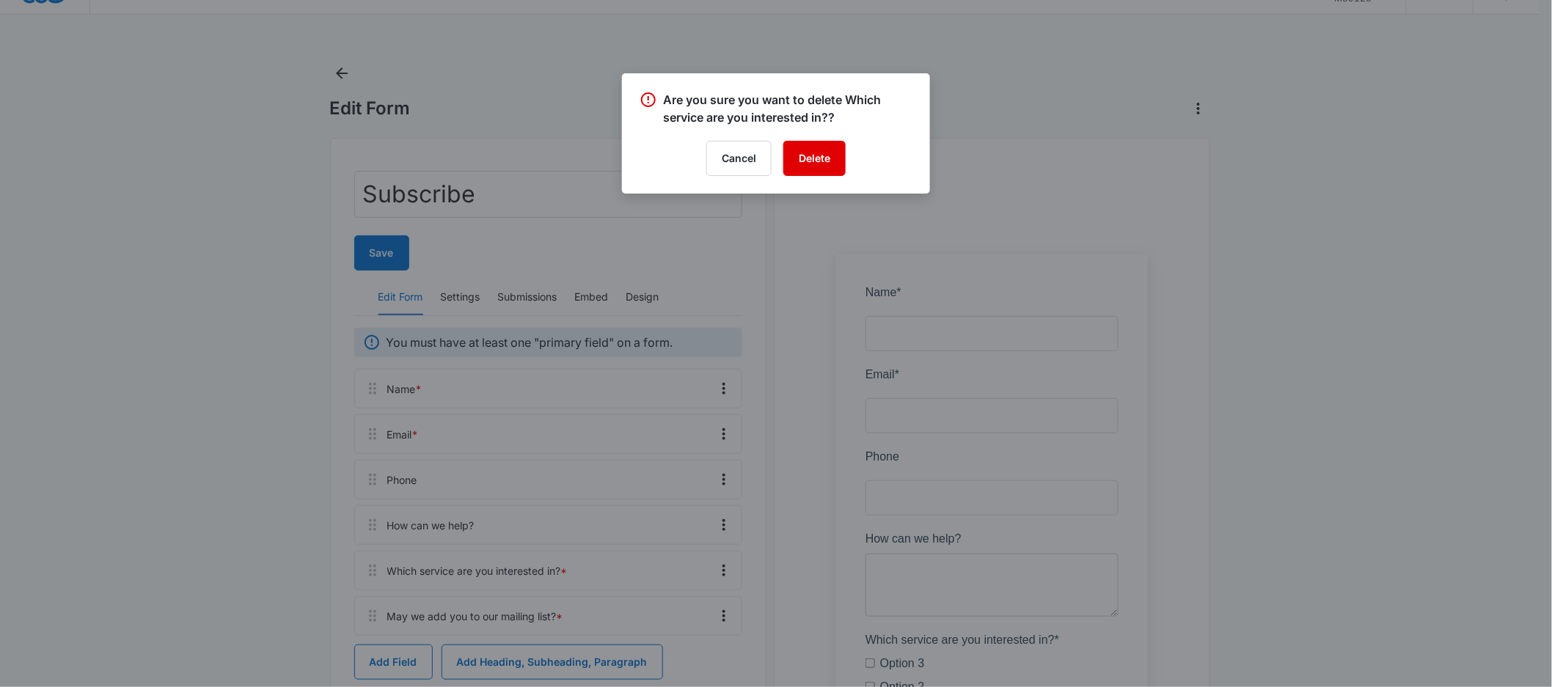
click at [824, 169] on button "Delete" at bounding box center [814, 158] width 62 height 35
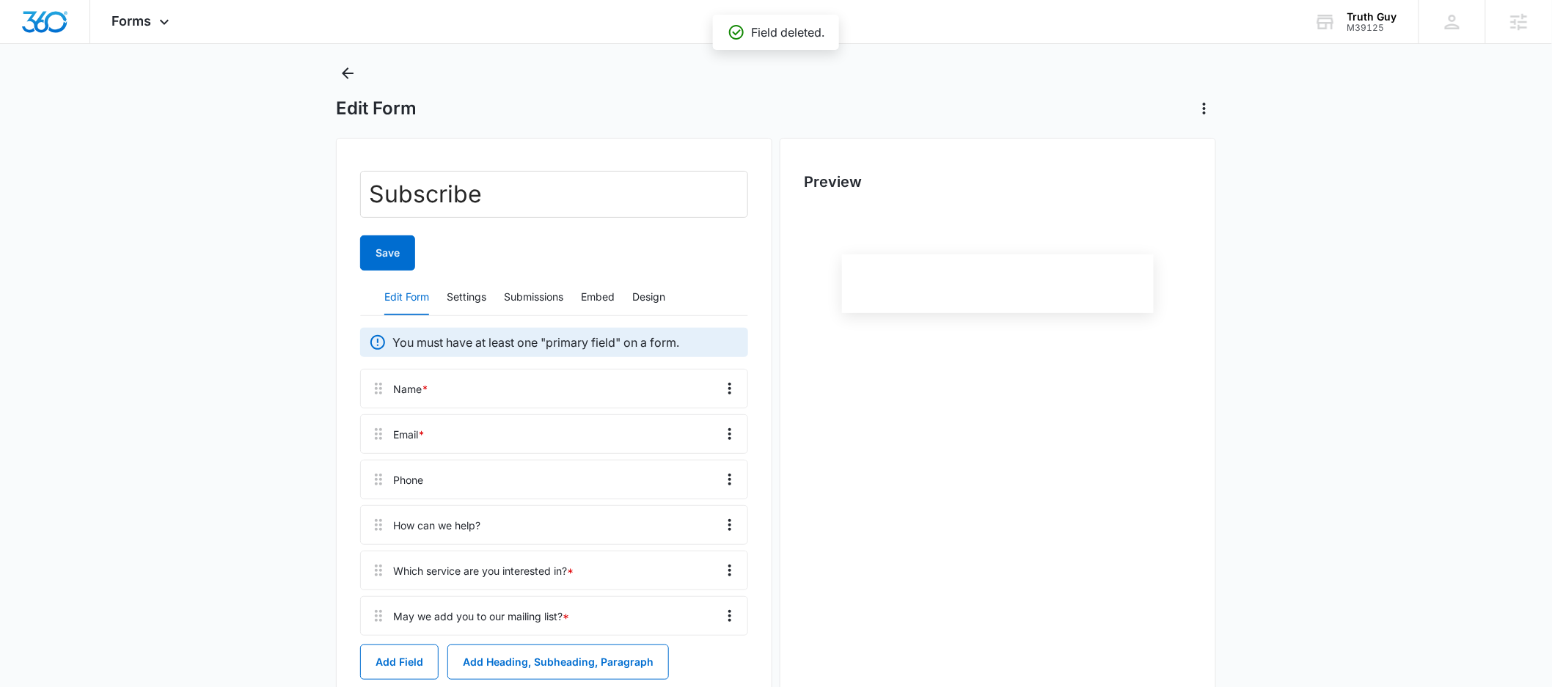
scroll to position [0, 0]
click at [391, 253] on button "Save" at bounding box center [387, 252] width 55 height 35
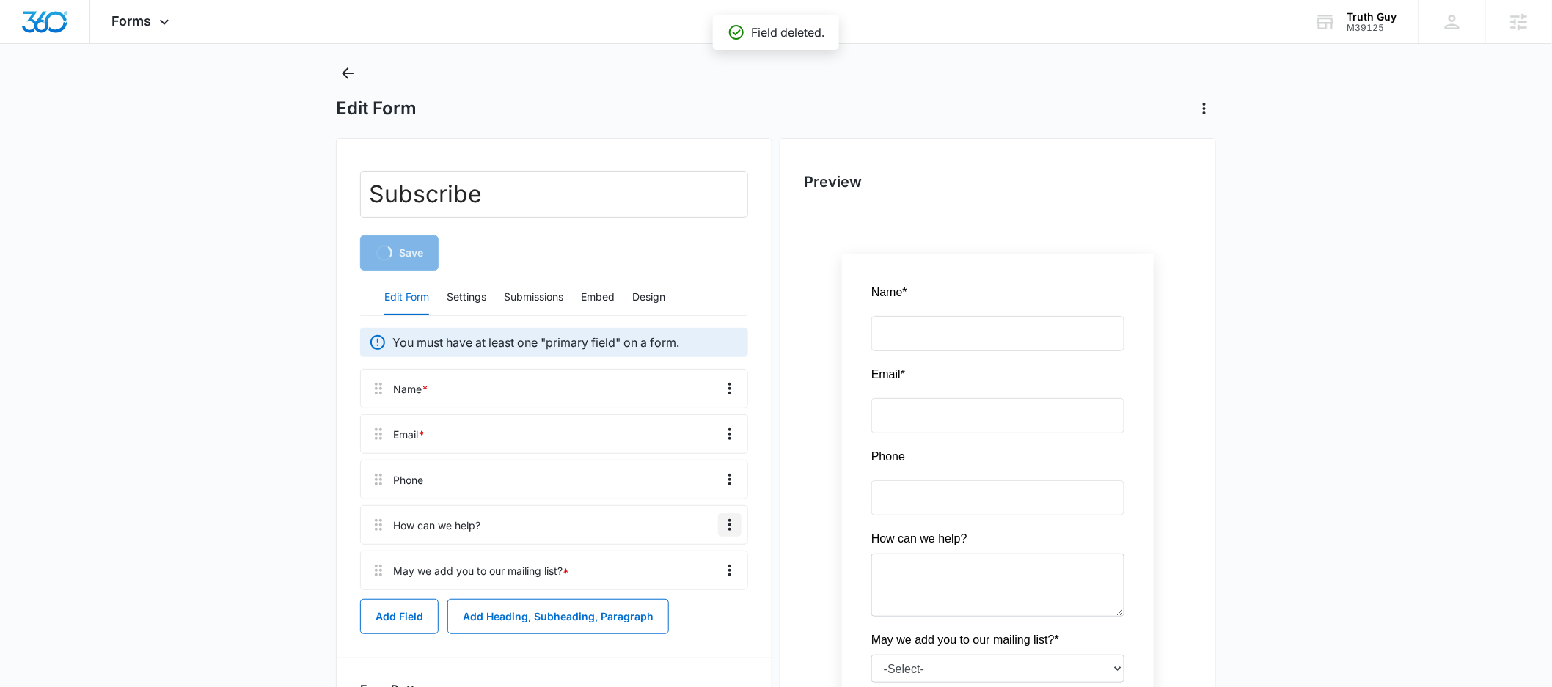
click at [731, 527] on icon "Overflow Menu" at bounding box center [730, 525] width 18 height 18
click at [694, 589] on div "Delete" at bounding box center [690, 588] width 31 height 10
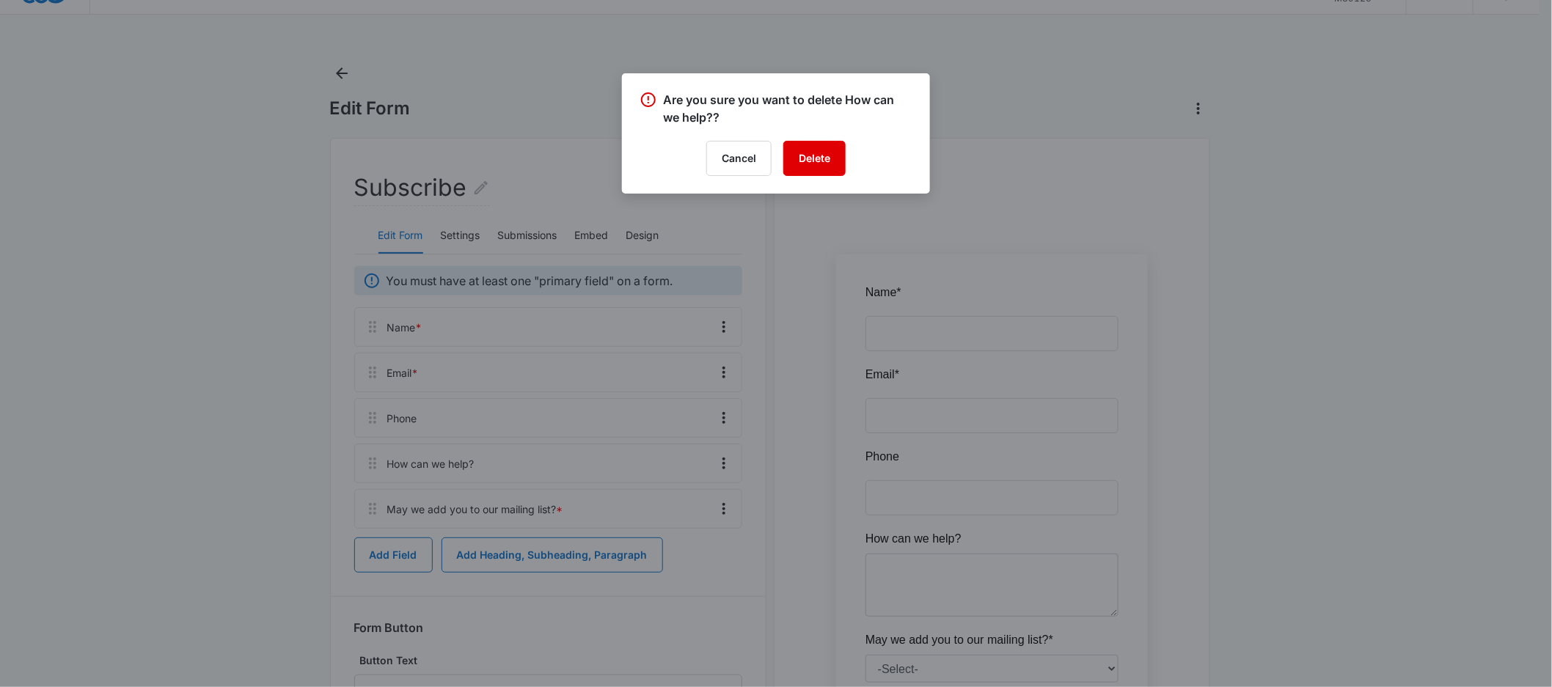
click at [818, 162] on button "Delete" at bounding box center [814, 158] width 62 height 35
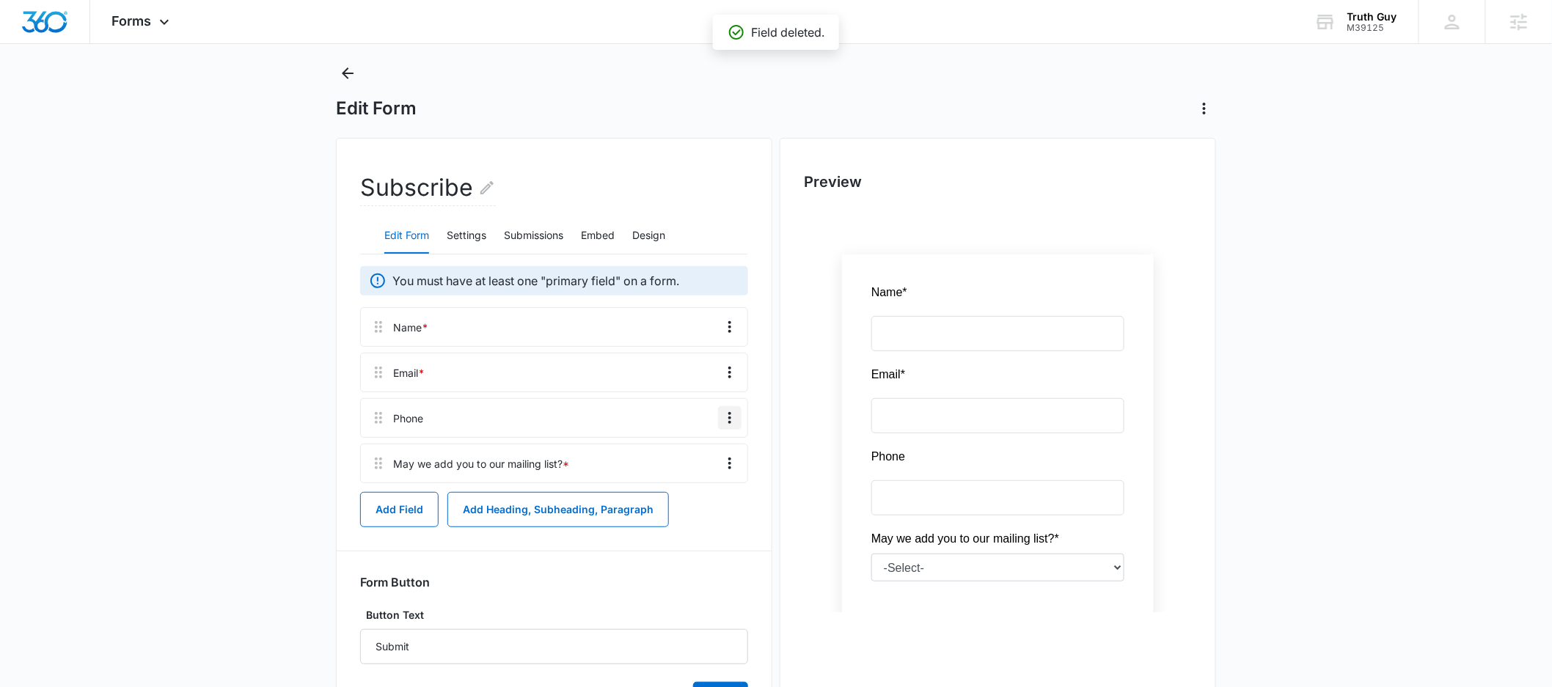
click at [727, 413] on icon "Overflow Menu" at bounding box center [730, 418] width 18 height 18
click at [692, 482] on div "Delete" at bounding box center [690, 481] width 31 height 10
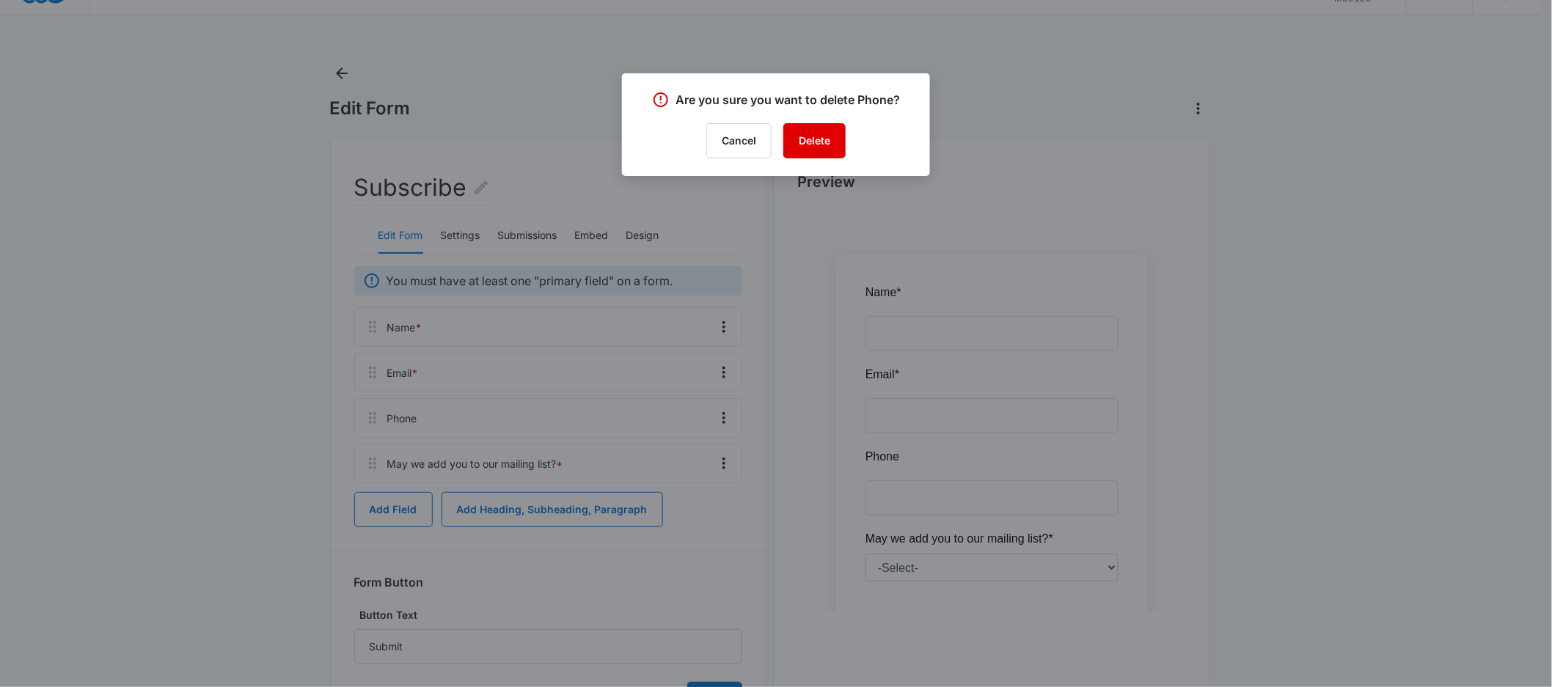
click at [818, 139] on button "Delete" at bounding box center [814, 140] width 62 height 35
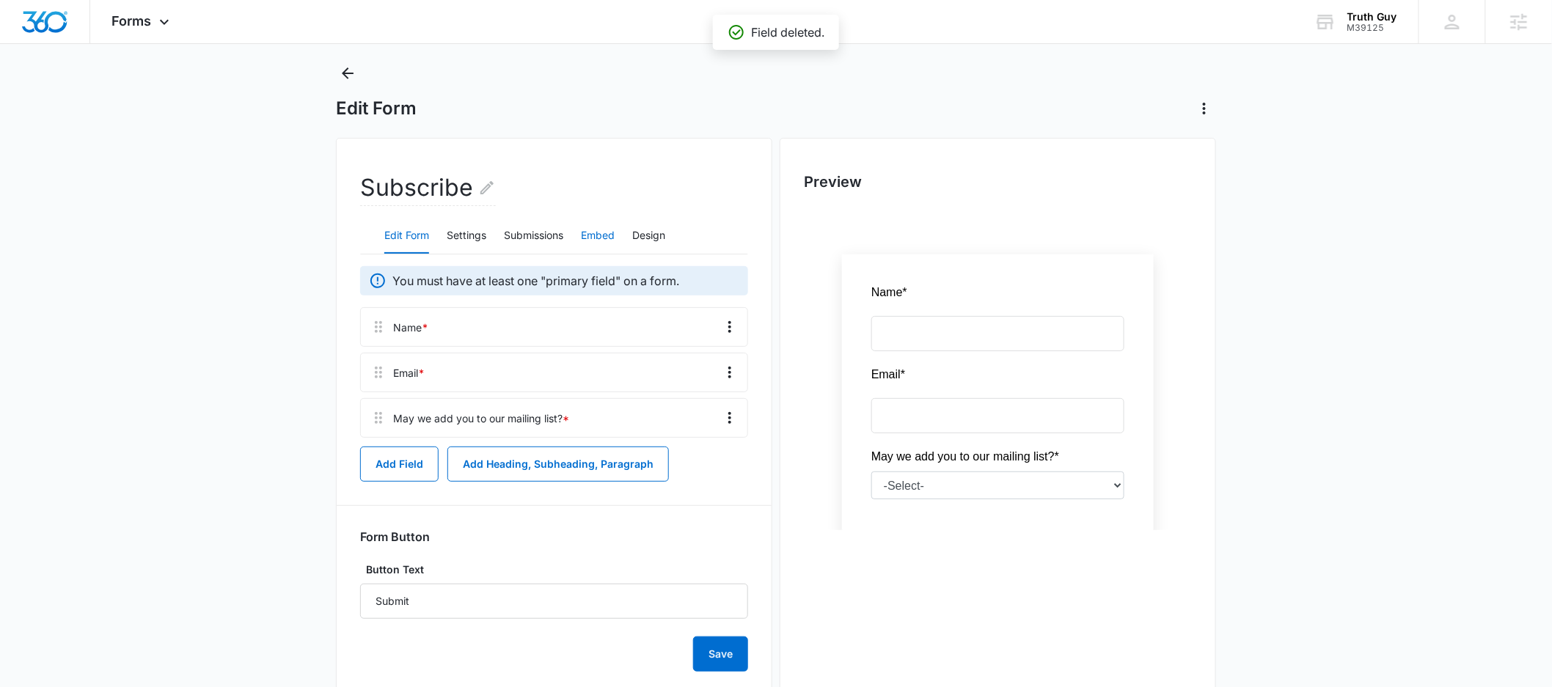
click at [592, 232] on button "Embed" at bounding box center [598, 236] width 34 height 35
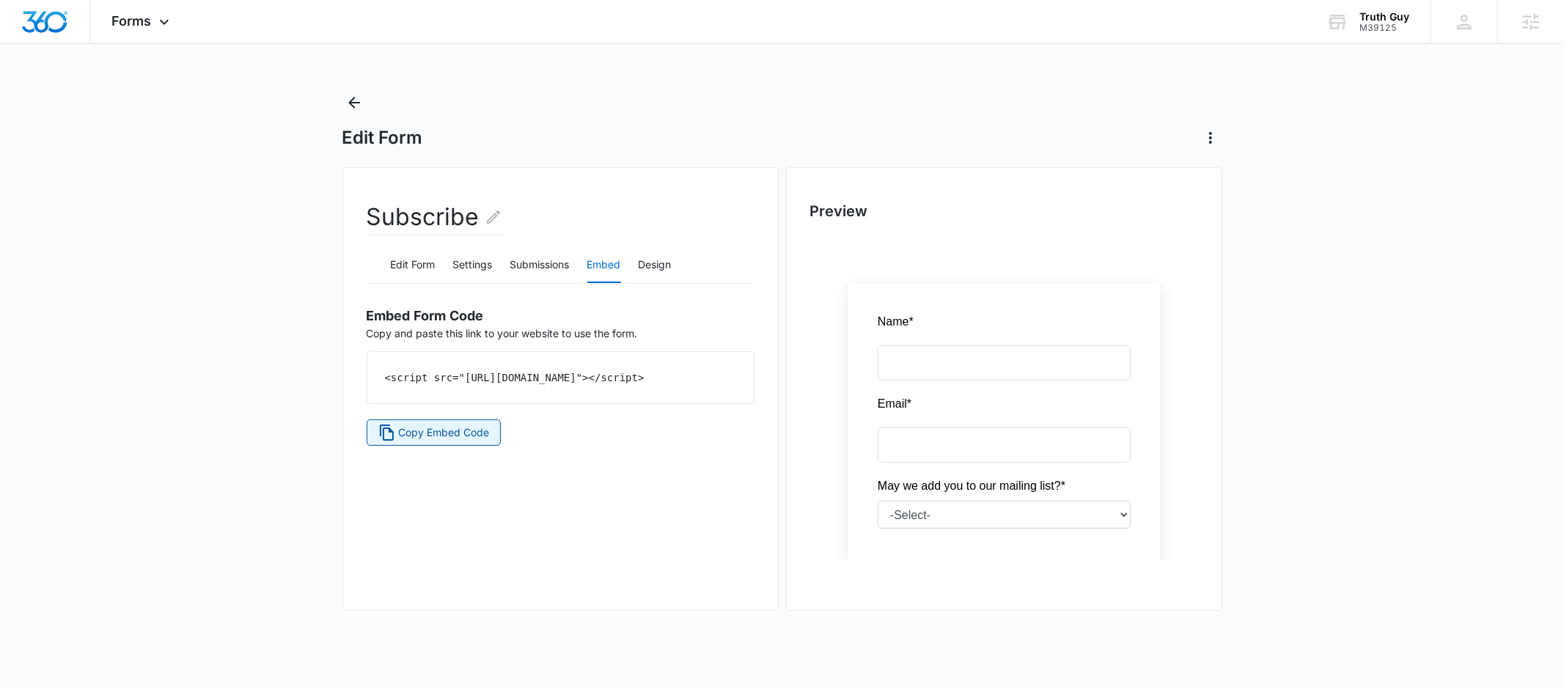
click at [451, 441] on span "Copy Embed Code" at bounding box center [443, 433] width 91 height 16
click at [412, 462] on div "Subscribe Edit Form Settings Submissions Embed Design Embed Form Code Copy and …" at bounding box center [560, 389] width 436 height 444
click at [417, 441] on span "Copy Embed Code" at bounding box center [443, 433] width 91 height 16
click at [356, 104] on icon "Back" at bounding box center [354, 103] width 18 height 18
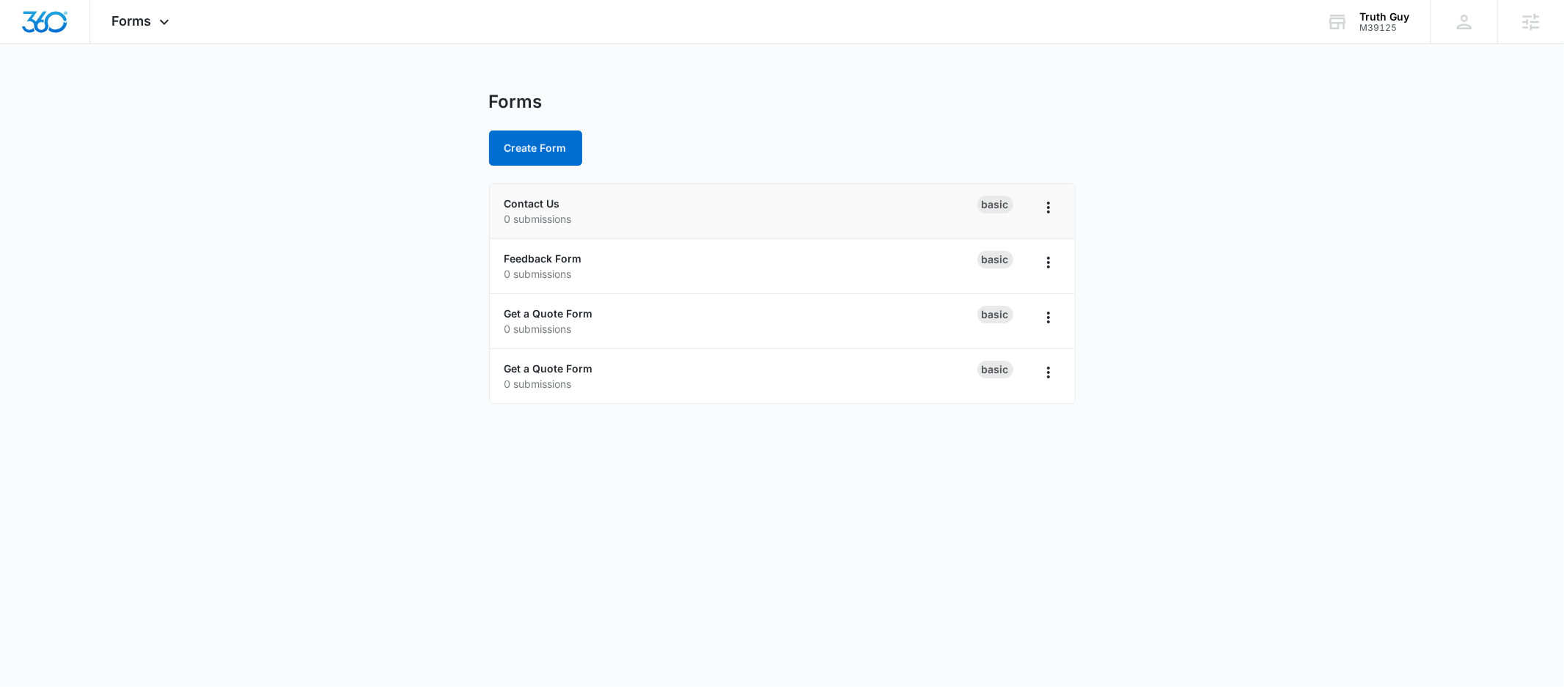
click at [544, 194] on li "Contact Us 0 submissions Basic" at bounding box center [782, 211] width 585 height 55
click at [539, 202] on link "Contact Us" at bounding box center [533, 203] width 56 height 12
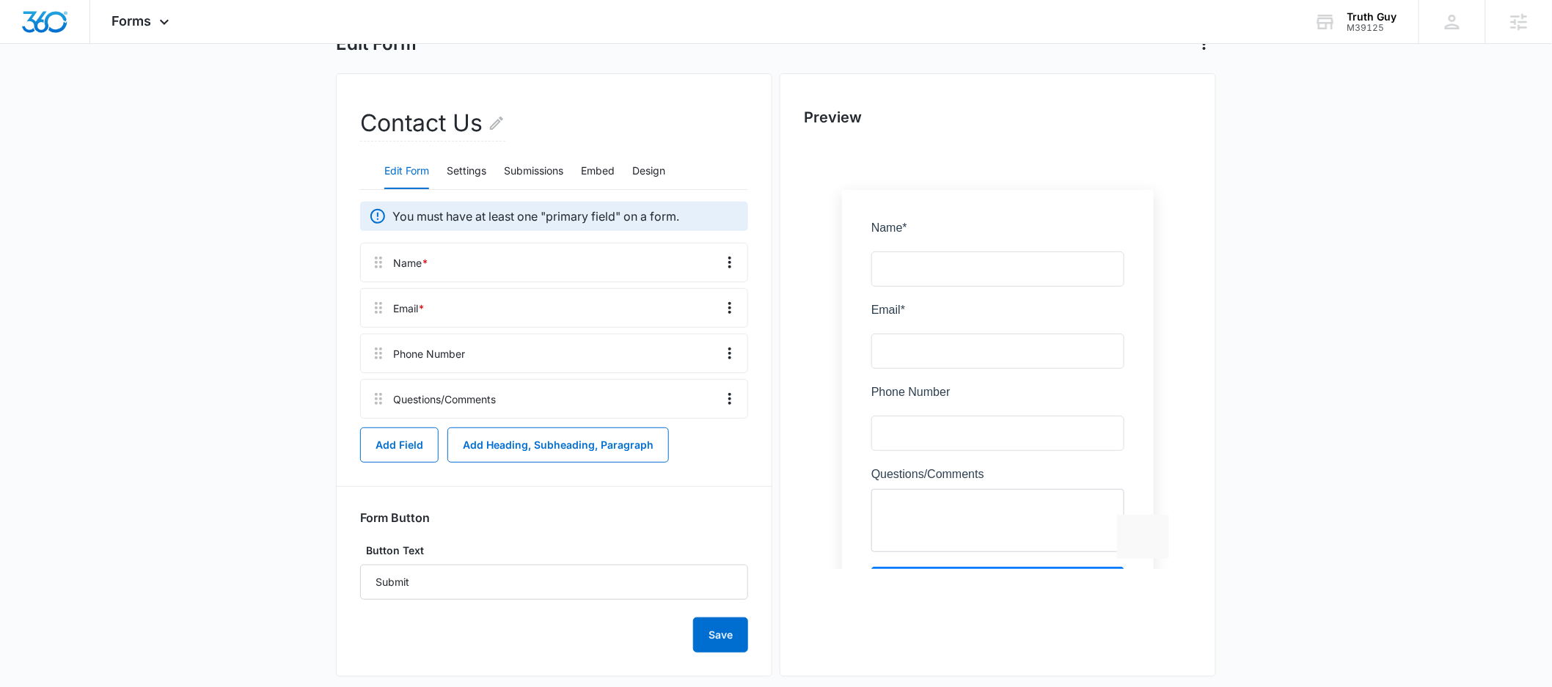
scroll to position [112, 0]
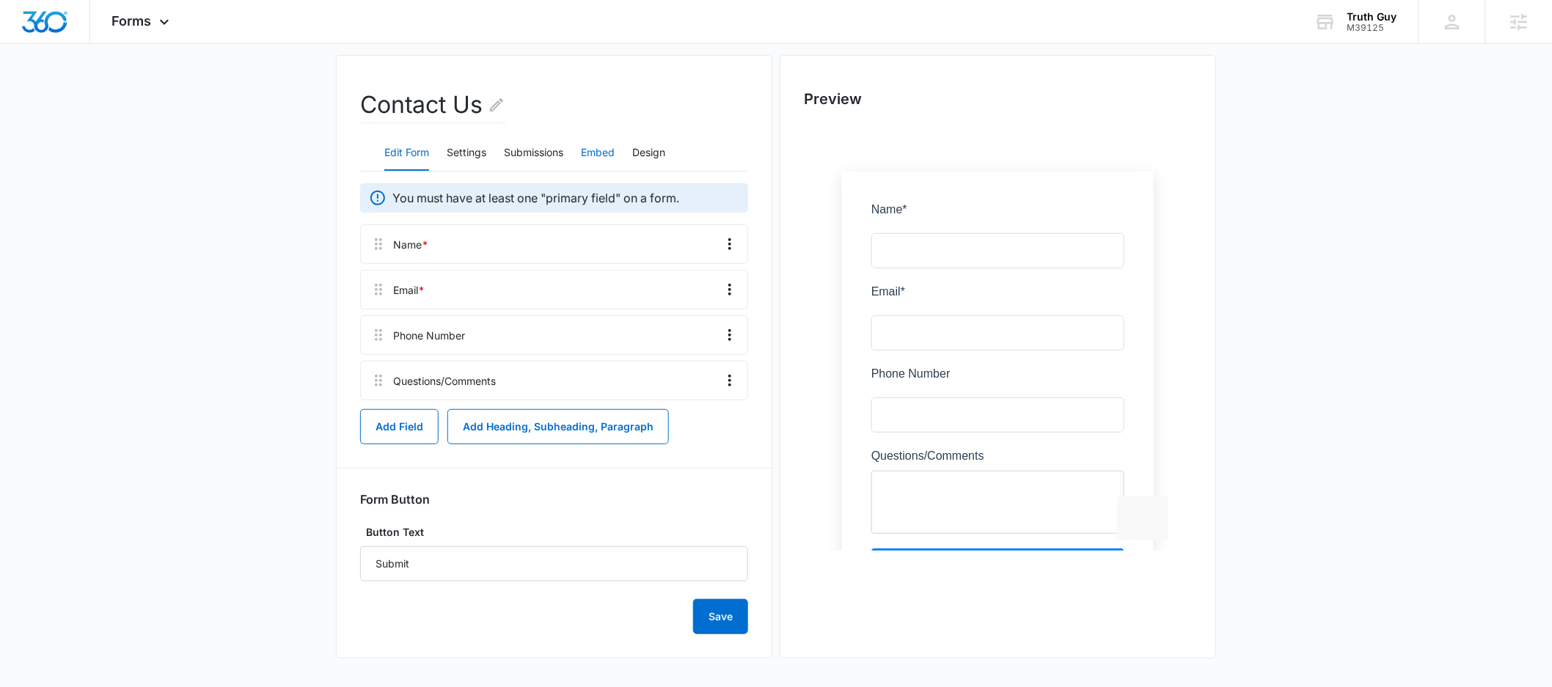
click at [592, 150] on button "Embed" at bounding box center [598, 153] width 34 height 35
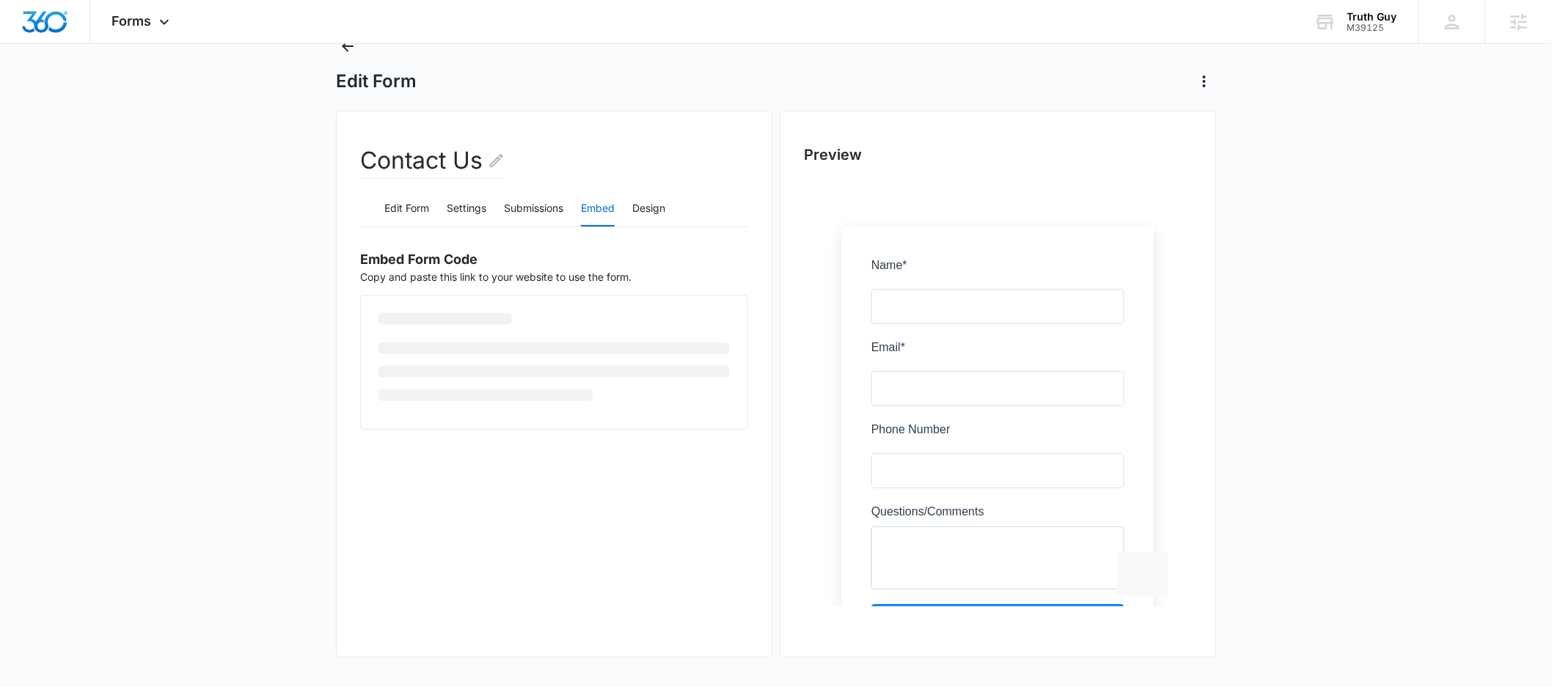
scroll to position [56, 0]
click at [422, 389] on div "Embed Form Code Copy and paste this link to your website to use the form. <scri…" at bounding box center [554, 314] width 388 height 150
click at [425, 384] on span "Copy Embed Code" at bounding box center [437, 376] width 91 height 16
